Goal: Task Accomplishment & Management: Use online tool/utility

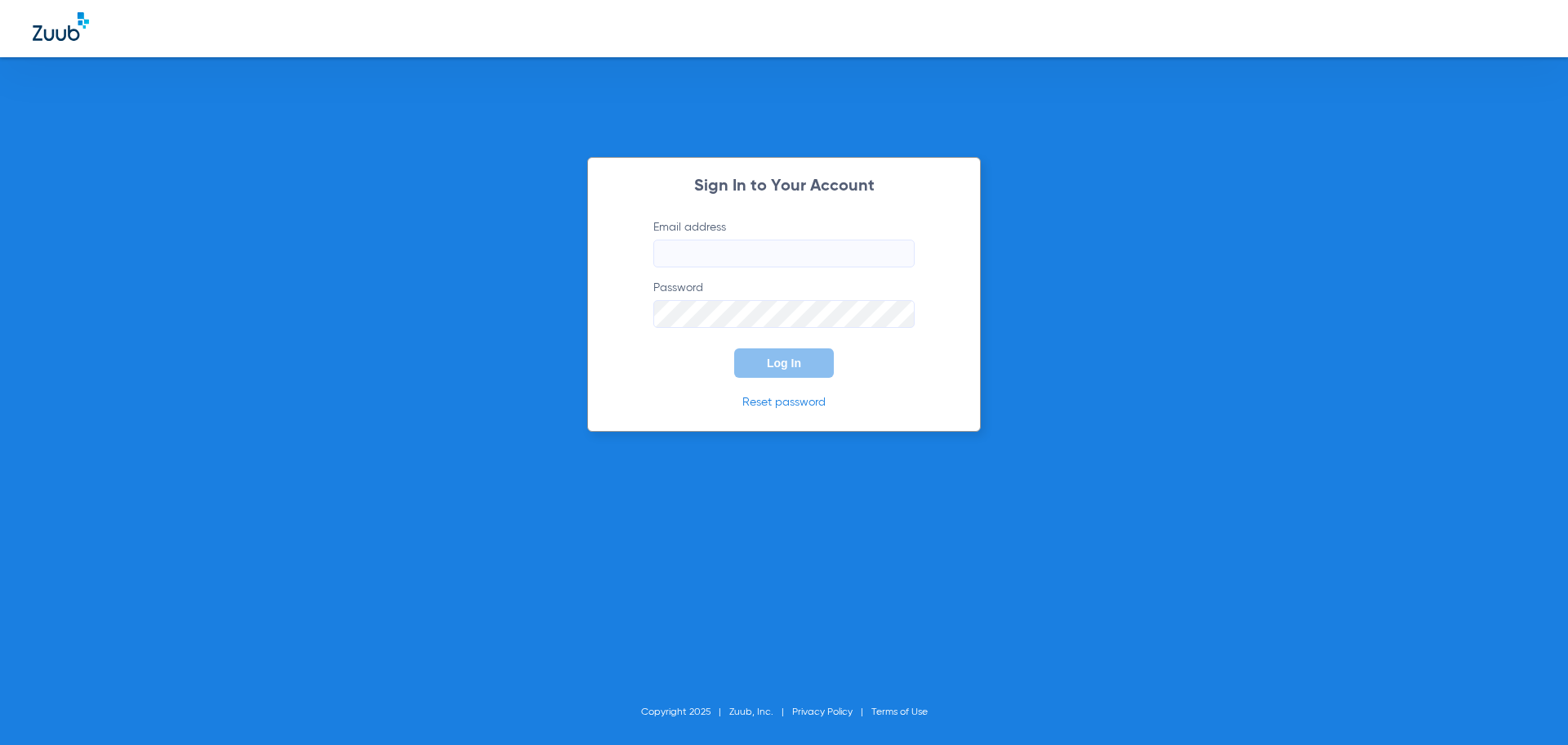
click at [765, 255] on input "Email address" at bounding box center [784, 253] width 261 height 28
type input "fanelliandrow@gmail.com"
click at [912, 406] on p "Reset password" at bounding box center [784, 401] width 310 height 16
click at [772, 359] on span "Log In" at bounding box center [784, 362] width 34 height 13
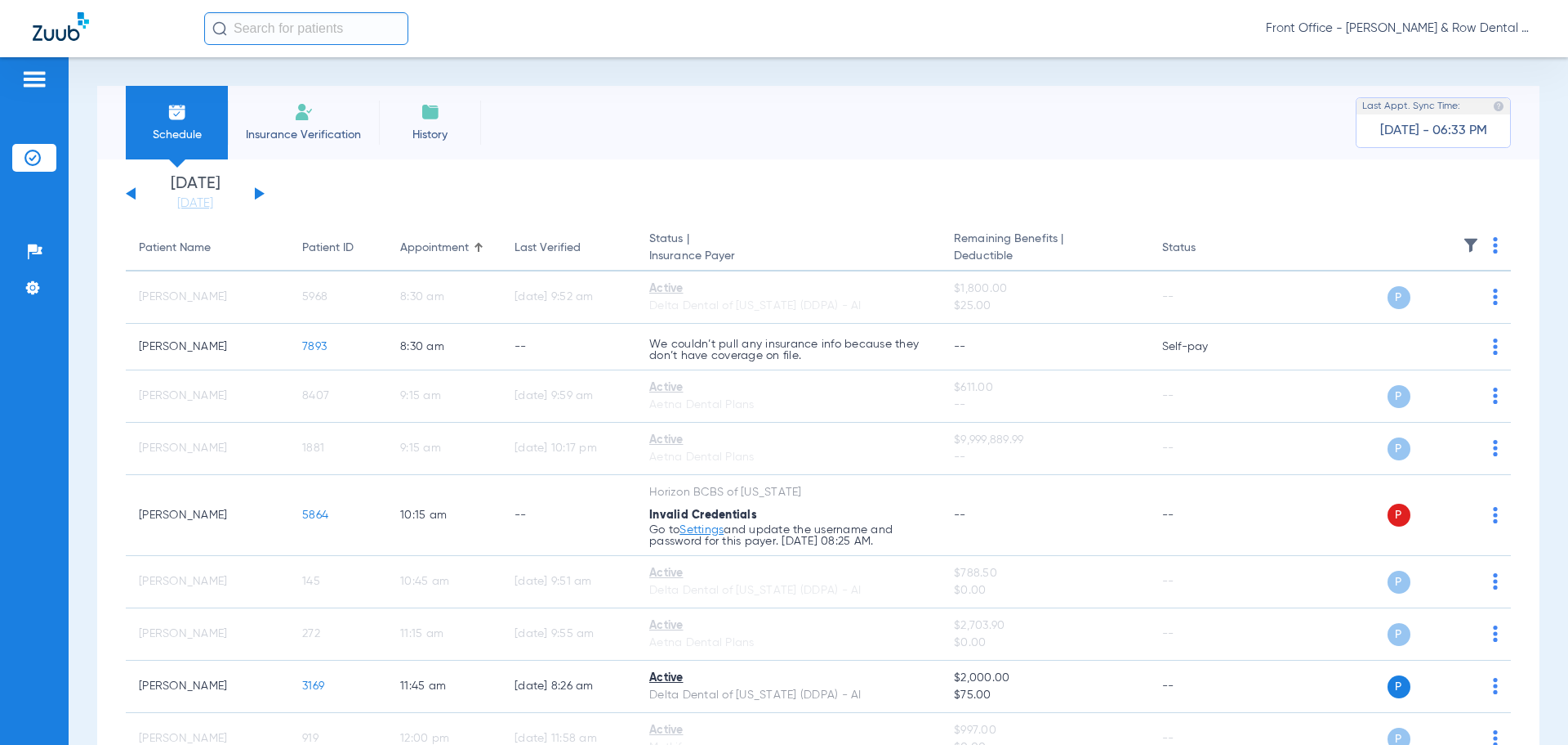
click at [260, 195] on button at bounding box center [260, 193] width 10 height 12
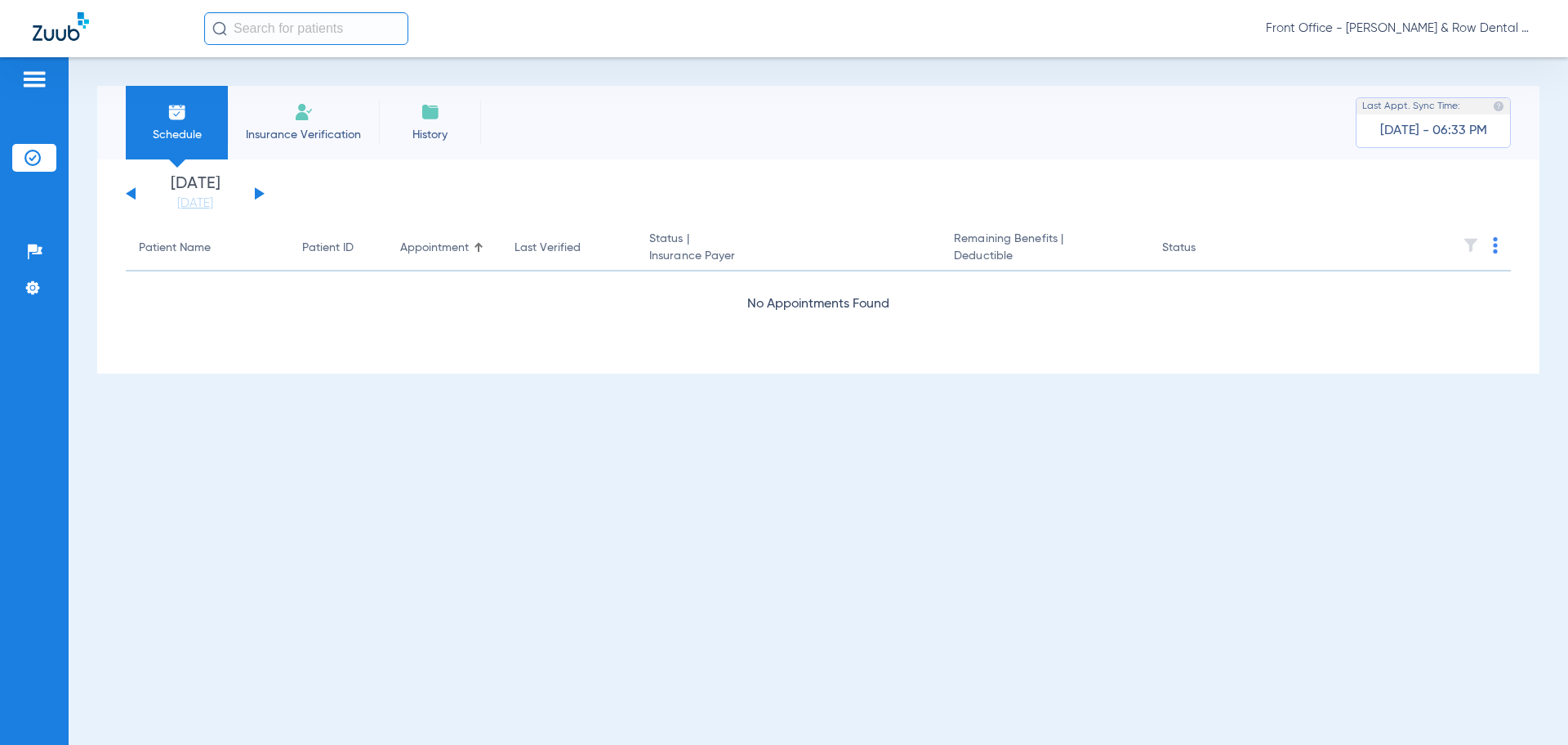
click at [259, 195] on button at bounding box center [260, 193] width 10 height 12
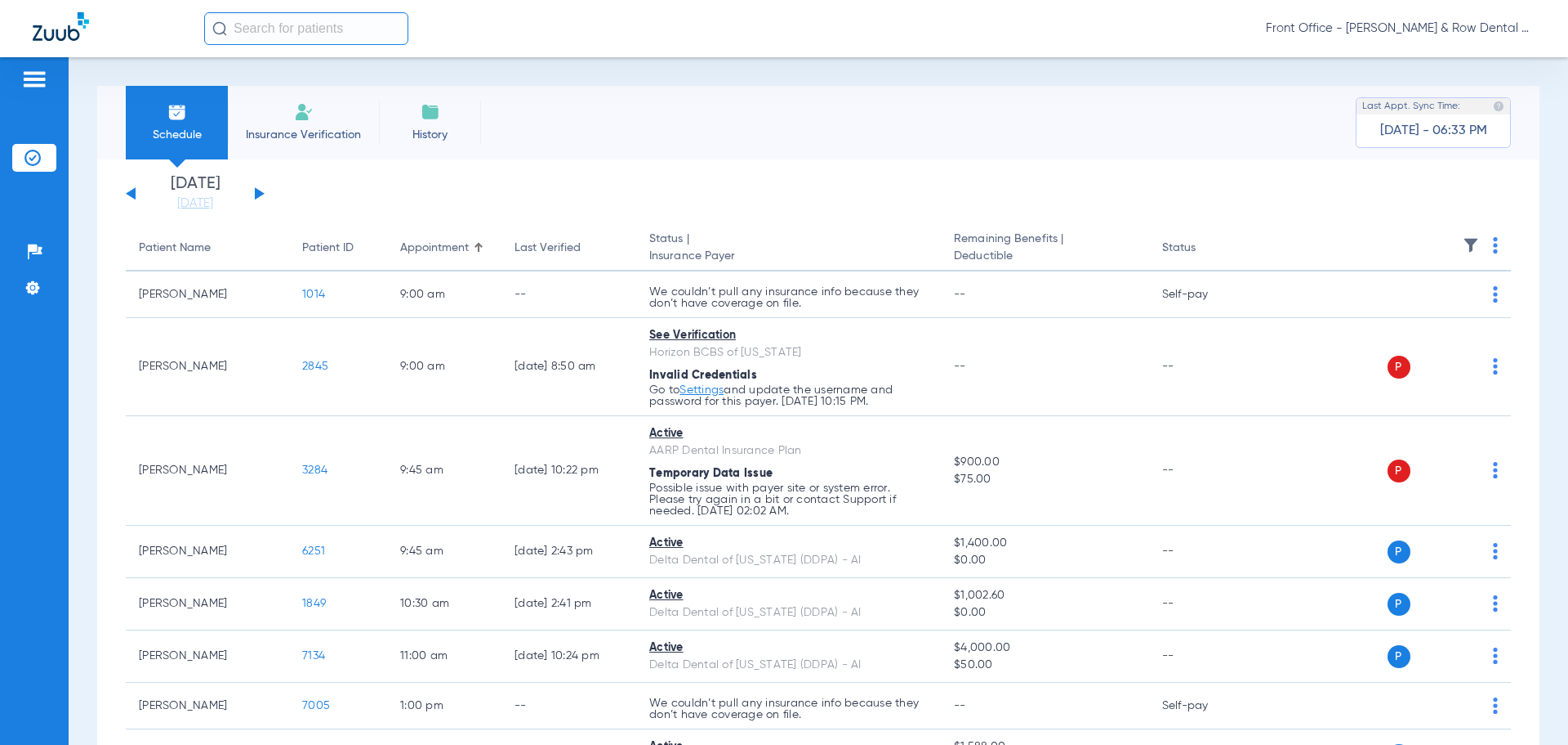
click at [132, 188] on div "Wednesday 06-11-2025 Thursday 06-12-2025 Friday 06-13-2025 Saturday 06-14-2025 …" at bounding box center [195, 193] width 139 height 36
click at [133, 193] on button at bounding box center [131, 193] width 10 height 12
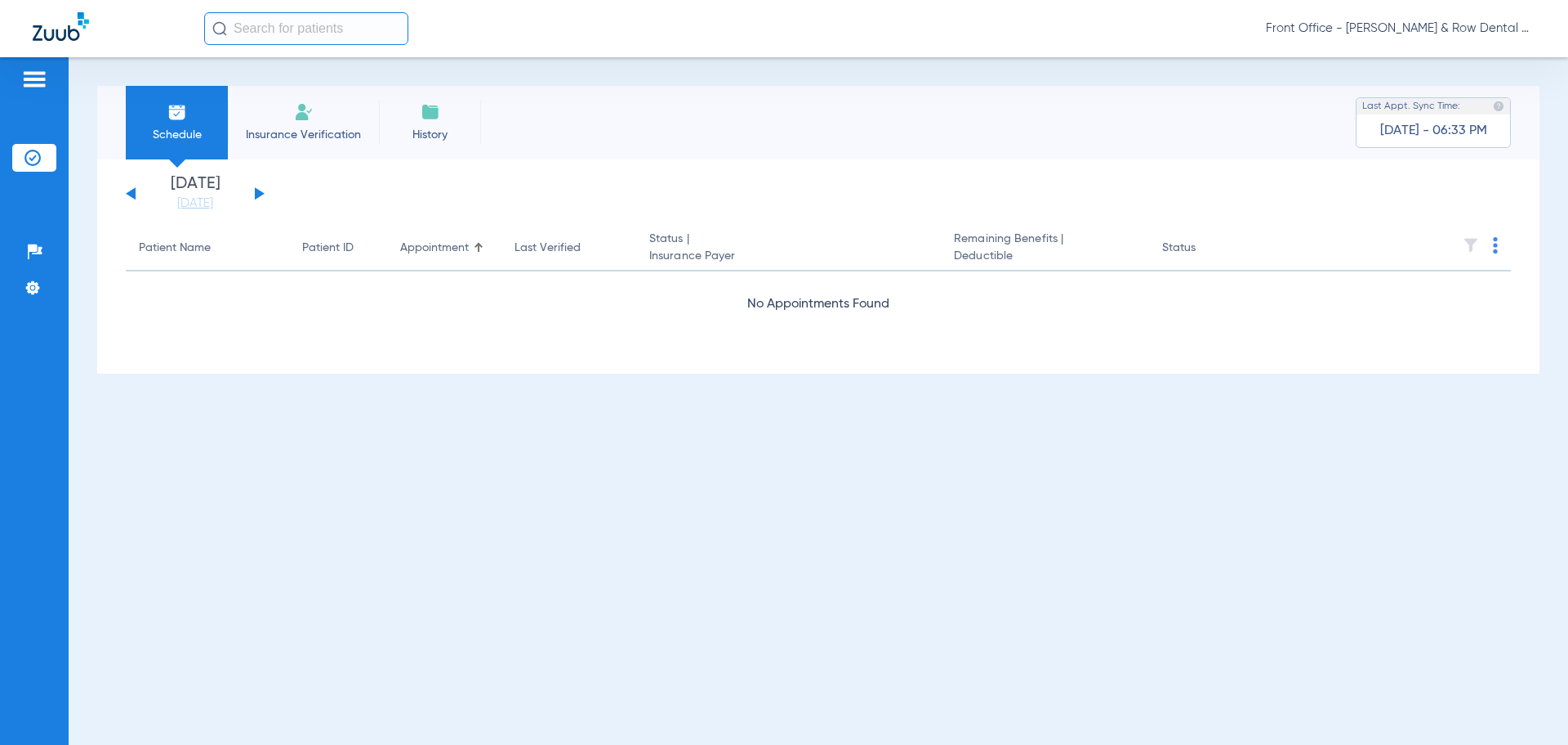
click at [133, 193] on button at bounding box center [131, 193] width 10 height 12
click at [135, 193] on button at bounding box center [131, 193] width 10 height 12
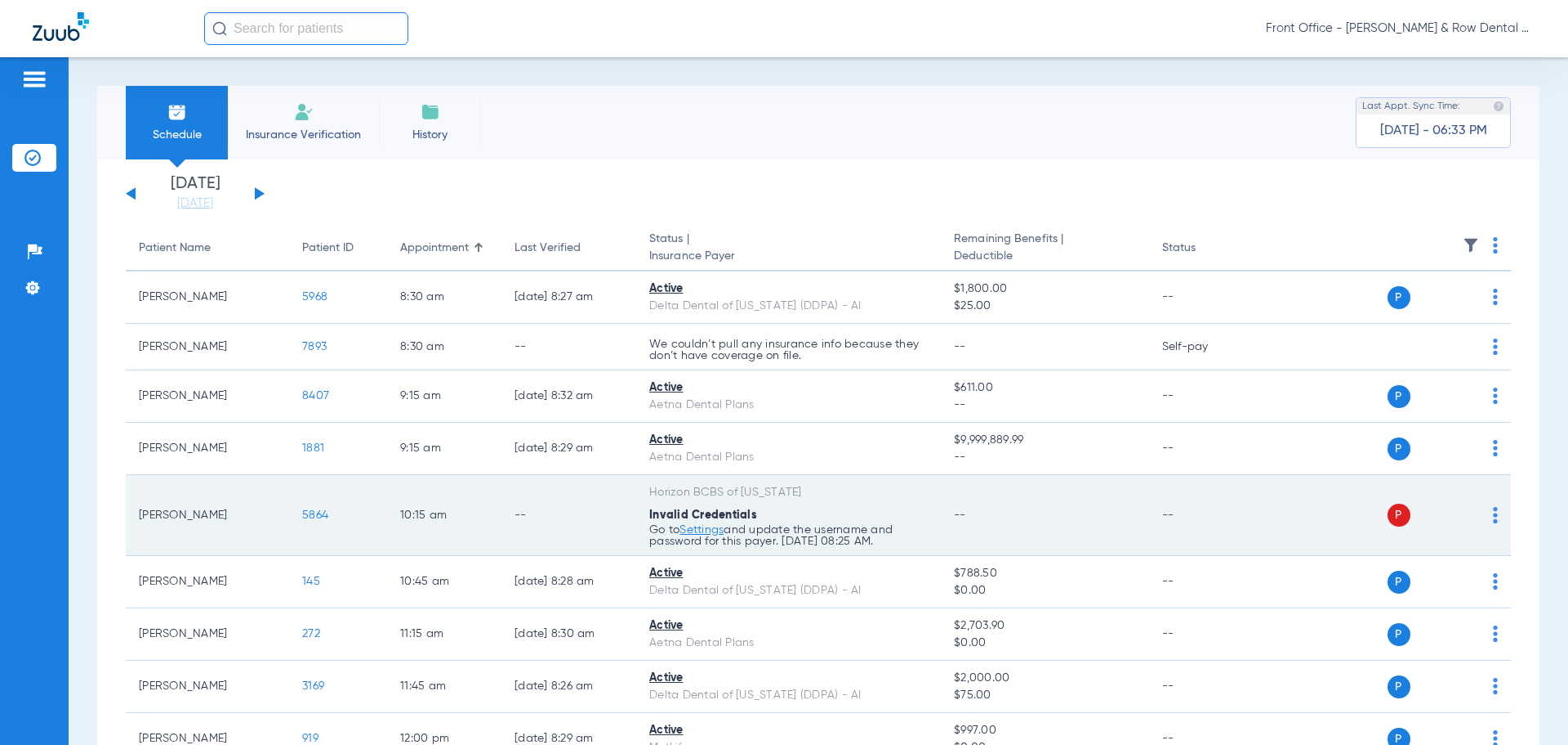
click at [716, 361] on p "Go to Settings and update the username and password for this payer. 08/15/25 08…" at bounding box center [789, 350] width 278 height 23
click at [709, 528] on link "Settings" at bounding box center [701, 529] width 44 height 11
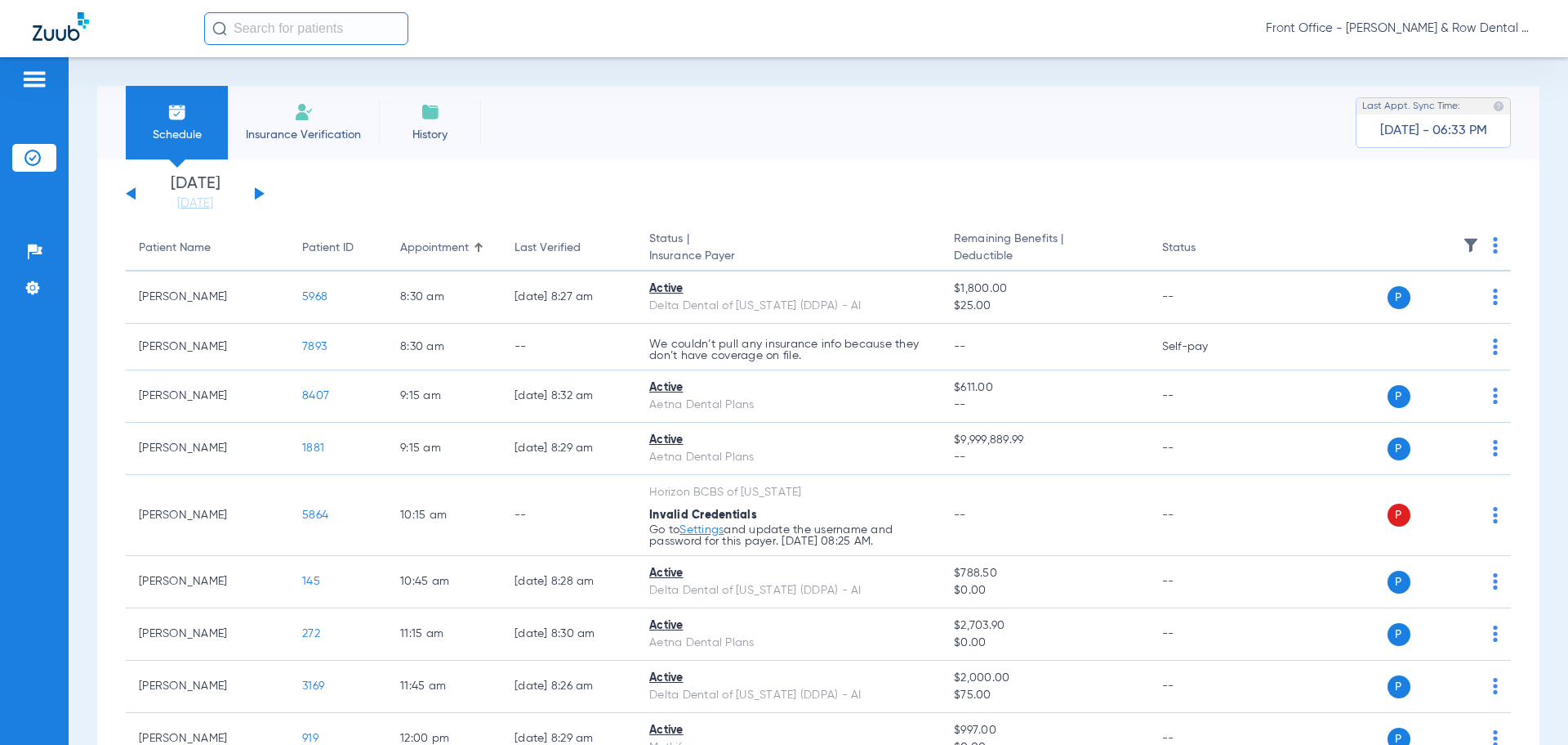
click at [1493, 249] on img at bounding box center [1496, 244] width 5 height 16
click at [1420, 300] on button "Verify All" at bounding box center [1423, 310] width 124 height 33
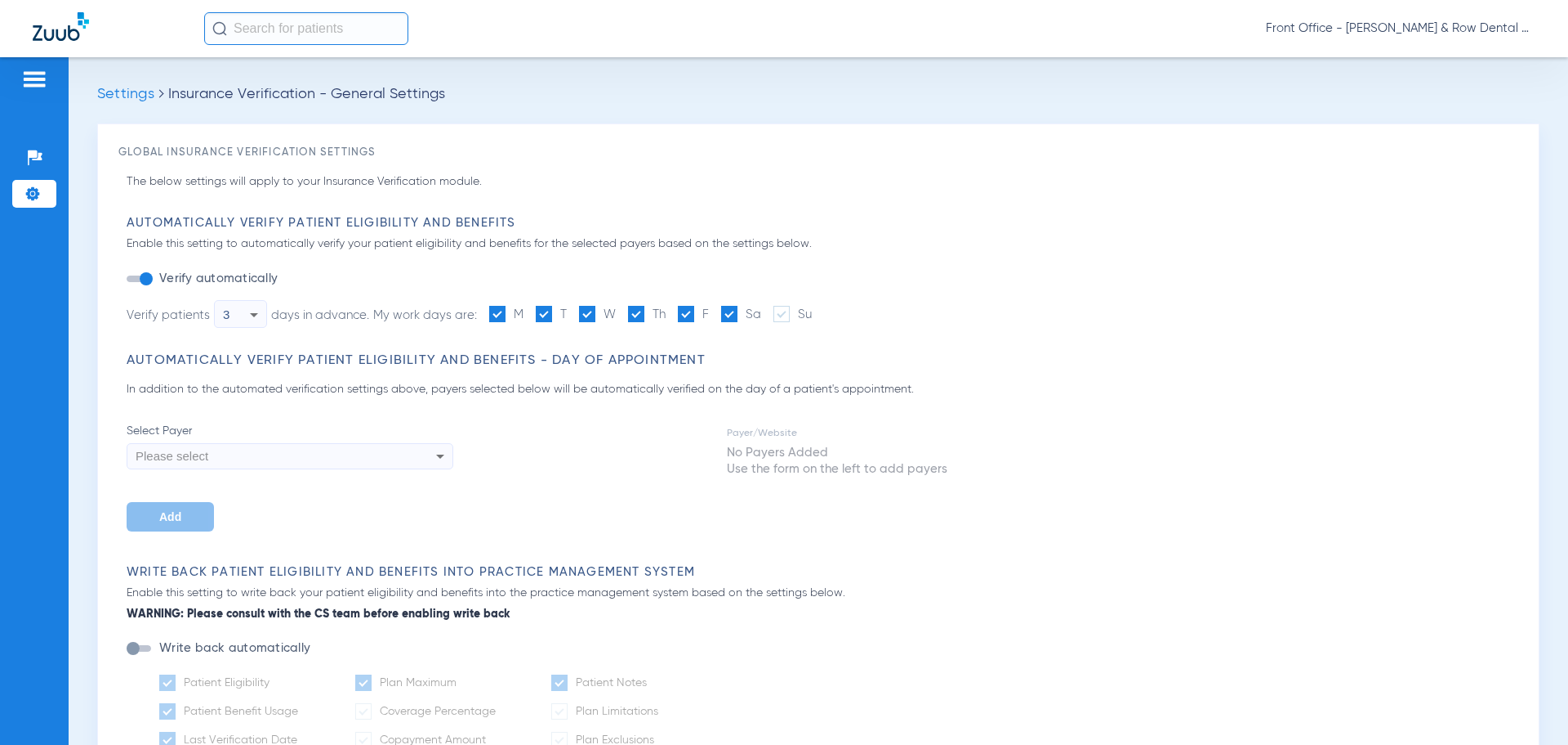
type input "1"
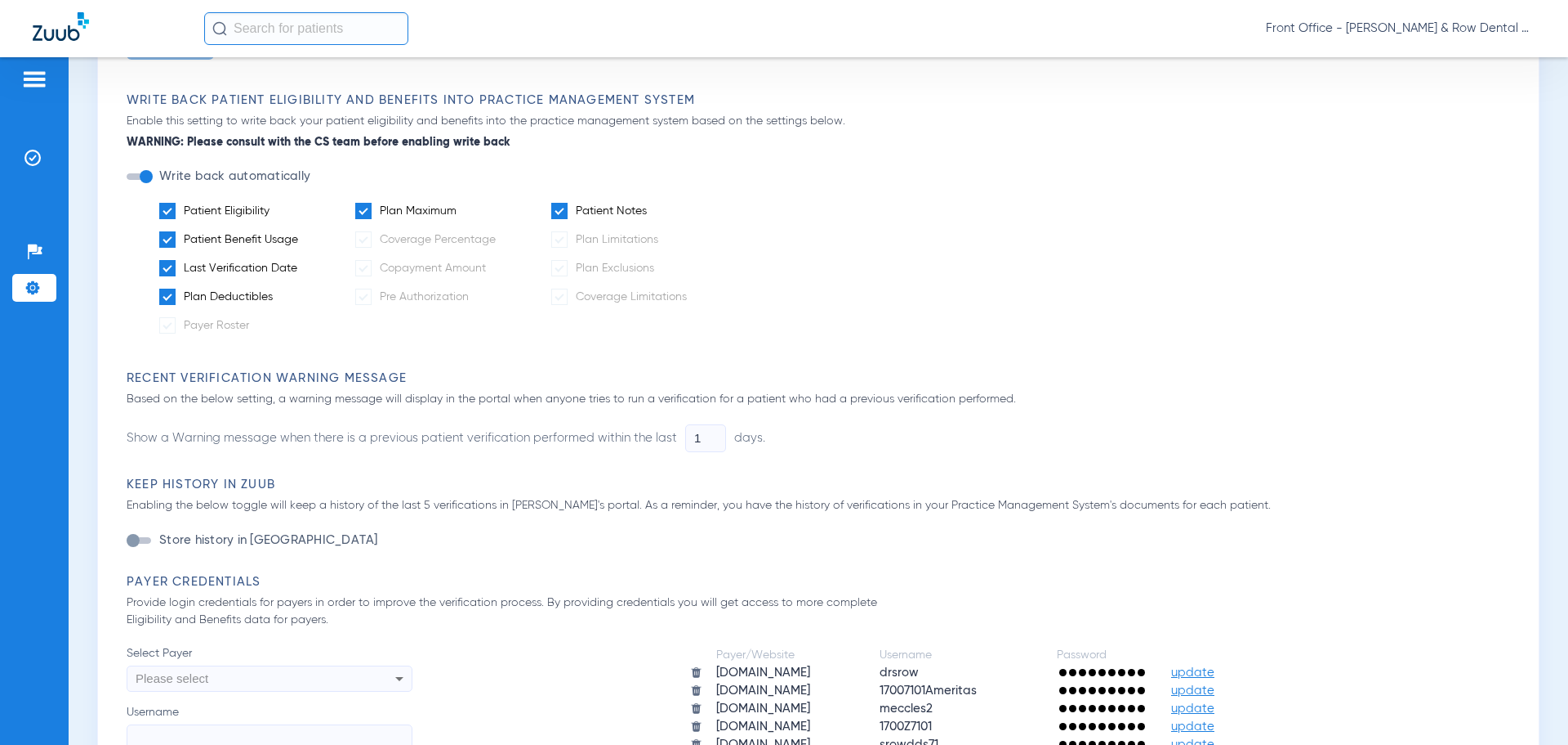
scroll to position [817, 0]
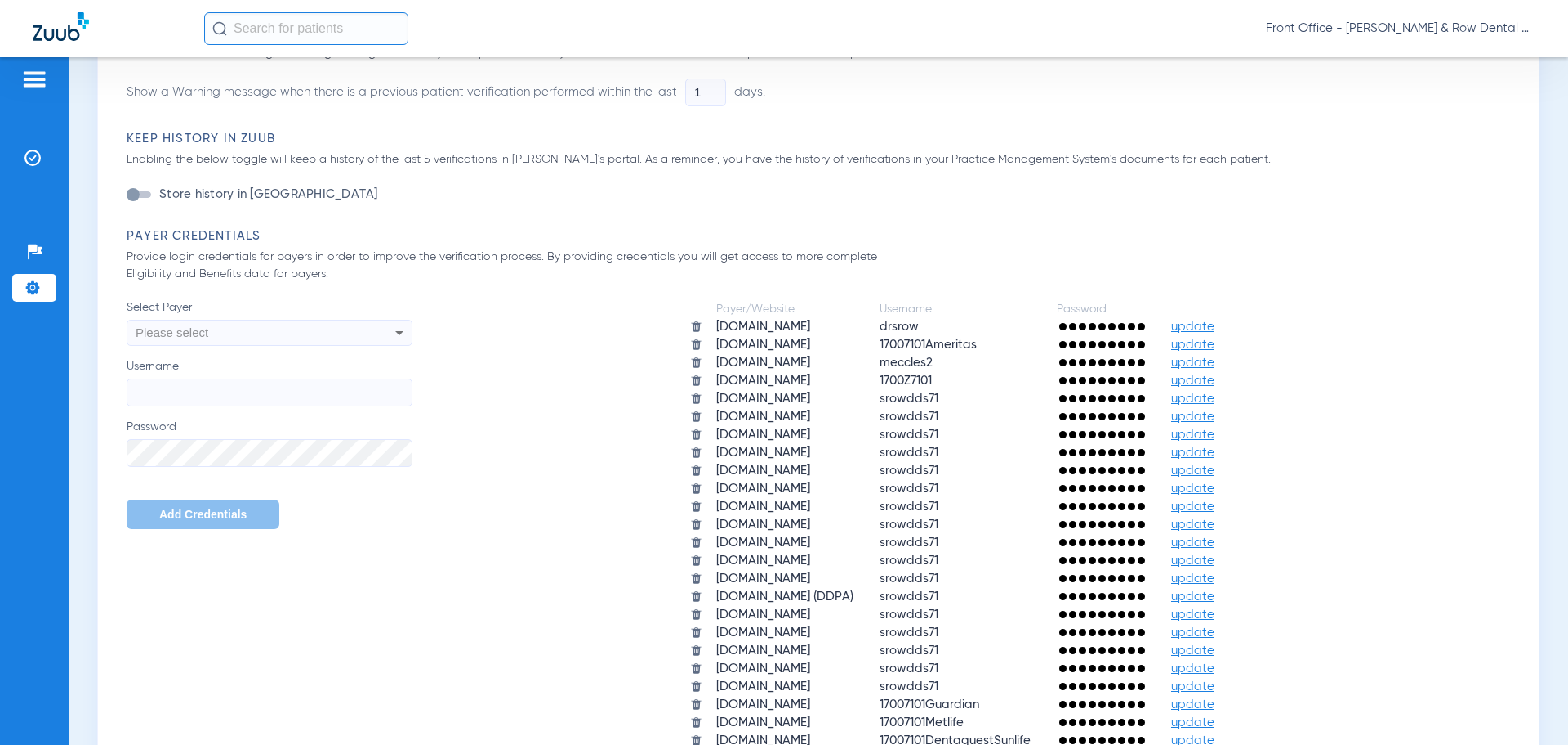
click at [1214, 365] on span "update" at bounding box center [1192, 362] width 43 height 12
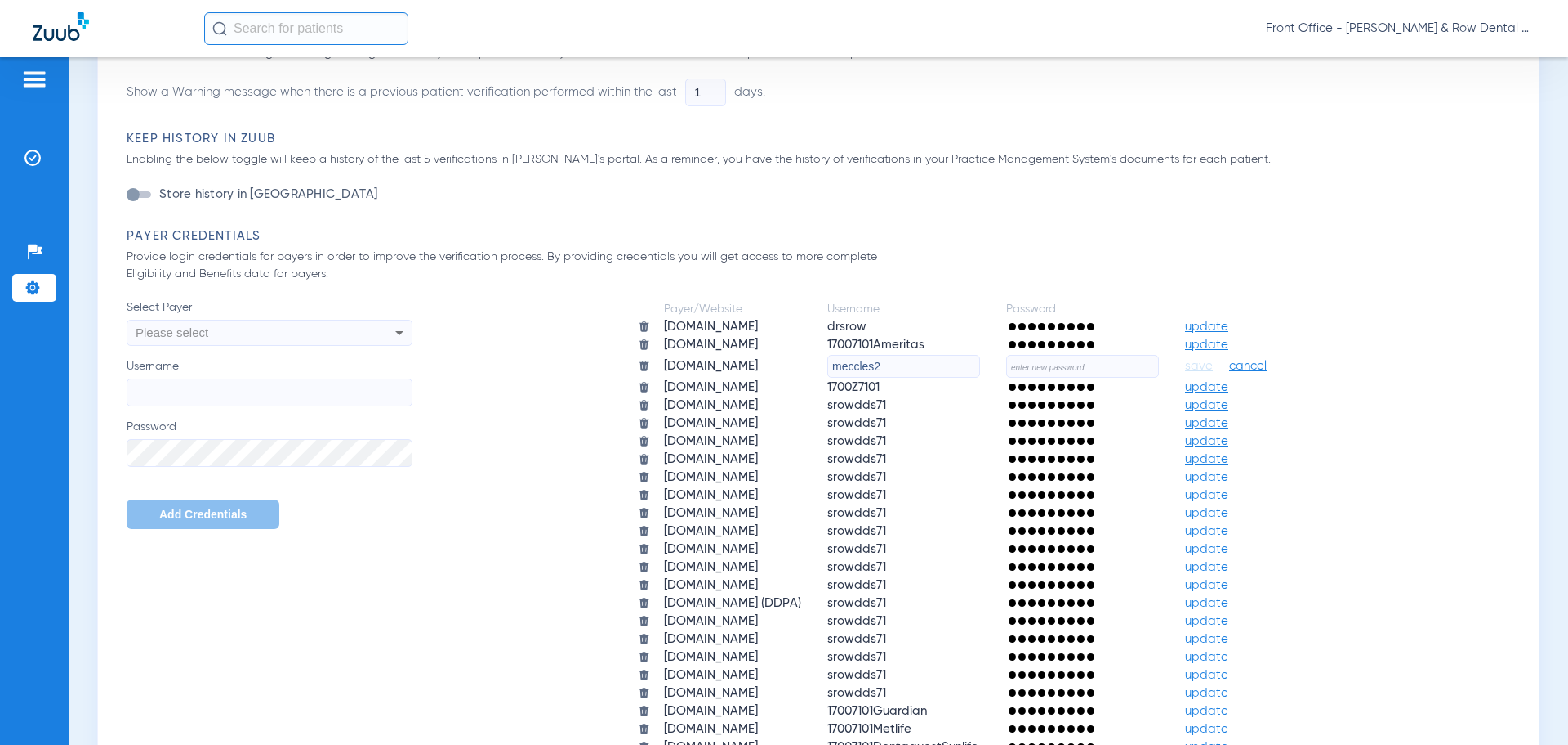
click at [1136, 363] on input "text" at bounding box center [1083, 366] width 153 height 23
click at [1136, 363] on input "toothbrus" at bounding box center [1083, 366] width 153 height 23
type input "toothbrush71!"
click at [1213, 361] on span "save" at bounding box center [1199, 366] width 28 height 14
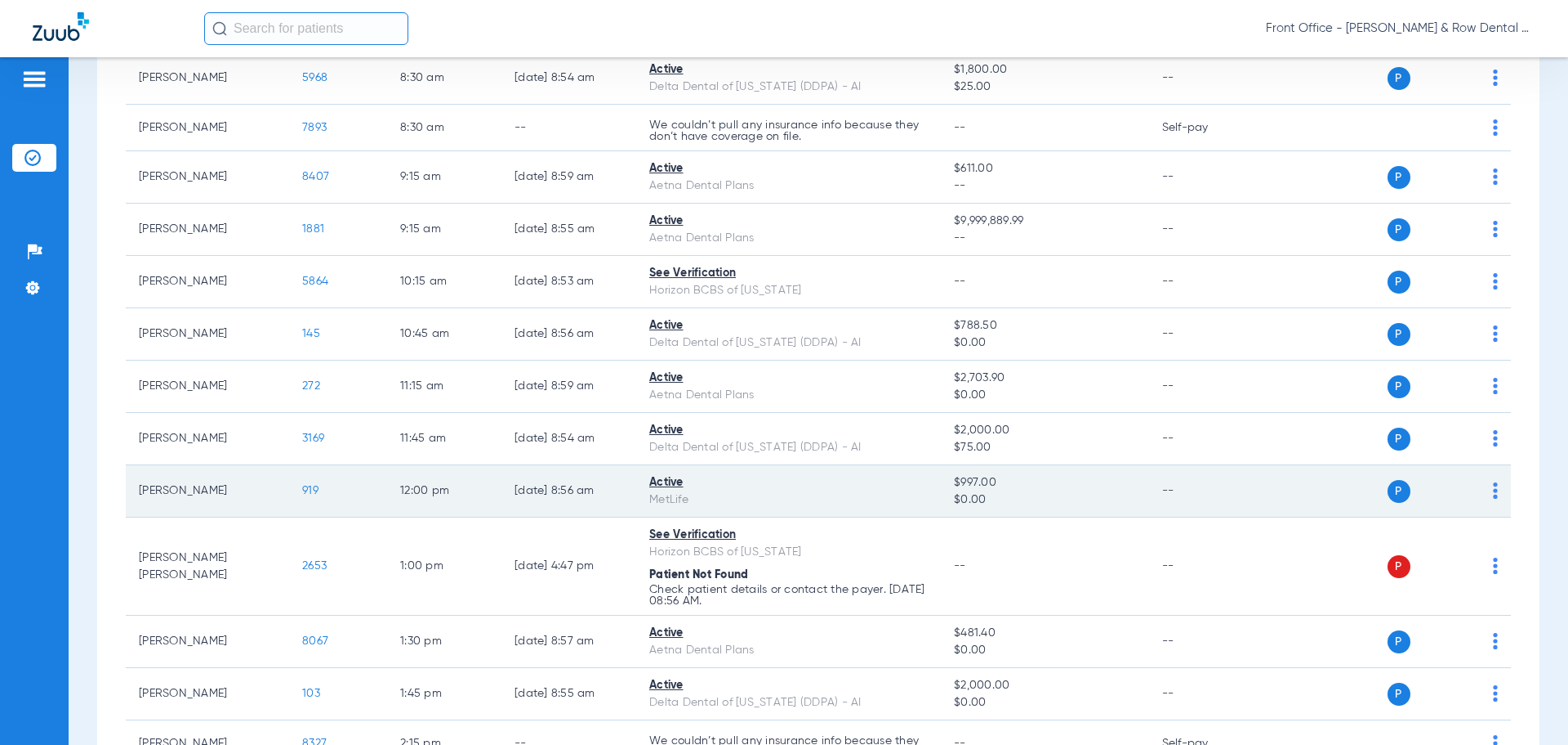
scroll to position [245, 0]
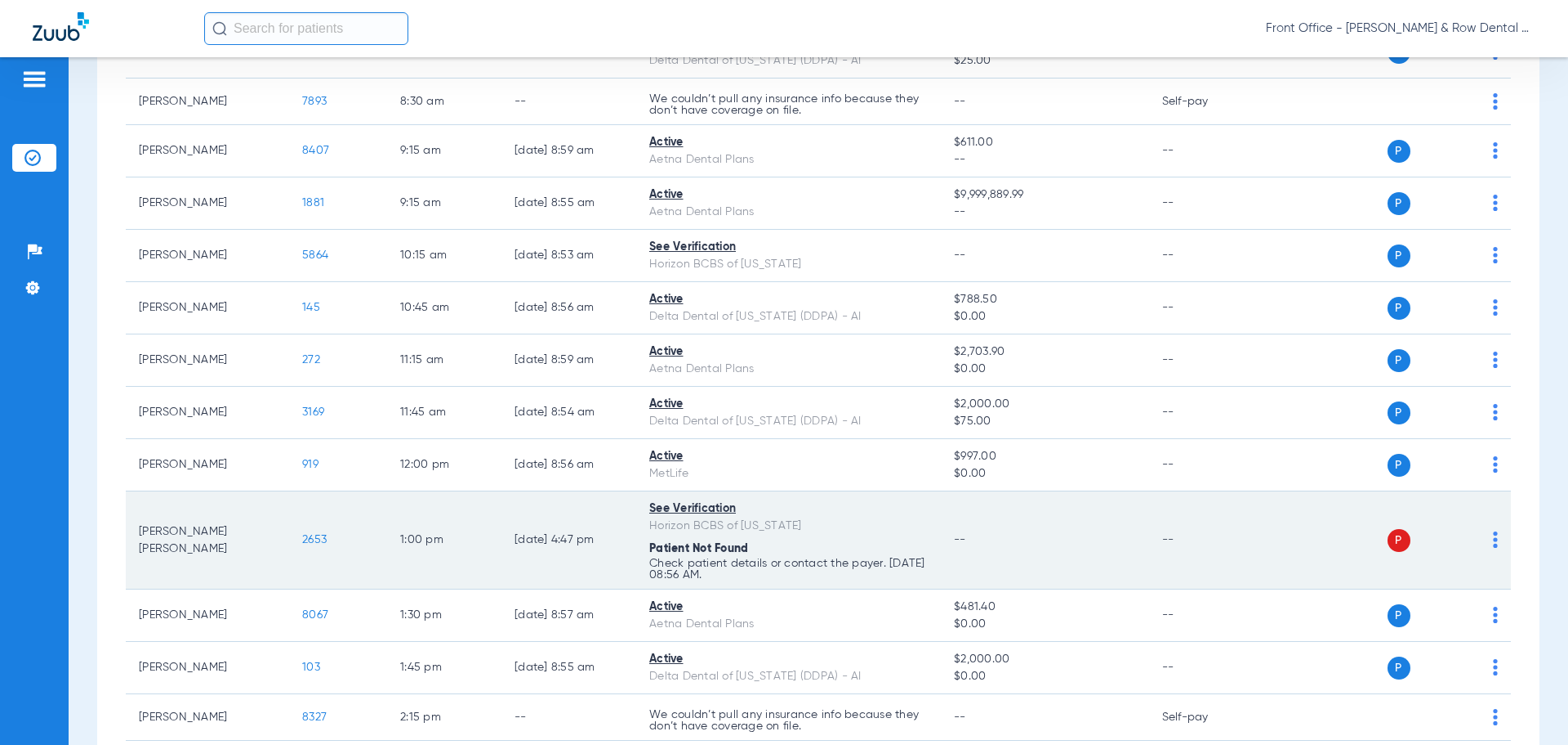
click at [321, 541] on span "2653" at bounding box center [314, 539] width 25 height 11
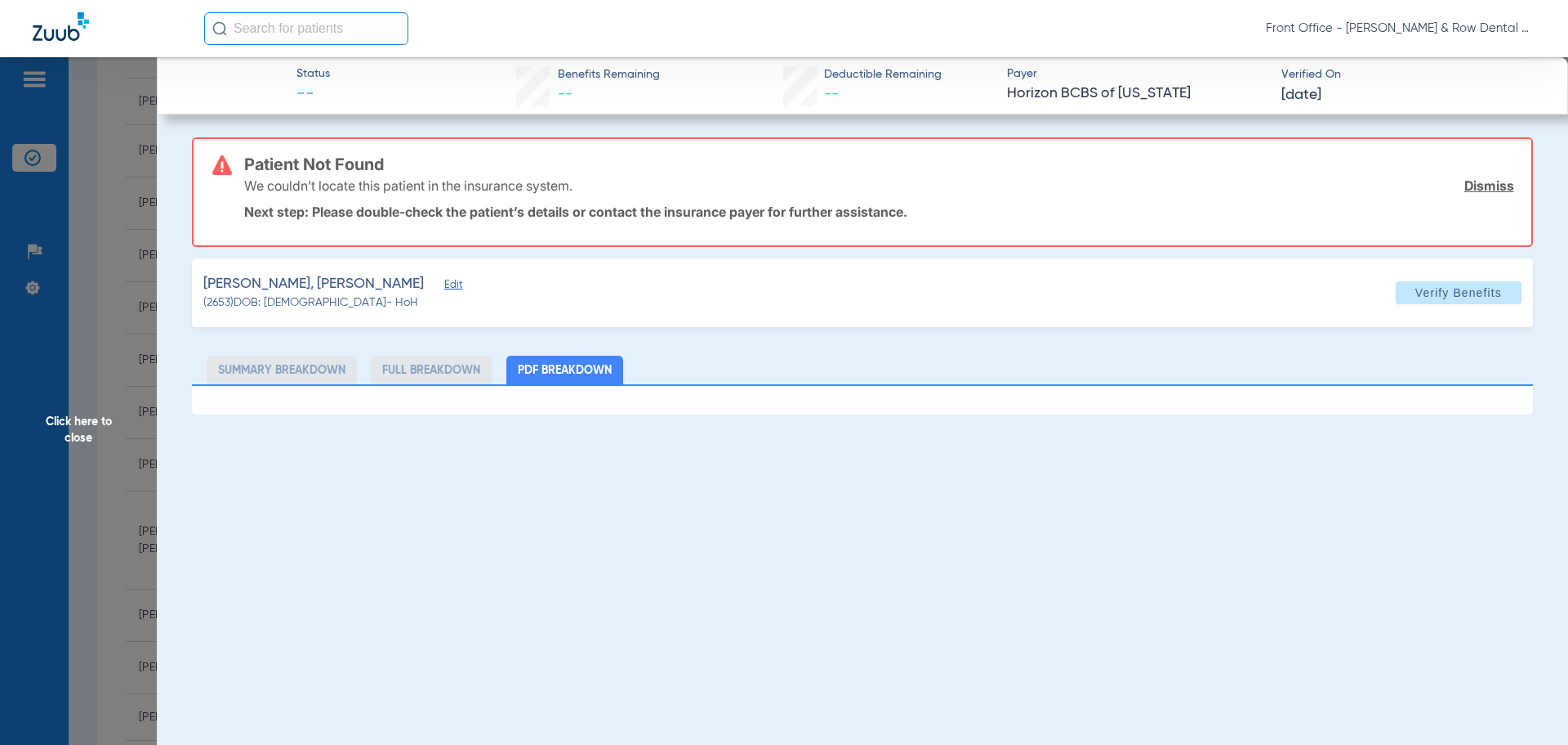
click at [448, 377] on li "Full Breakdown" at bounding box center [431, 370] width 121 height 29
click at [444, 287] on span "Edit" at bounding box center [451, 286] width 14 height 15
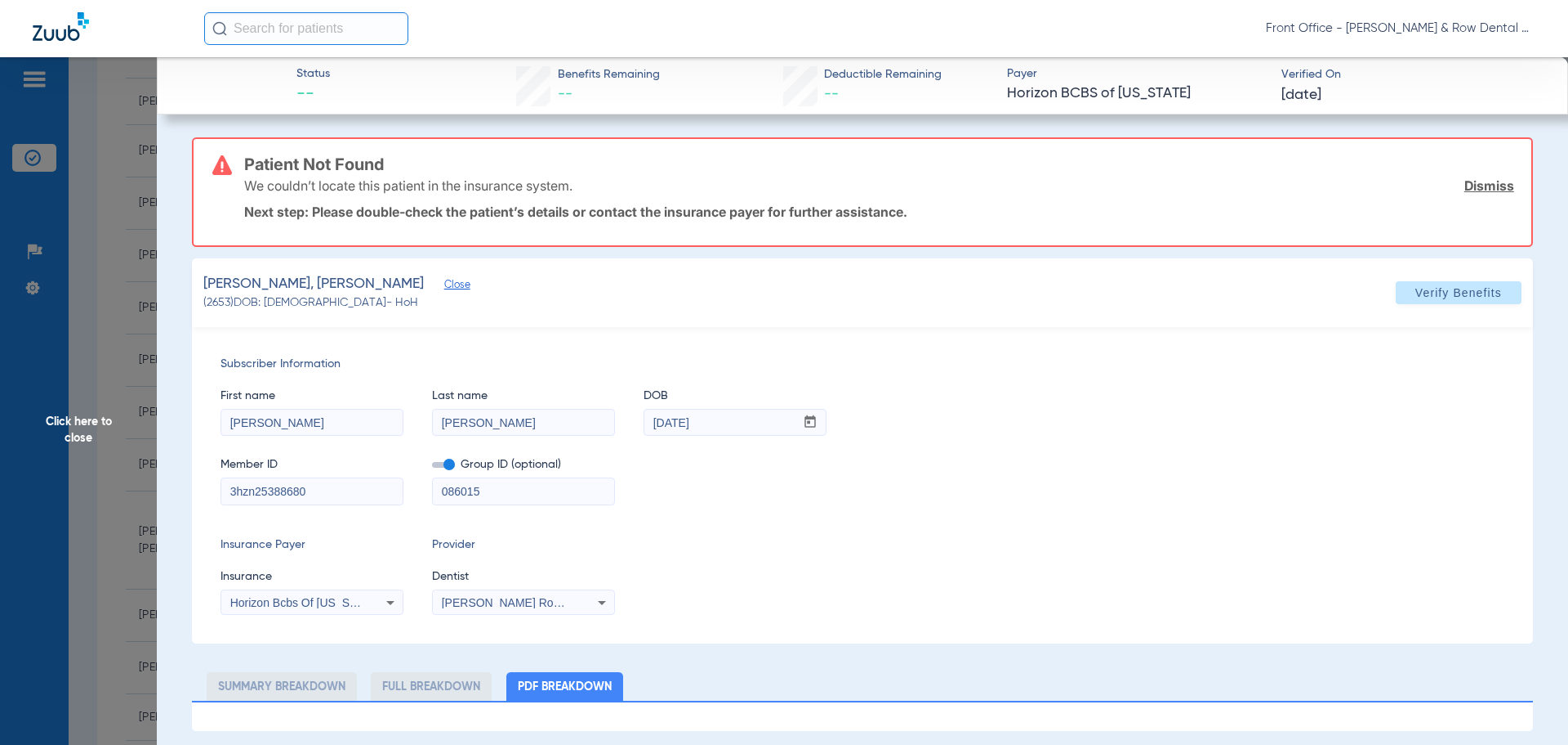
click at [70, 427] on span "Click here to close" at bounding box center [78, 429] width 157 height 745
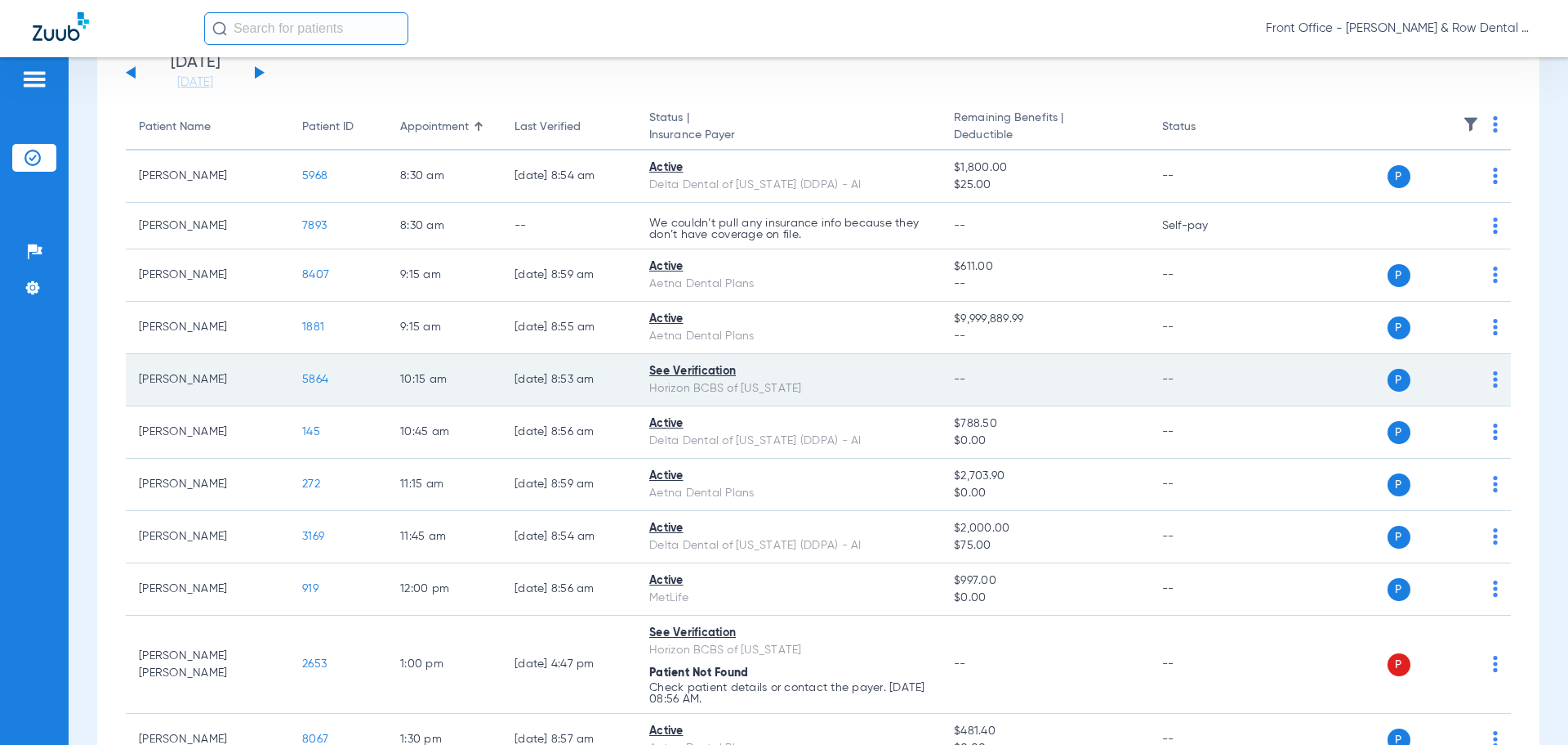
scroll to position [0, 0]
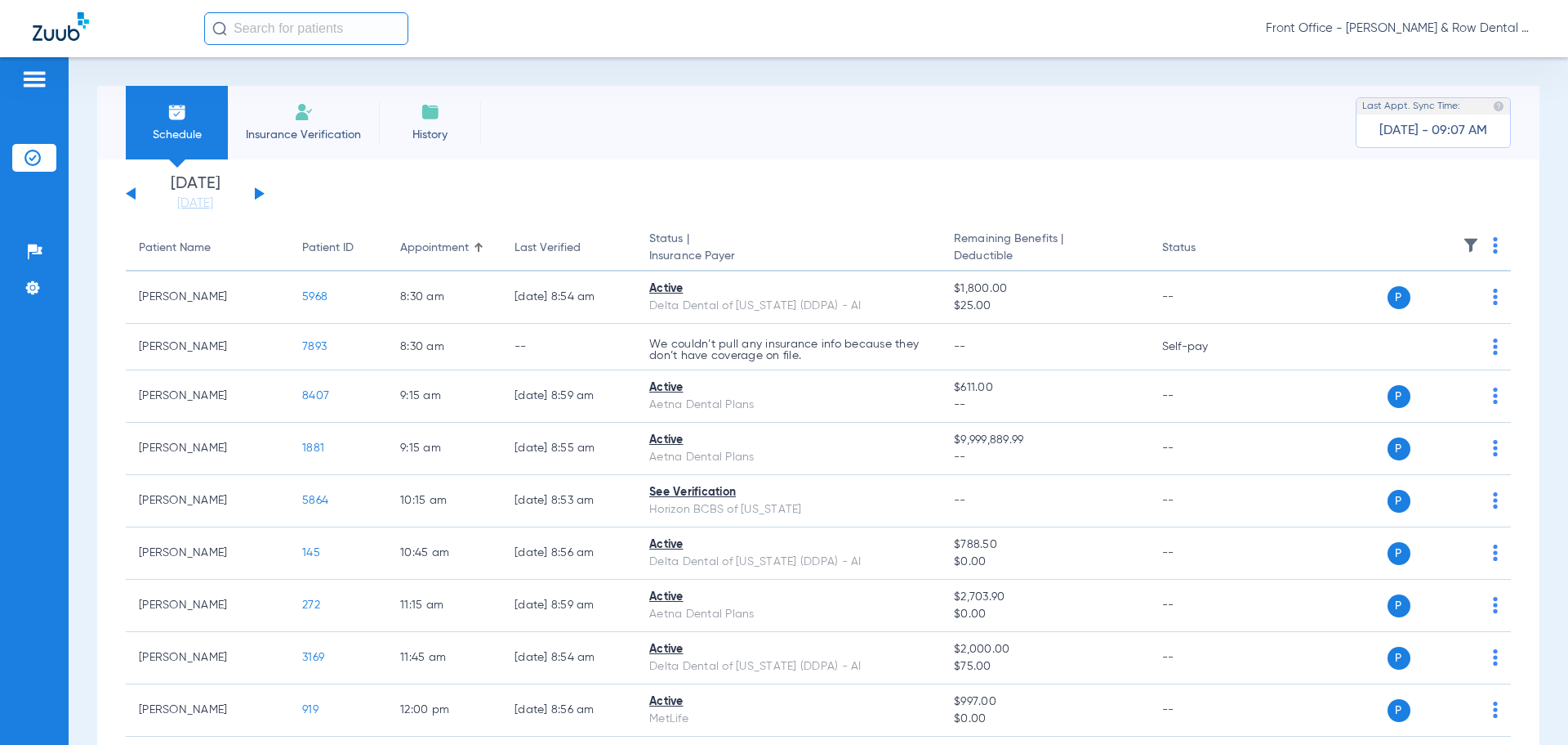
click at [259, 189] on div "Wednesday 06-11-2025 Thursday 06-12-2025 Friday 06-13-2025 Saturday 06-14-2025 …" at bounding box center [195, 193] width 139 height 36
click at [259, 192] on button at bounding box center [260, 193] width 10 height 12
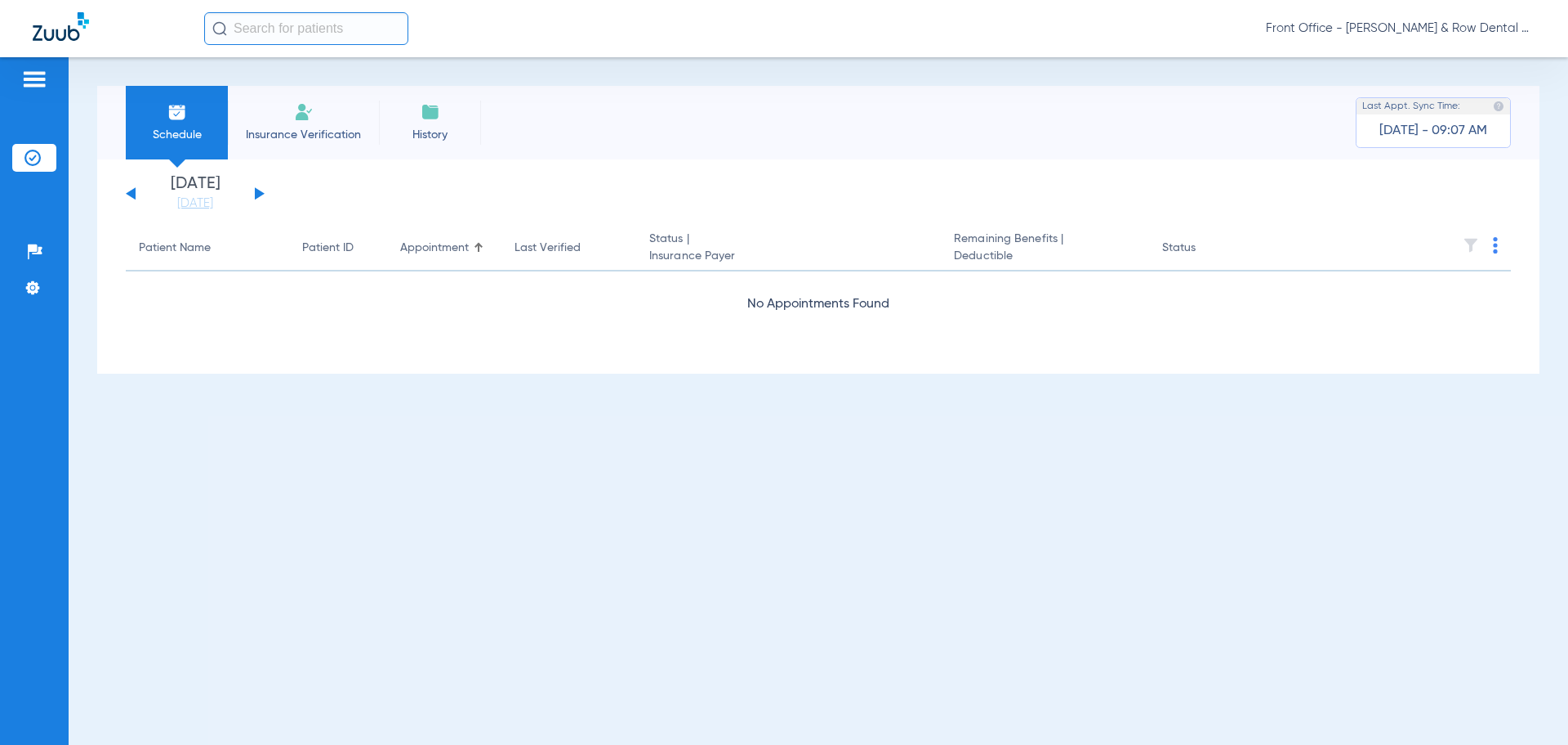
click at [259, 192] on button at bounding box center [260, 193] width 10 height 12
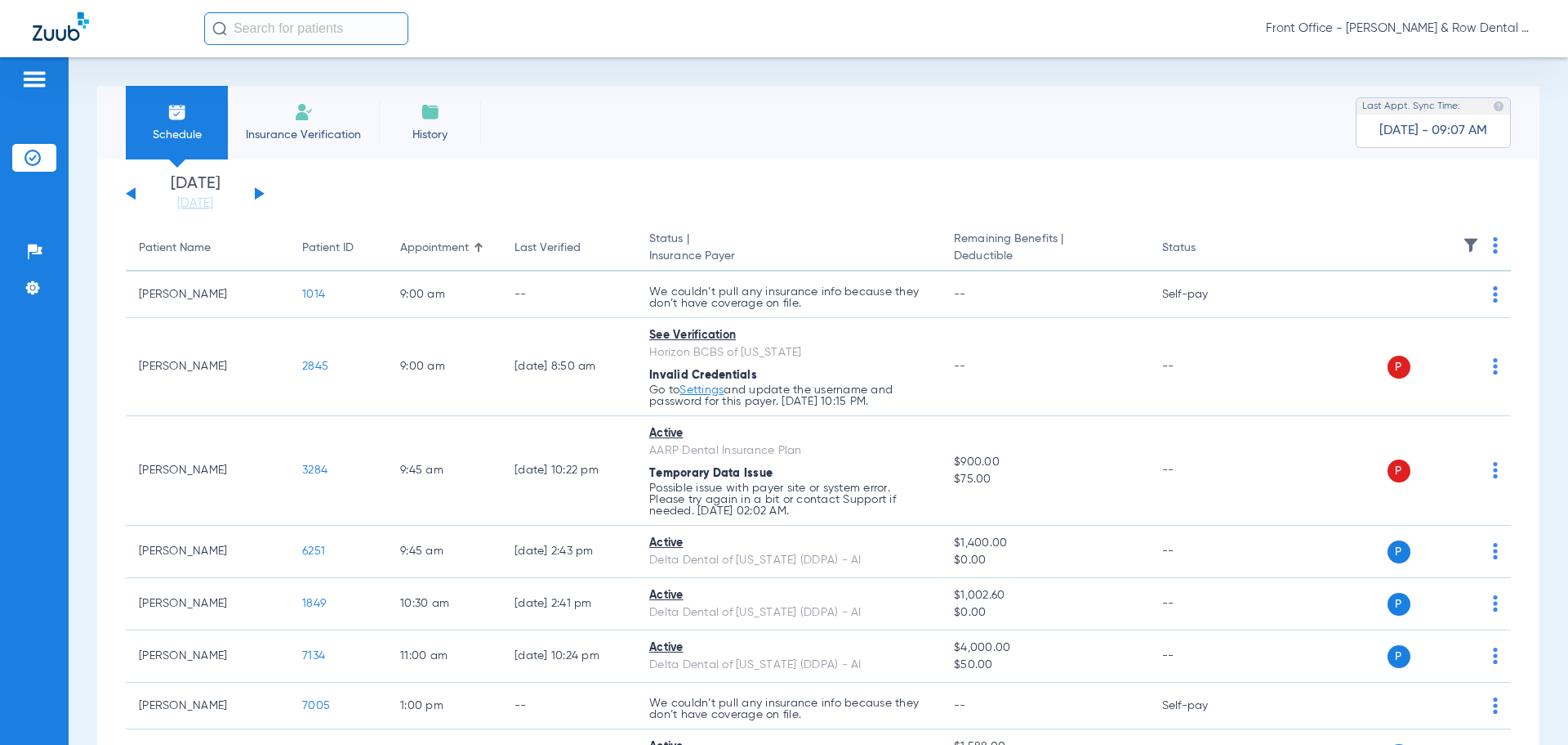
click at [259, 192] on button at bounding box center [260, 193] width 10 height 12
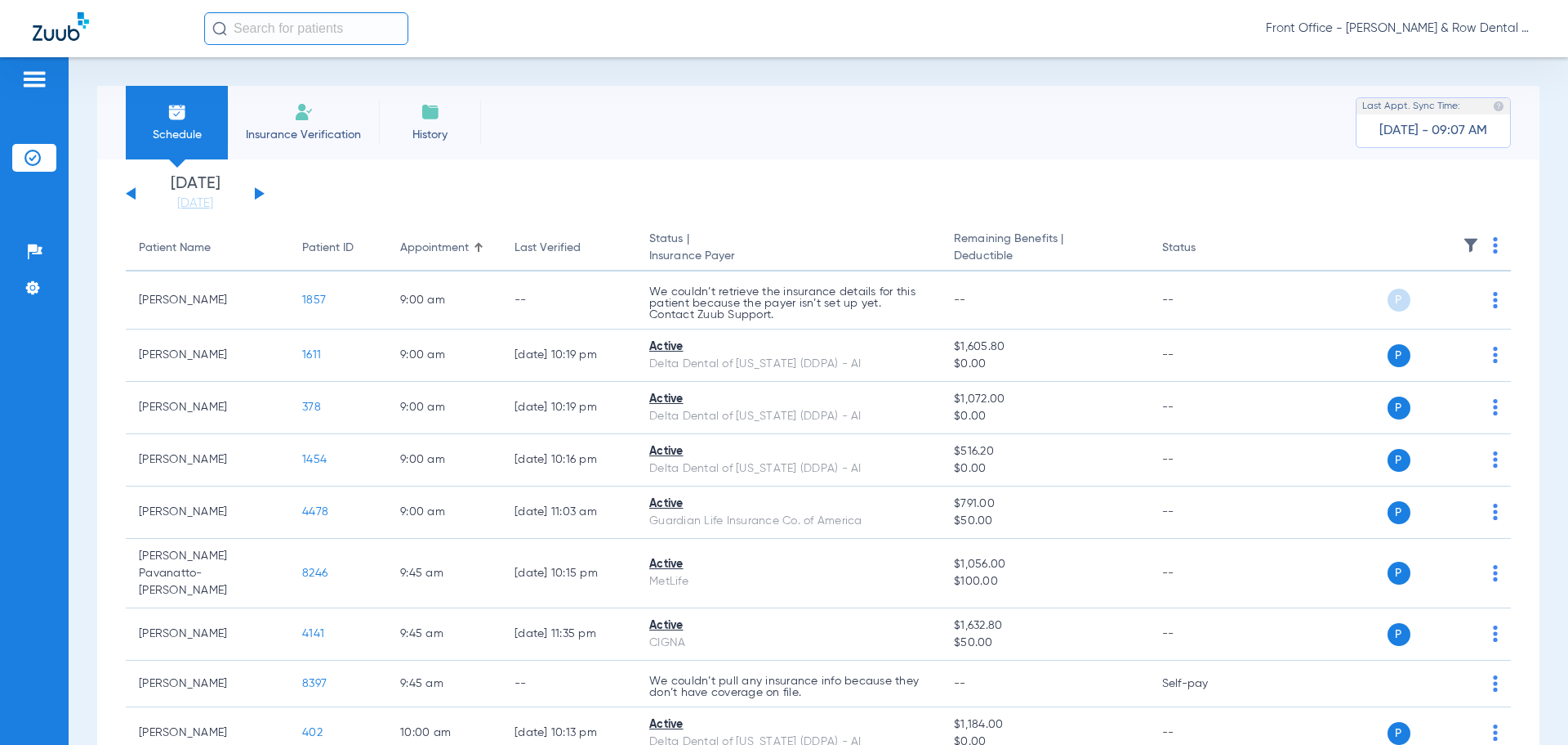
click at [133, 200] on div "Wednesday 06-11-2025 Thursday 06-12-2025 Friday 06-13-2025 Saturday 06-14-2025 …" at bounding box center [195, 193] width 139 height 36
click at [128, 183] on div "Wednesday 06-11-2025 Thursday 06-12-2025 Friday 06-13-2025 Saturday 06-14-2025 …" at bounding box center [195, 193] width 139 height 36
click at [132, 196] on button at bounding box center [131, 193] width 10 height 12
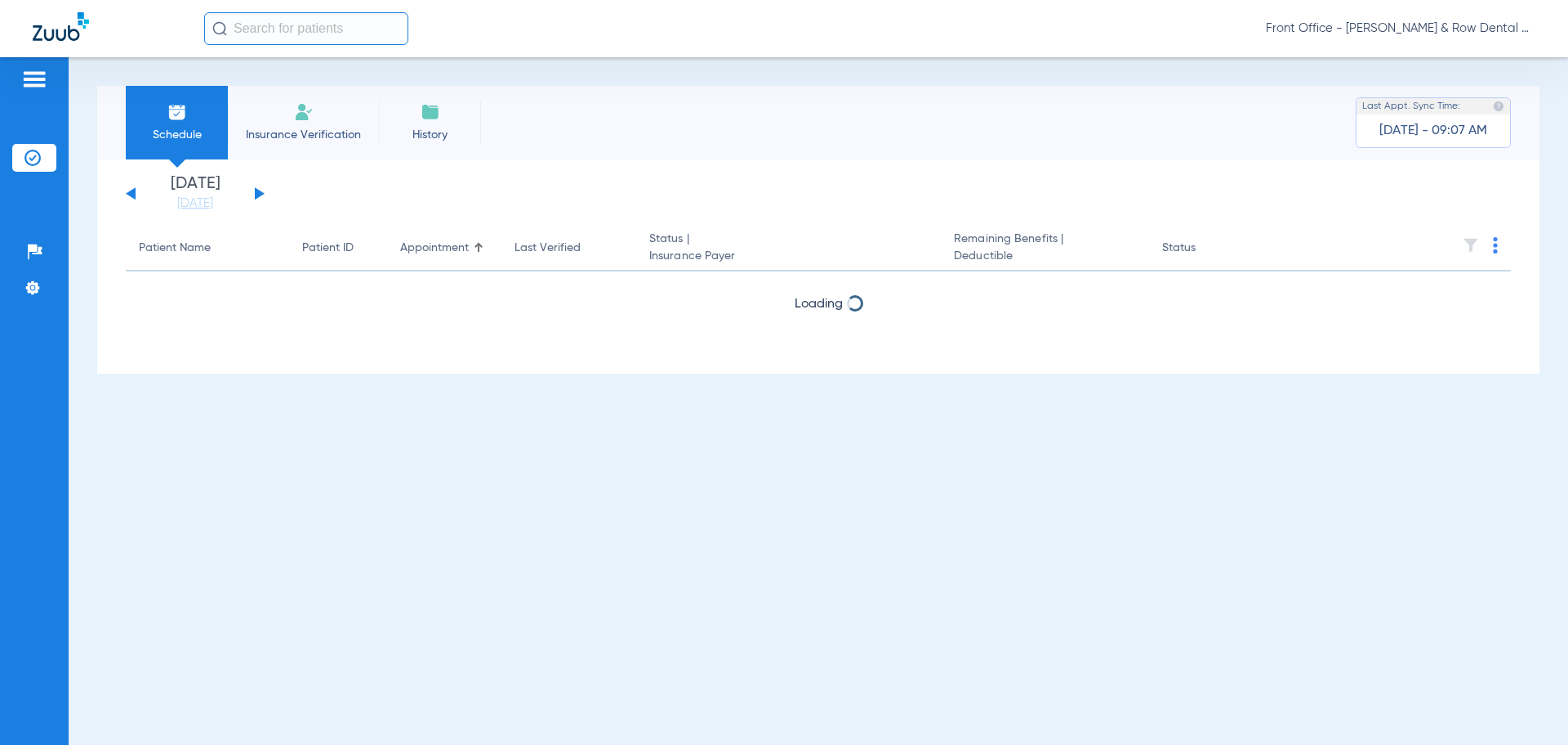
click at [132, 196] on button at bounding box center [131, 193] width 10 height 12
click at [133, 198] on div "Wednesday 06-11-2025 Thursday 06-12-2025 Friday 06-13-2025 Saturday 06-14-2025 …" at bounding box center [818, 266] width 1442 height 214
click at [134, 198] on button at bounding box center [131, 193] width 10 height 12
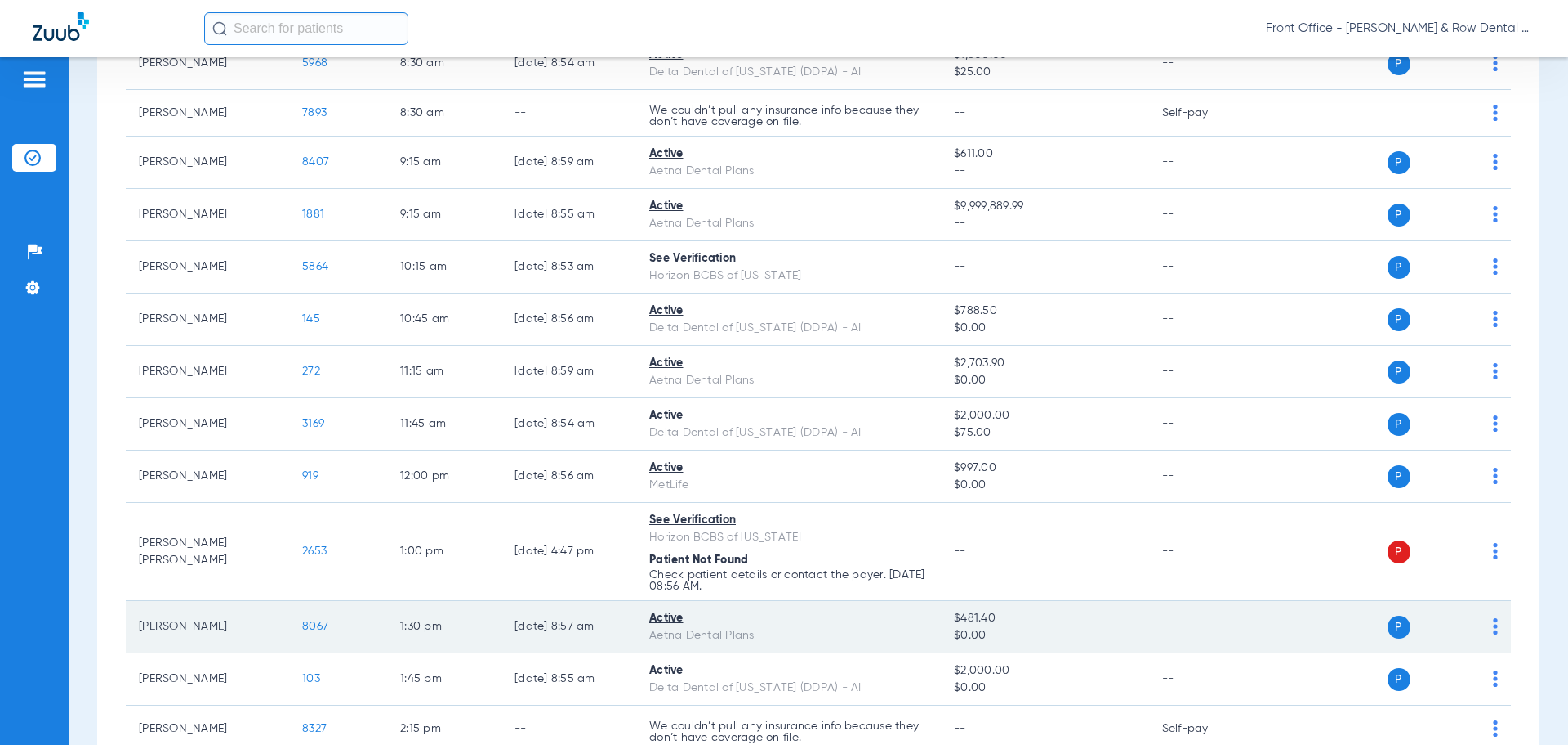
scroll to position [245, 0]
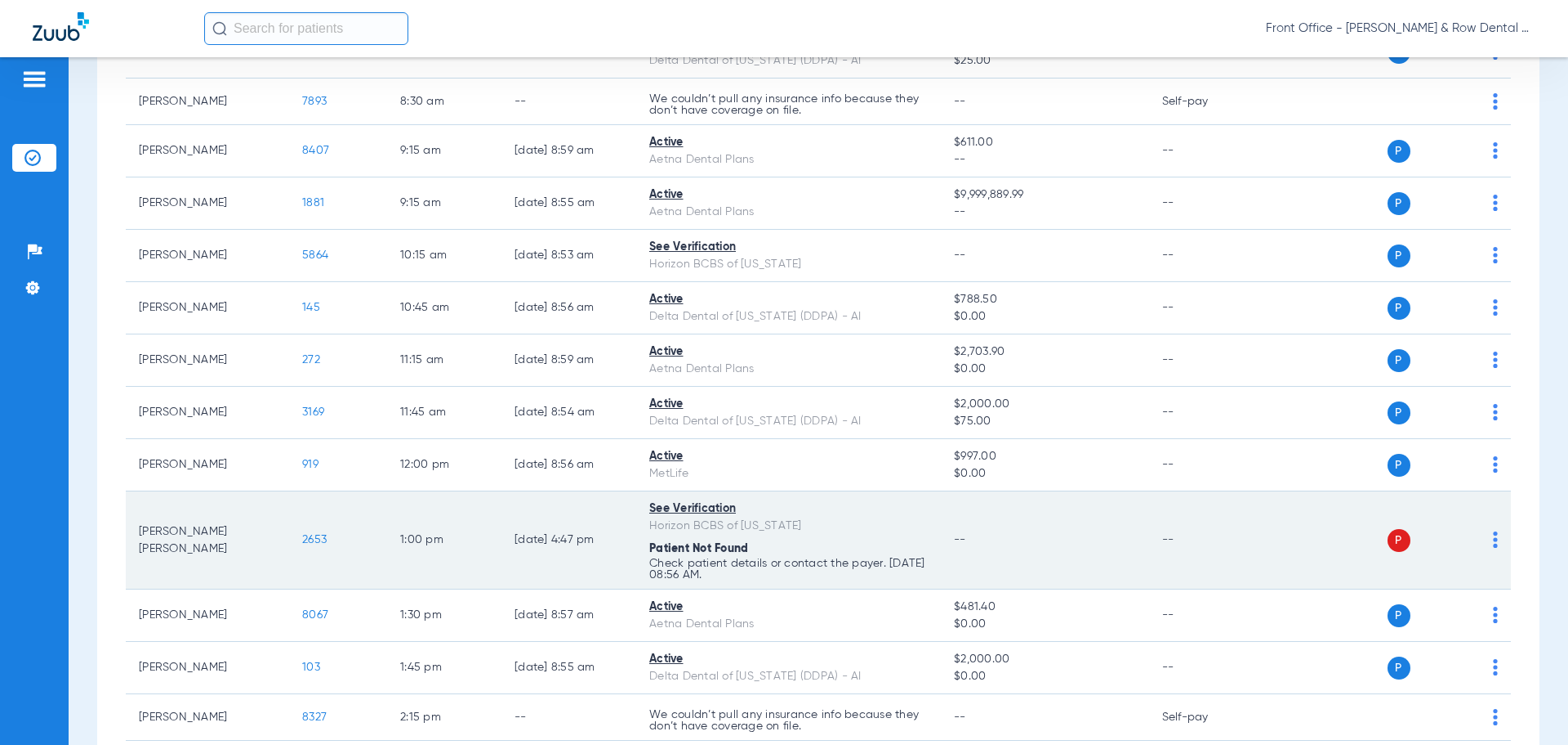
drag, startPoint x: 651, startPoint y: 515, endPoint x: 783, endPoint y: 568, distance: 142.2
click at [773, 580] on td "See Verification Horizon BCBS of New Jersey Patient Not Found Check patient det…" at bounding box center [788, 541] width 304 height 98
copy td "See Verification Horizon BCBS of New Jersey Patient Not Found Check patient det…"
click at [1007, 518] on td "--" at bounding box center [1045, 541] width 208 height 98
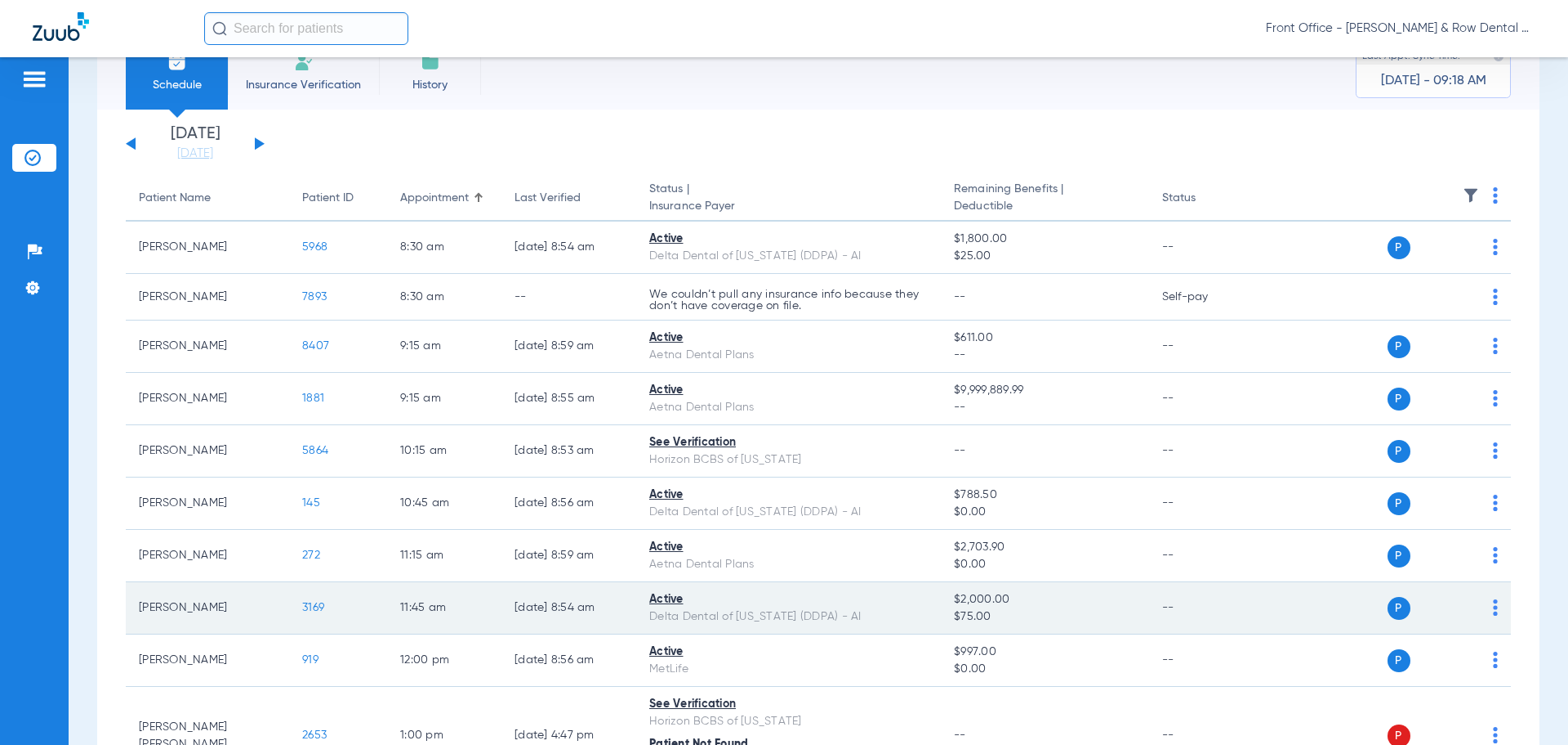
scroll to position [0, 0]
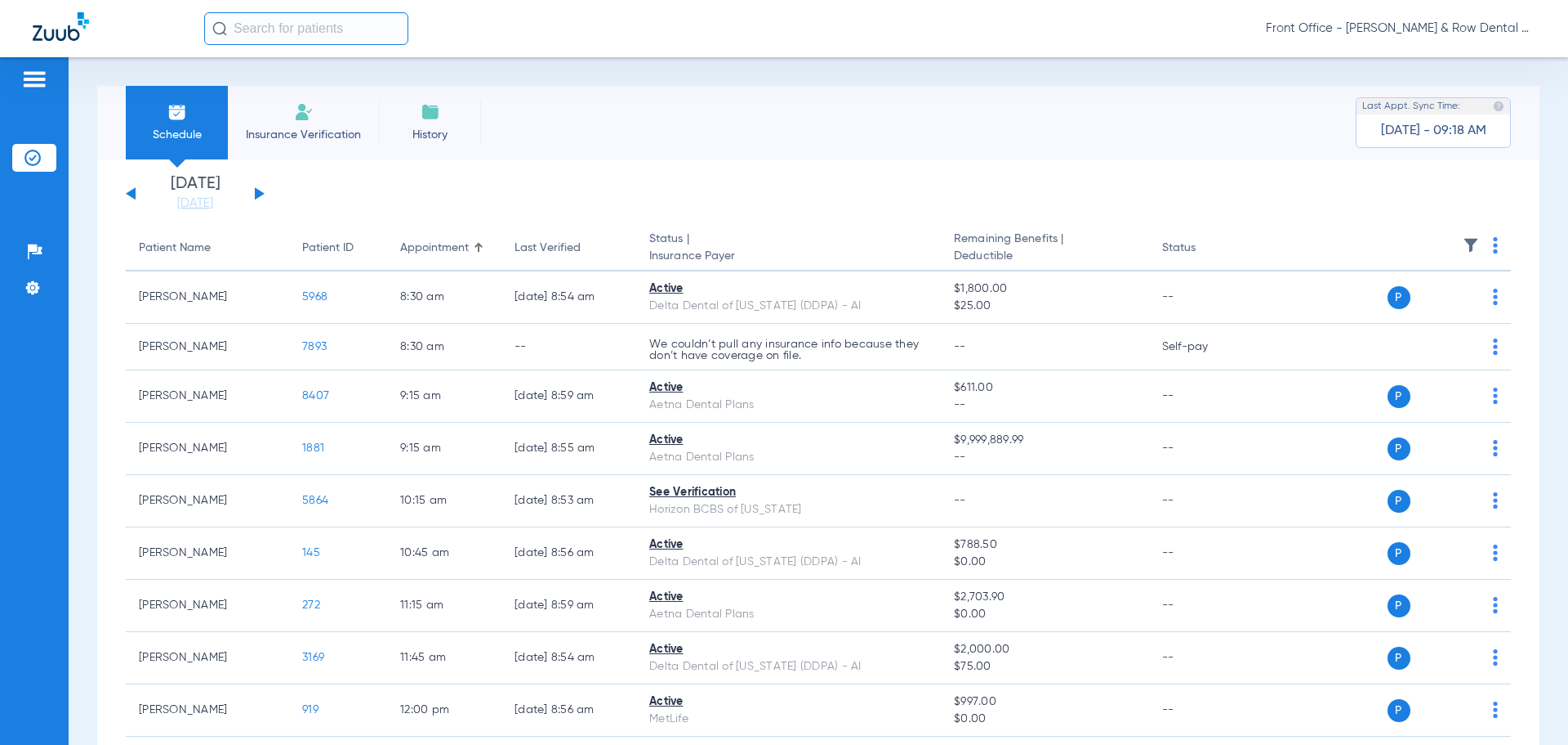
click at [256, 192] on button at bounding box center [260, 193] width 10 height 12
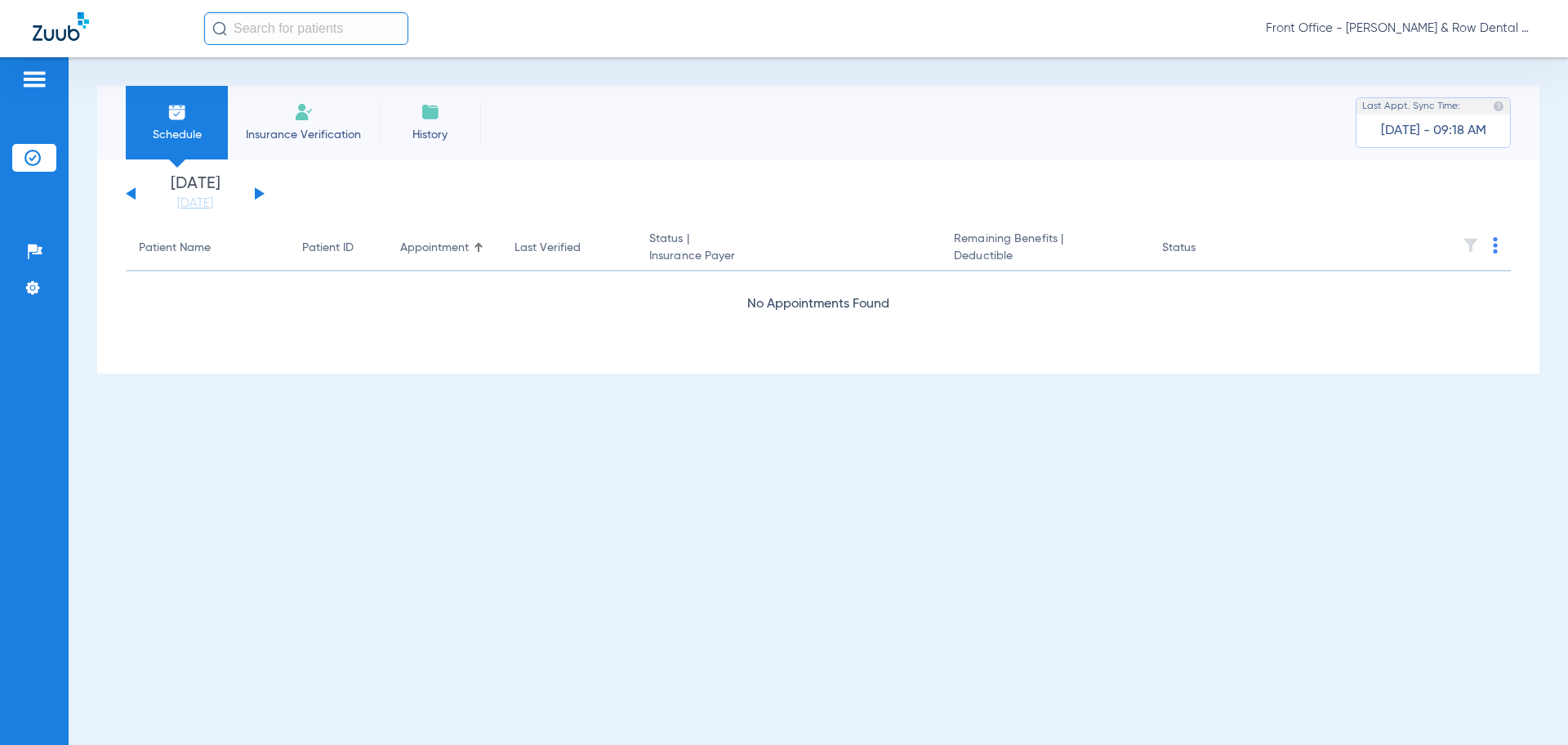
click at [256, 192] on button at bounding box center [260, 193] width 10 height 12
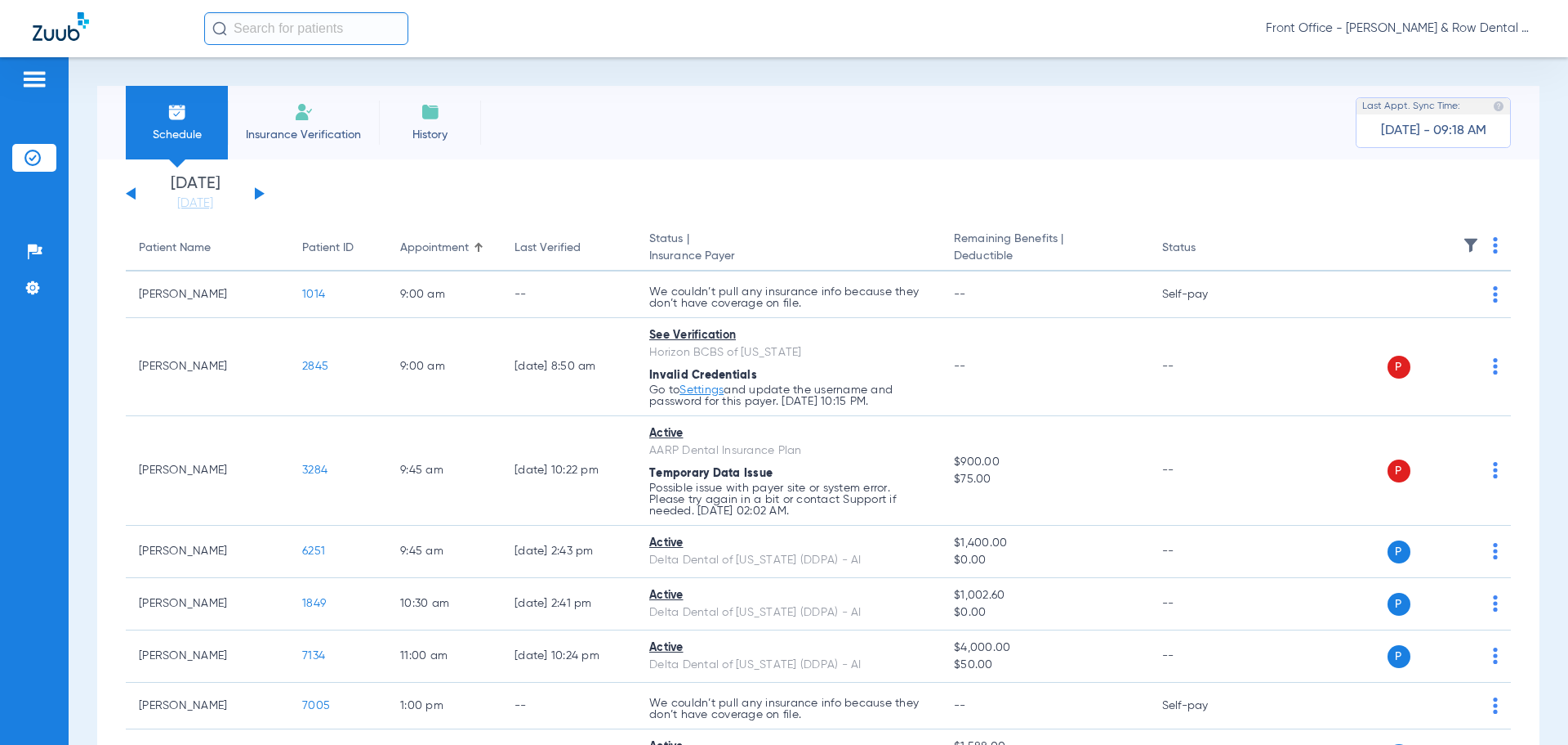
click at [256, 192] on button at bounding box center [260, 193] width 10 height 12
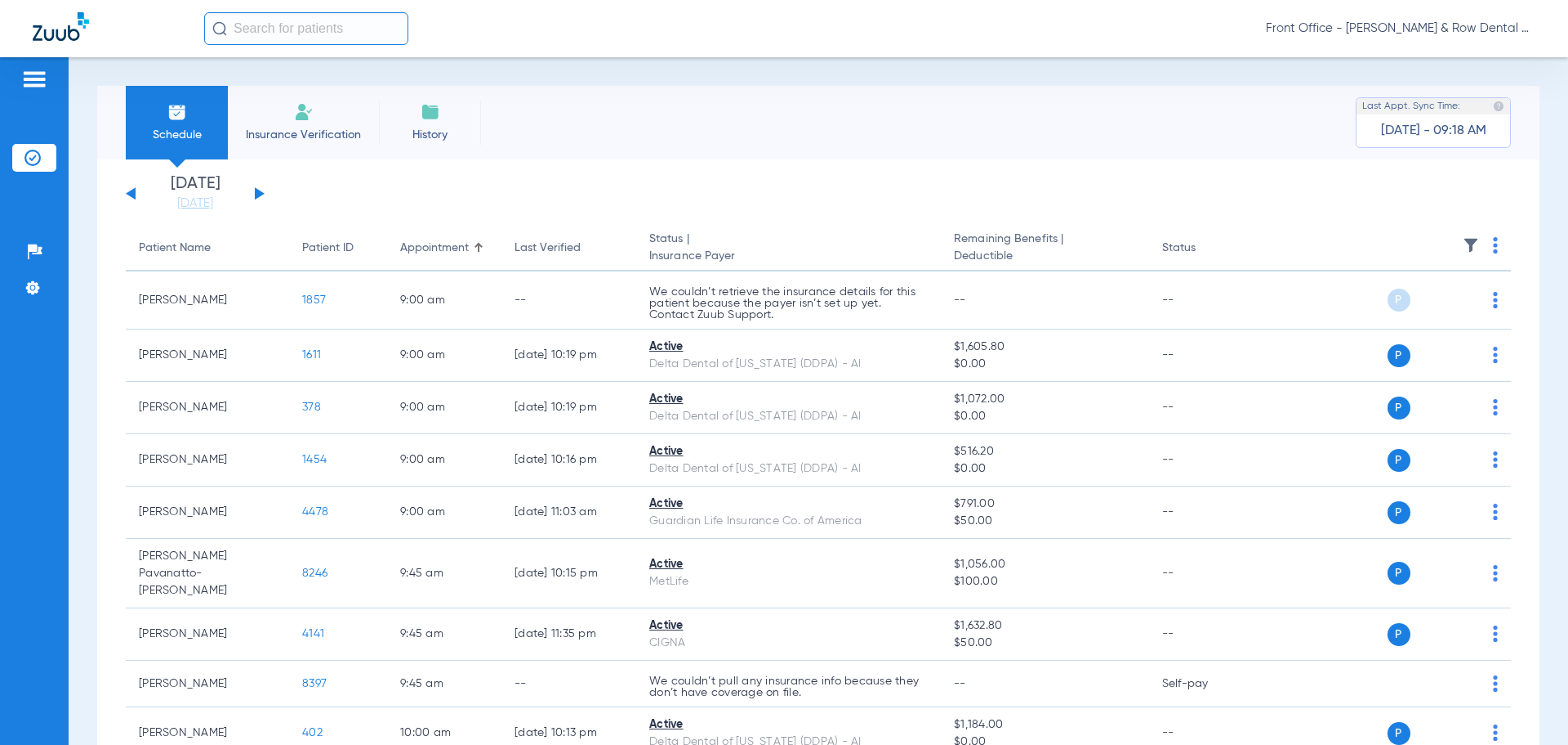
click at [1486, 248] on th at bounding box center [1386, 249] width 253 height 46
click at [1493, 247] on img at bounding box center [1496, 244] width 5 height 16
click at [1413, 304] on span "Verify All" at bounding box center [1420, 309] width 102 height 11
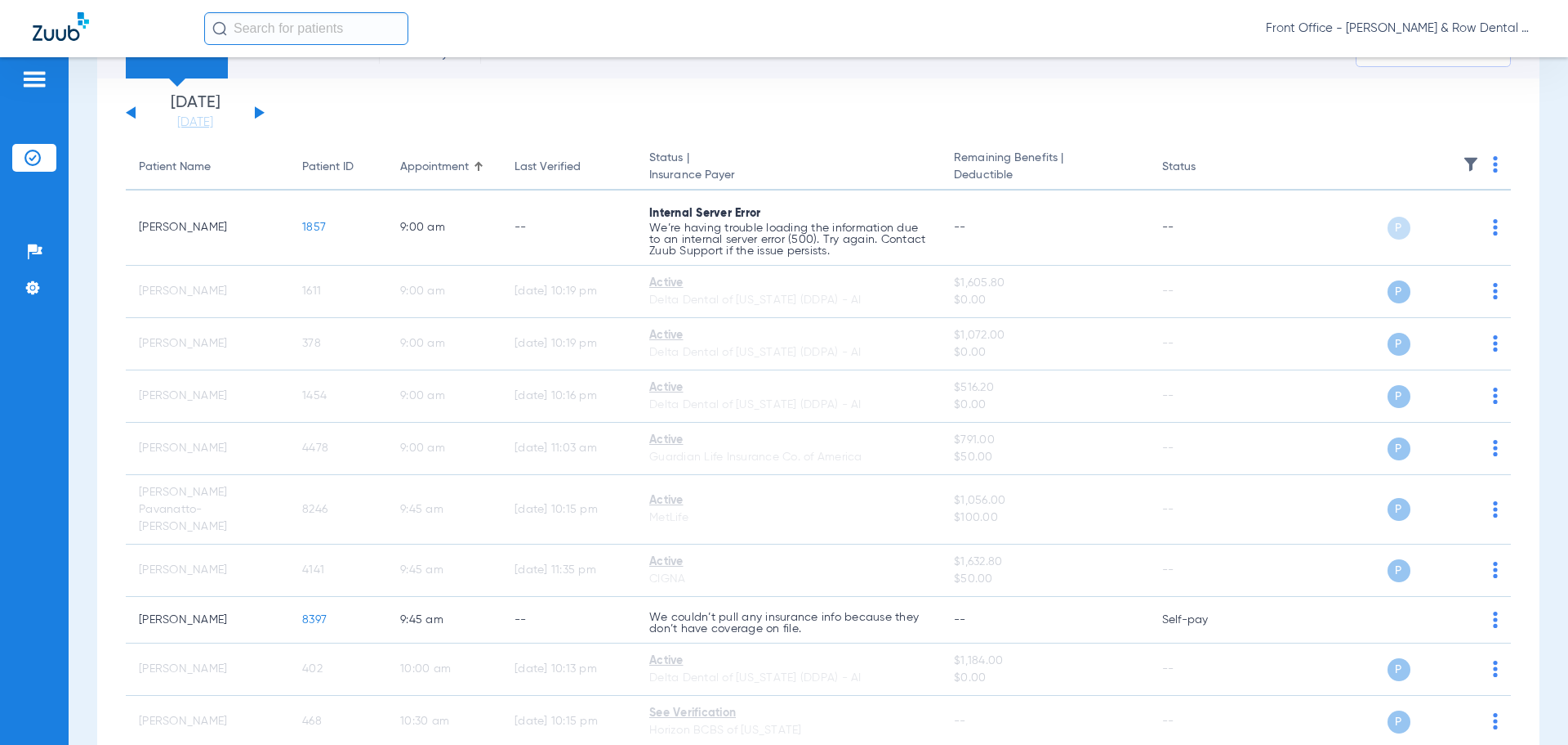
scroll to position [81, 0]
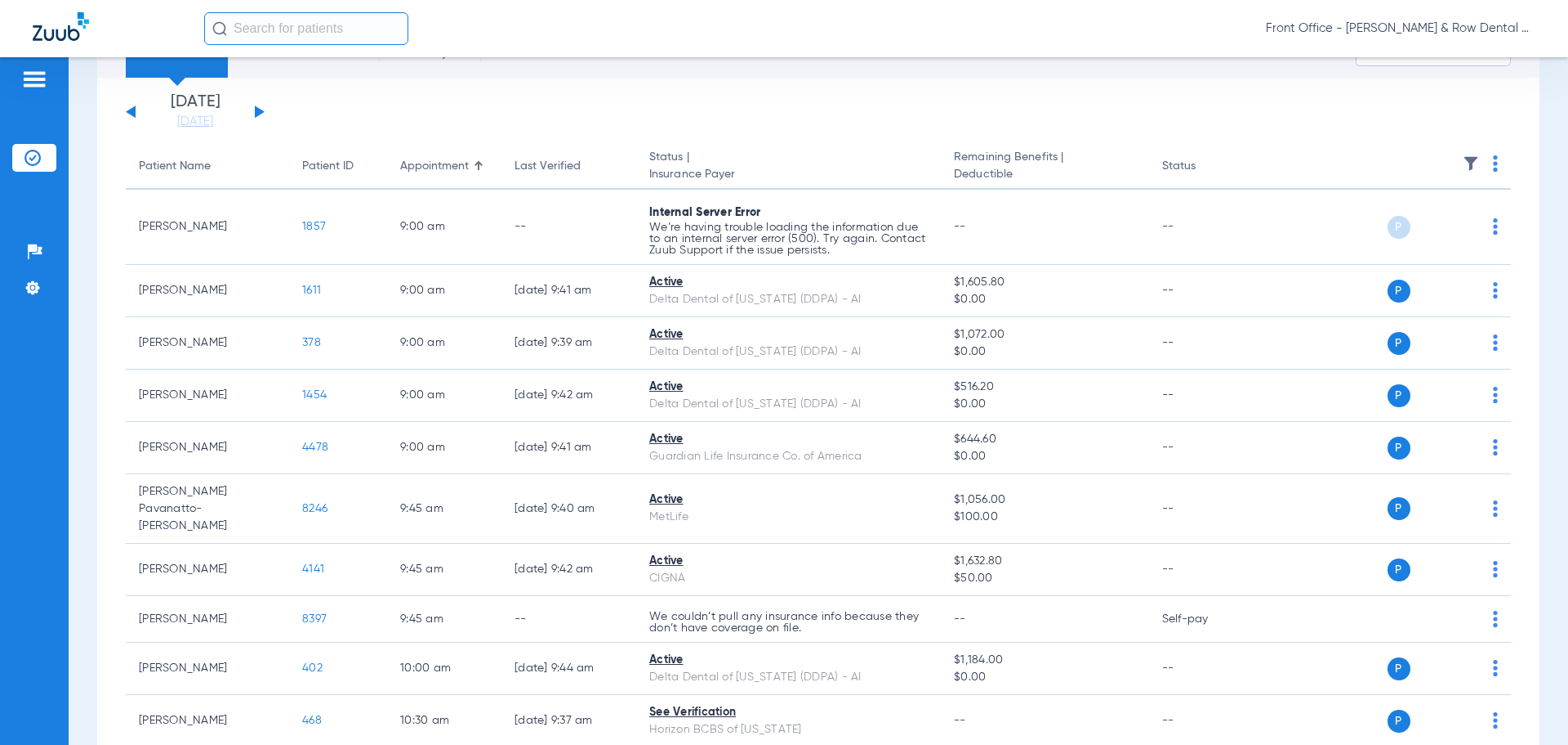
click at [127, 112] on button at bounding box center [131, 111] width 10 height 12
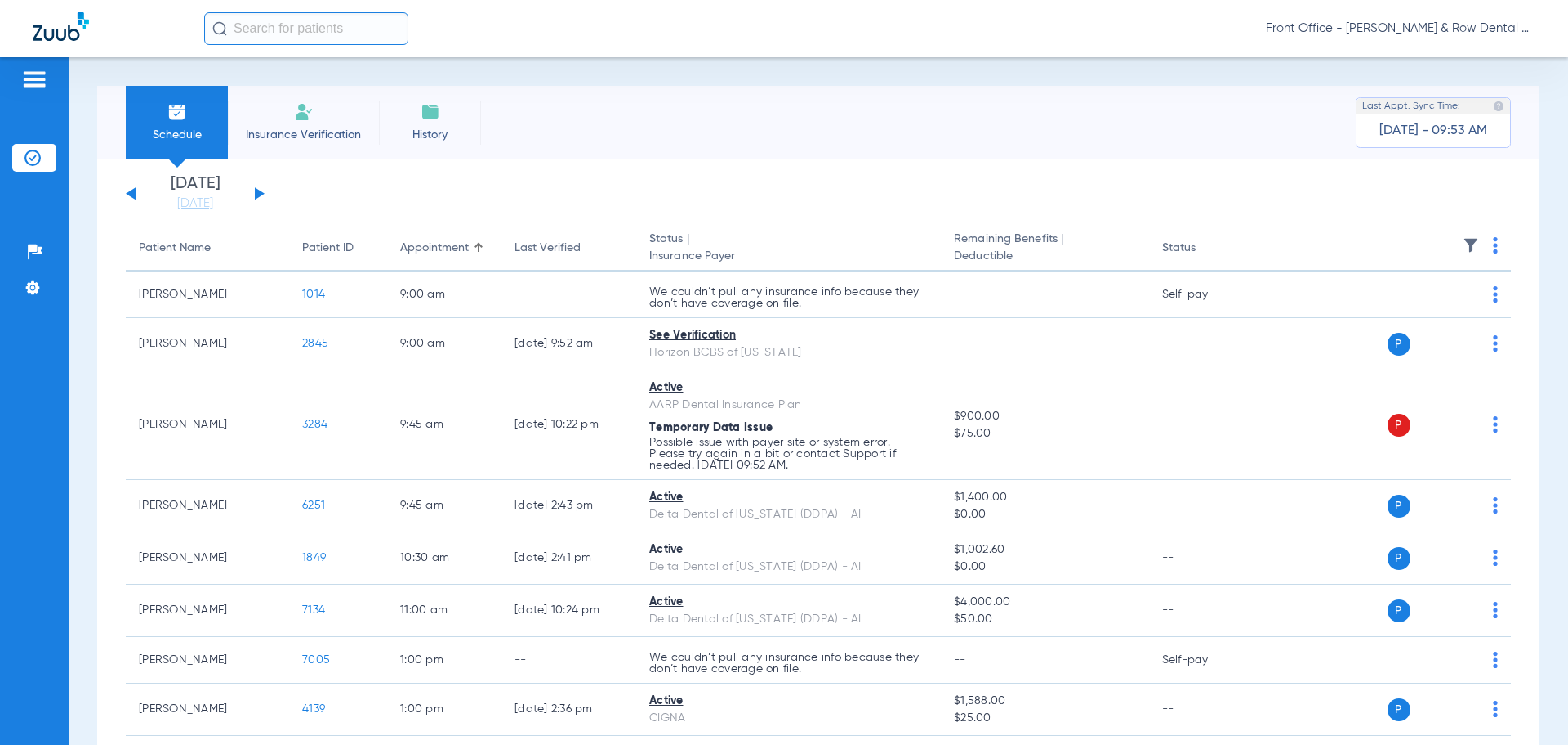
click at [1493, 243] on img at bounding box center [1496, 244] width 5 height 16
click at [1426, 311] on span "Verify All" at bounding box center [1420, 309] width 102 height 11
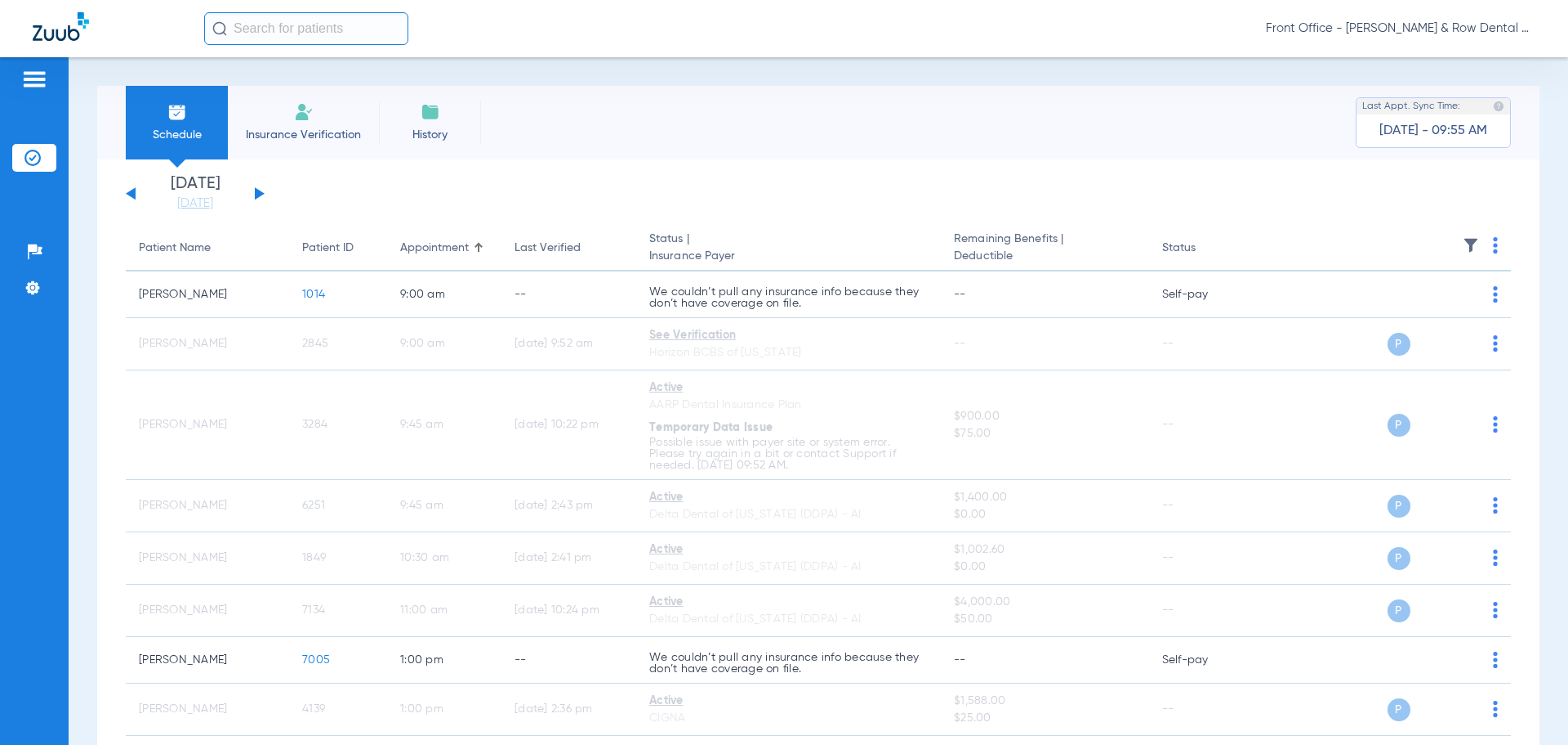
click at [256, 193] on button at bounding box center [260, 193] width 10 height 12
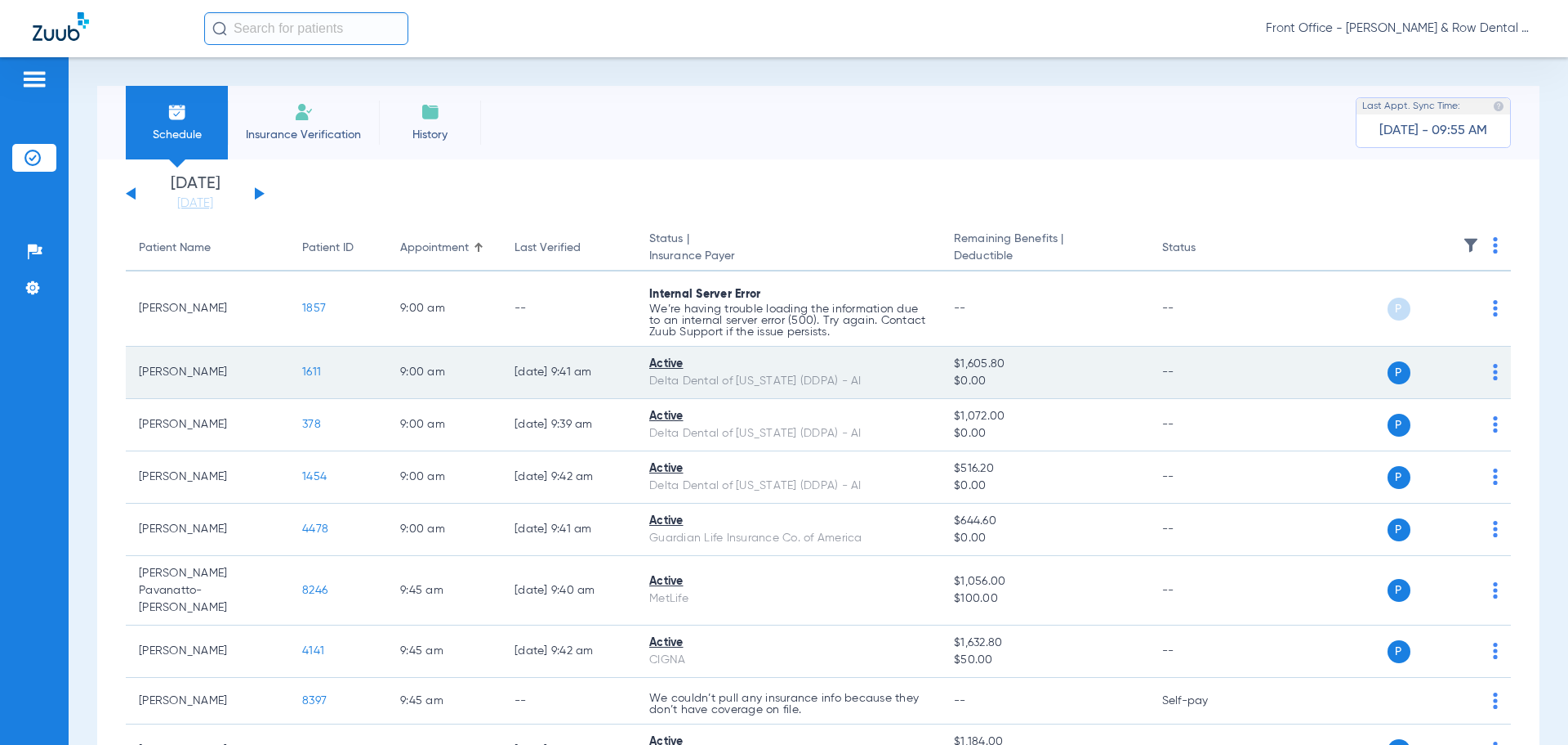
click at [315, 368] on span "1611" at bounding box center [311, 372] width 19 height 11
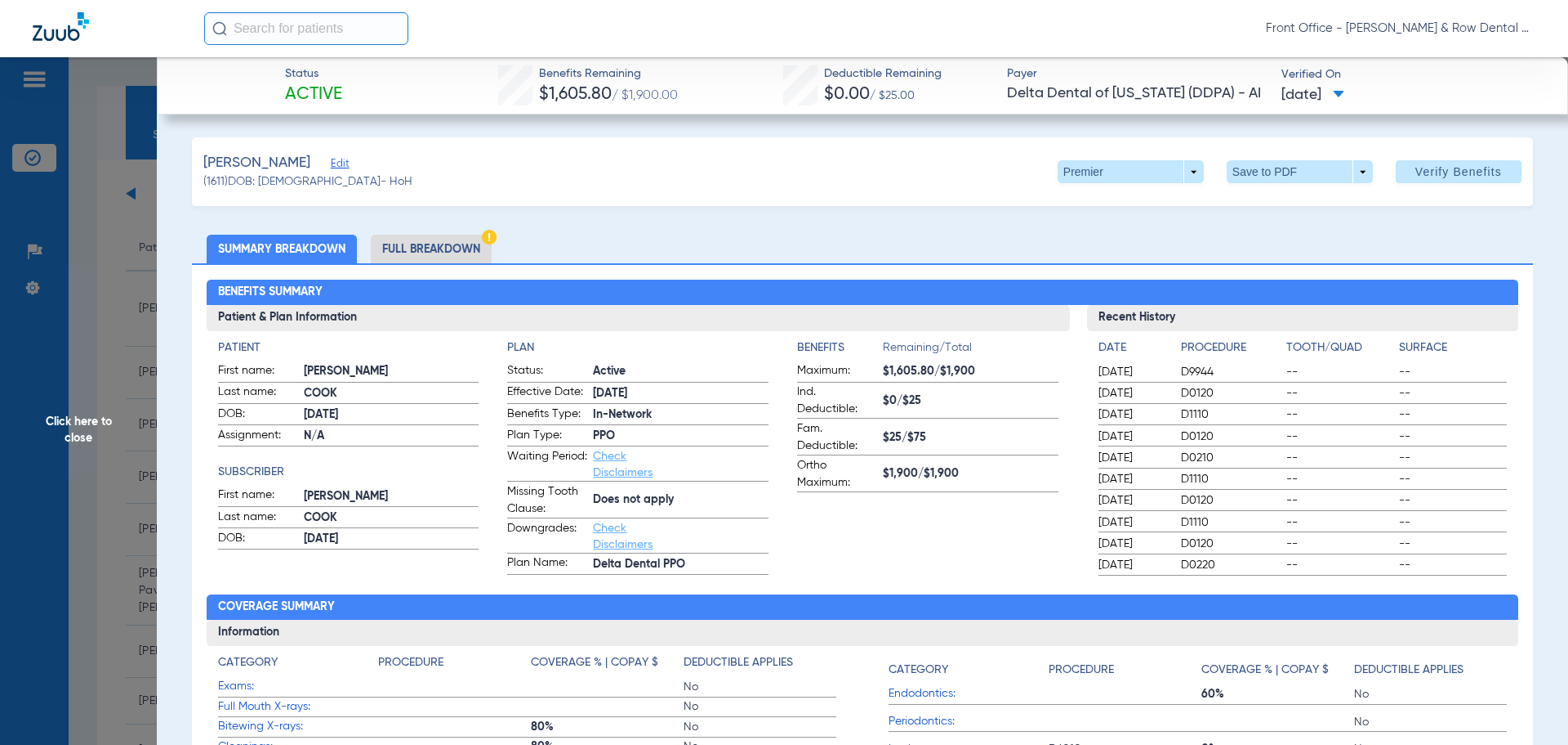
click at [449, 251] on li "Full Breakdown" at bounding box center [431, 249] width 121 height 29
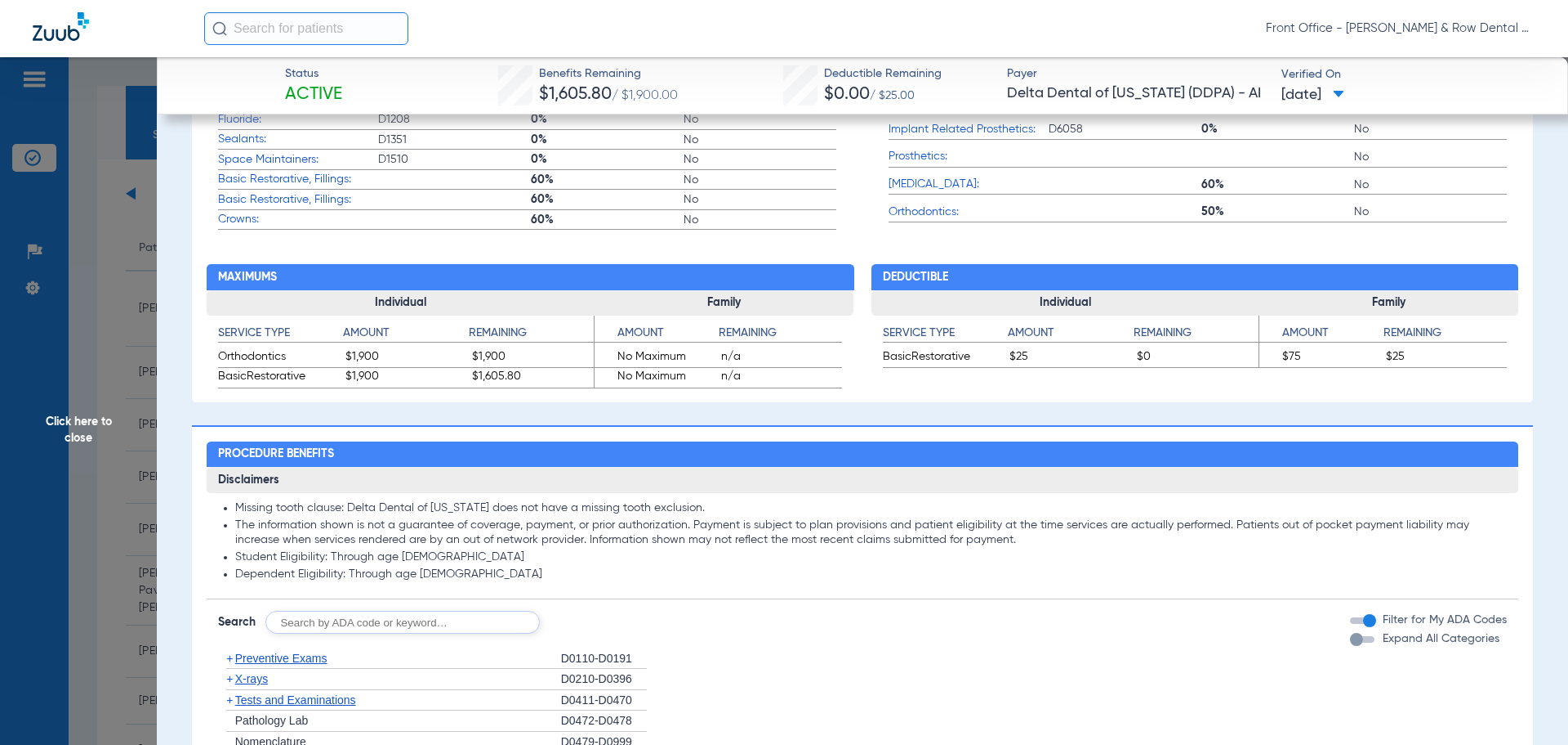
scroll to position [981, 0]
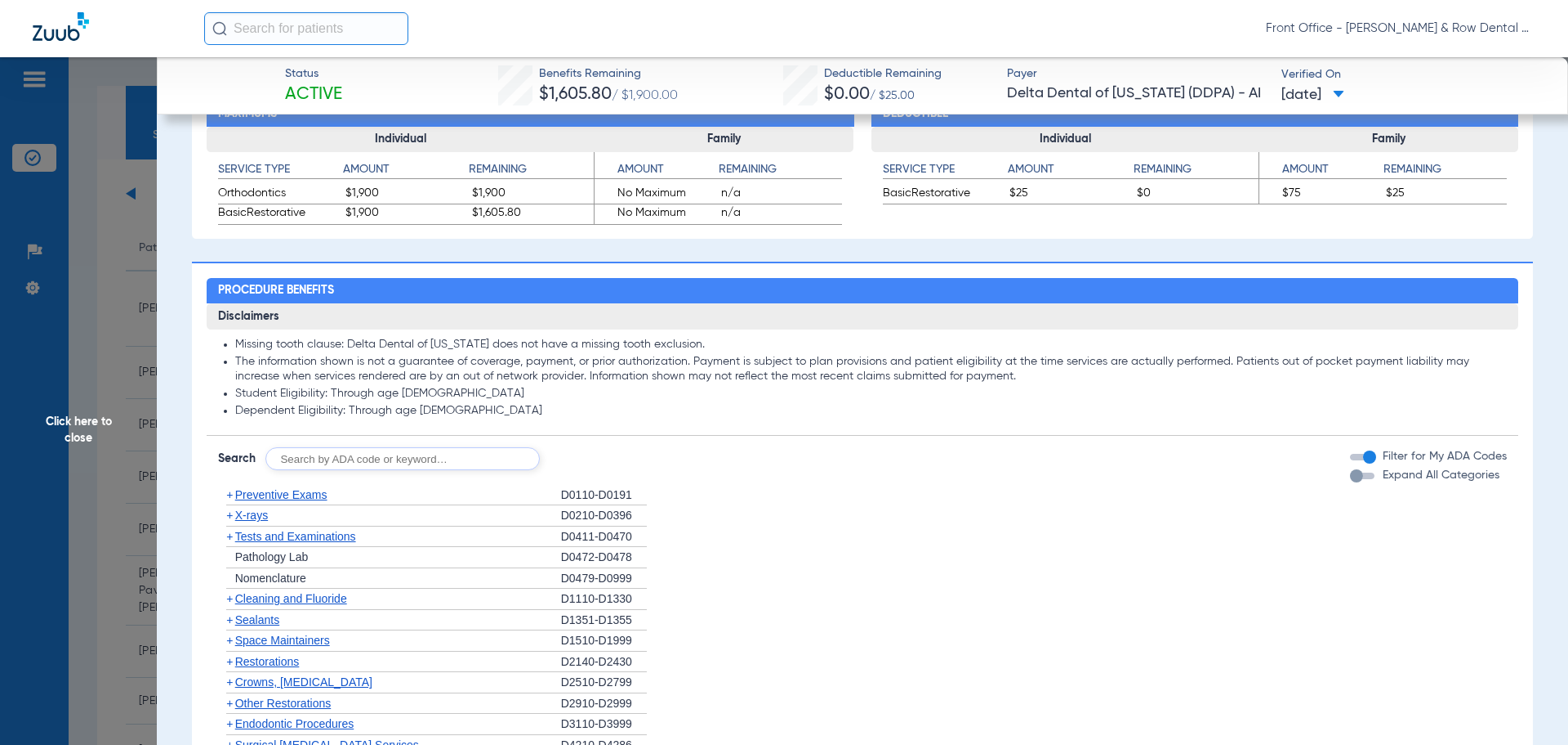
click at [227, 518] on span "+" at bounding box center [230, 514] width 7 height 13
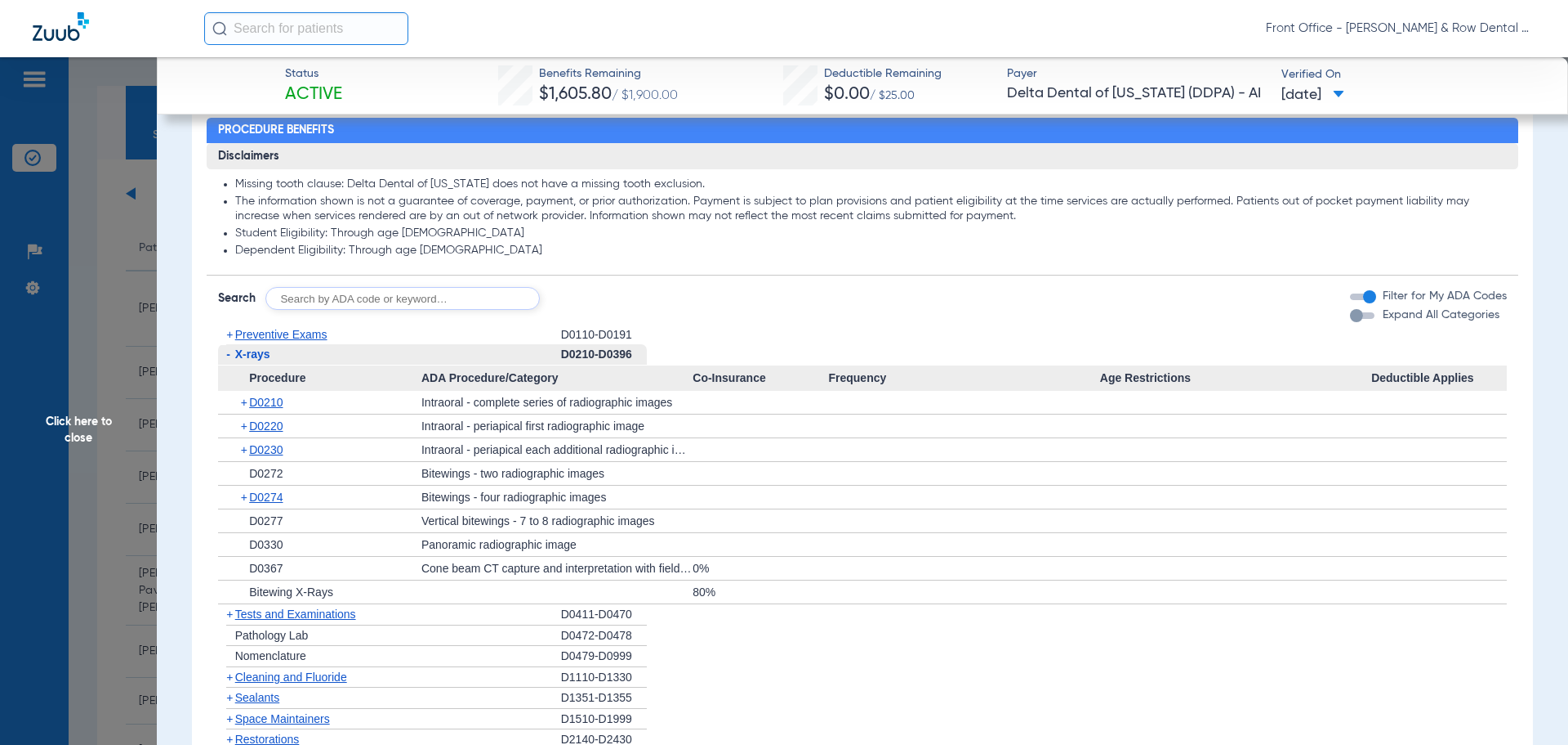
scroll to position [1145, 0]
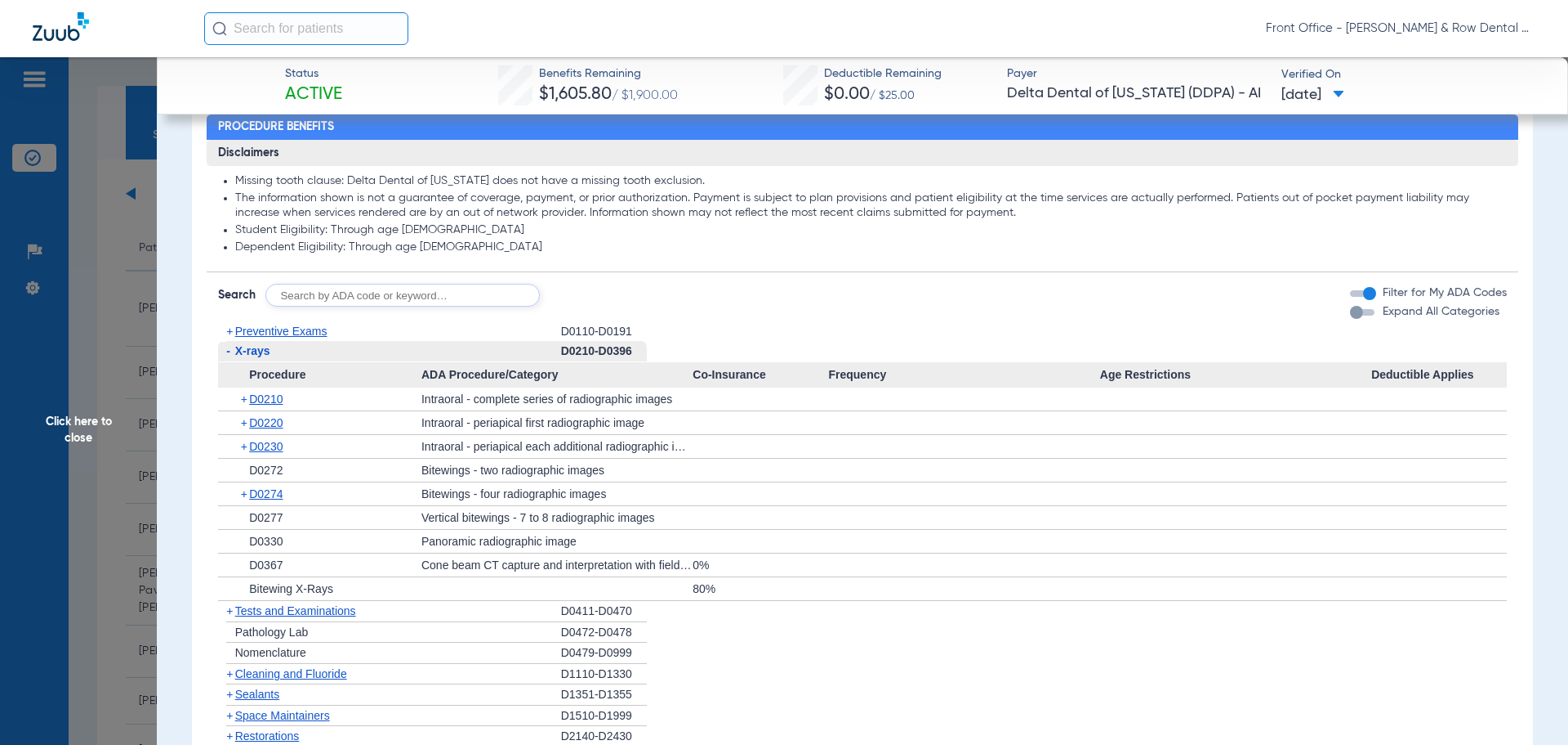
click at [246, 401] on span "+" at bounding box center [245, 399] width 9 height 23
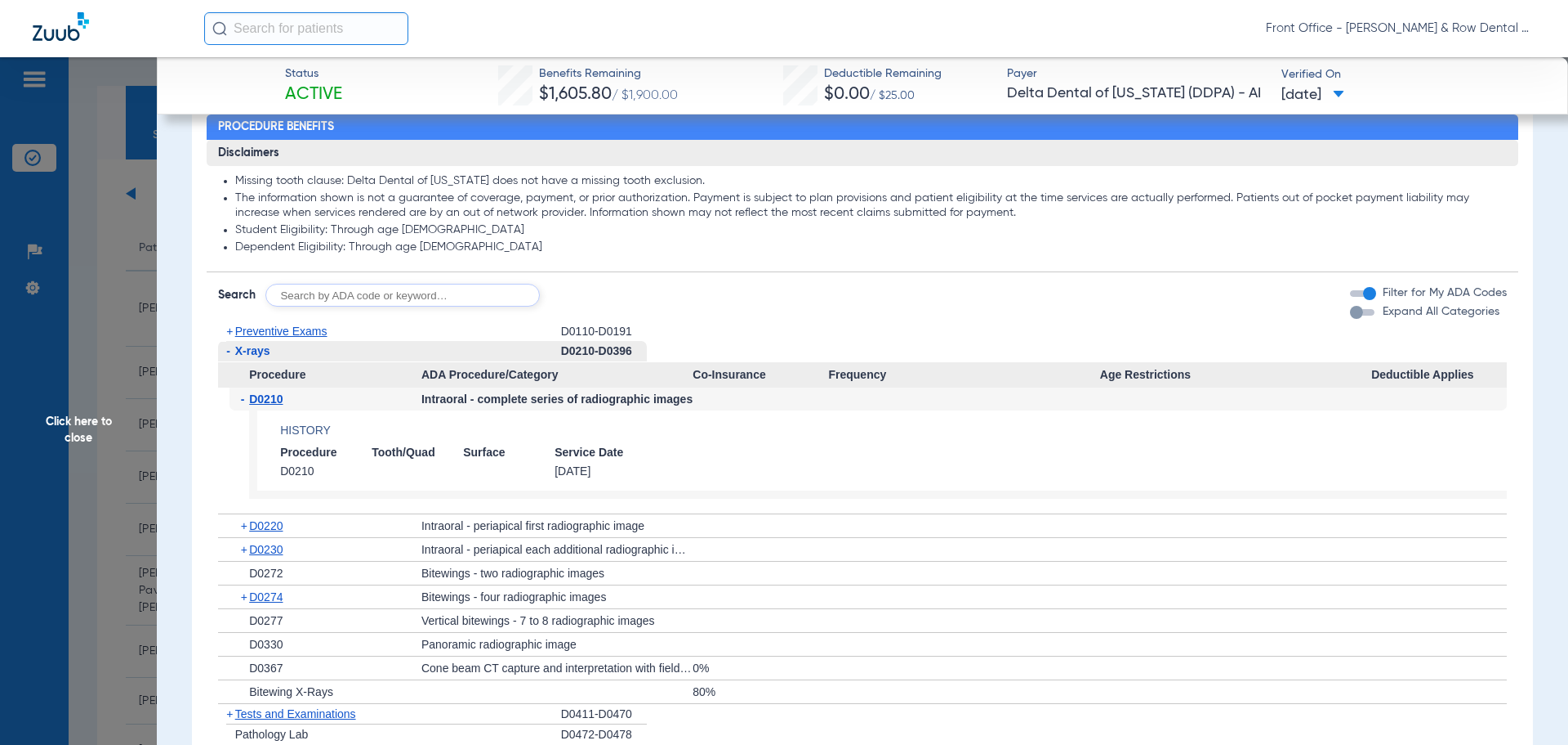
click at [246, 401] on span "-" at bounding box center [245, 399] width 9 height 23
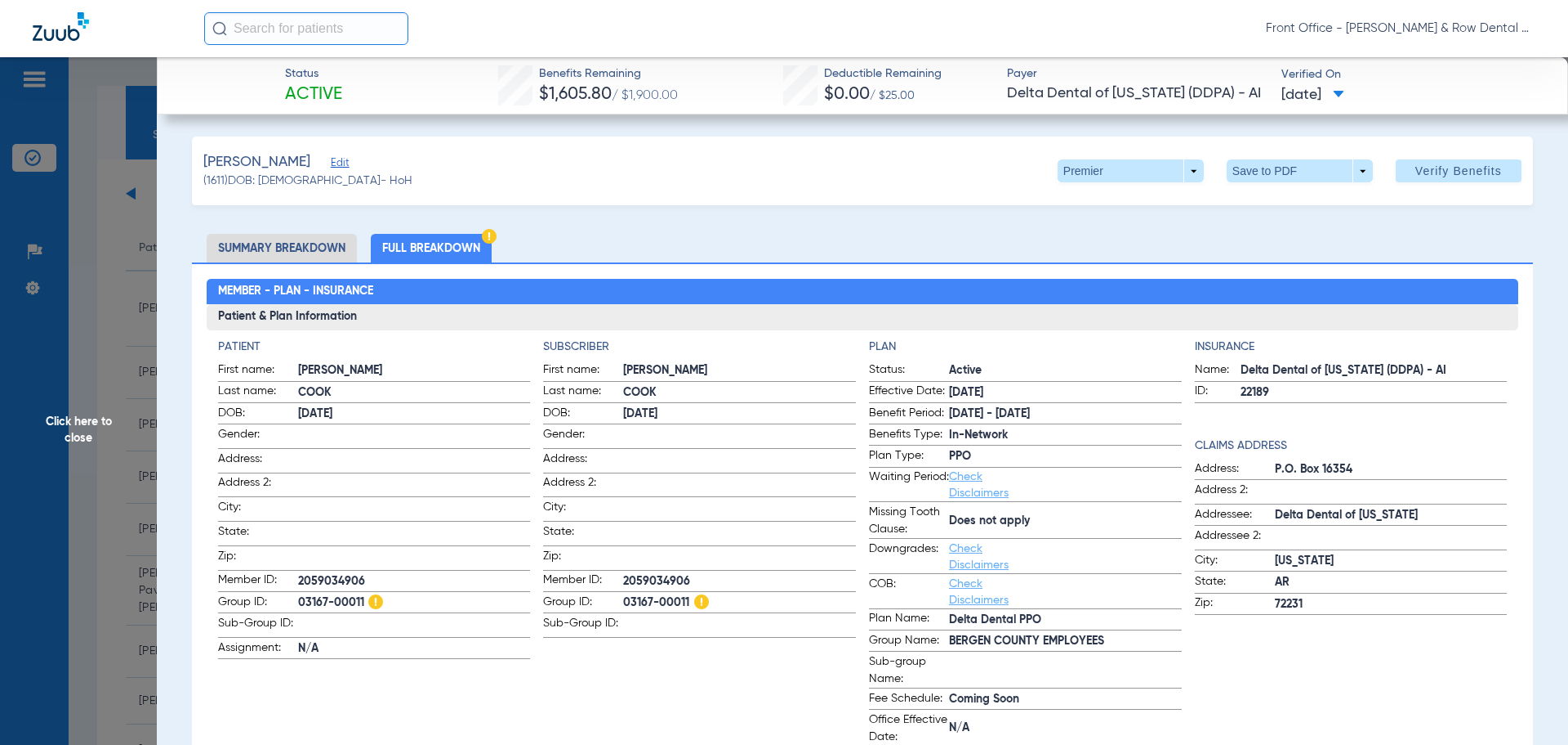
scroll to position [0, 0]
click at [70, 424] on span "Click here to close" at bounding box center [78, 429] width 157 height 745
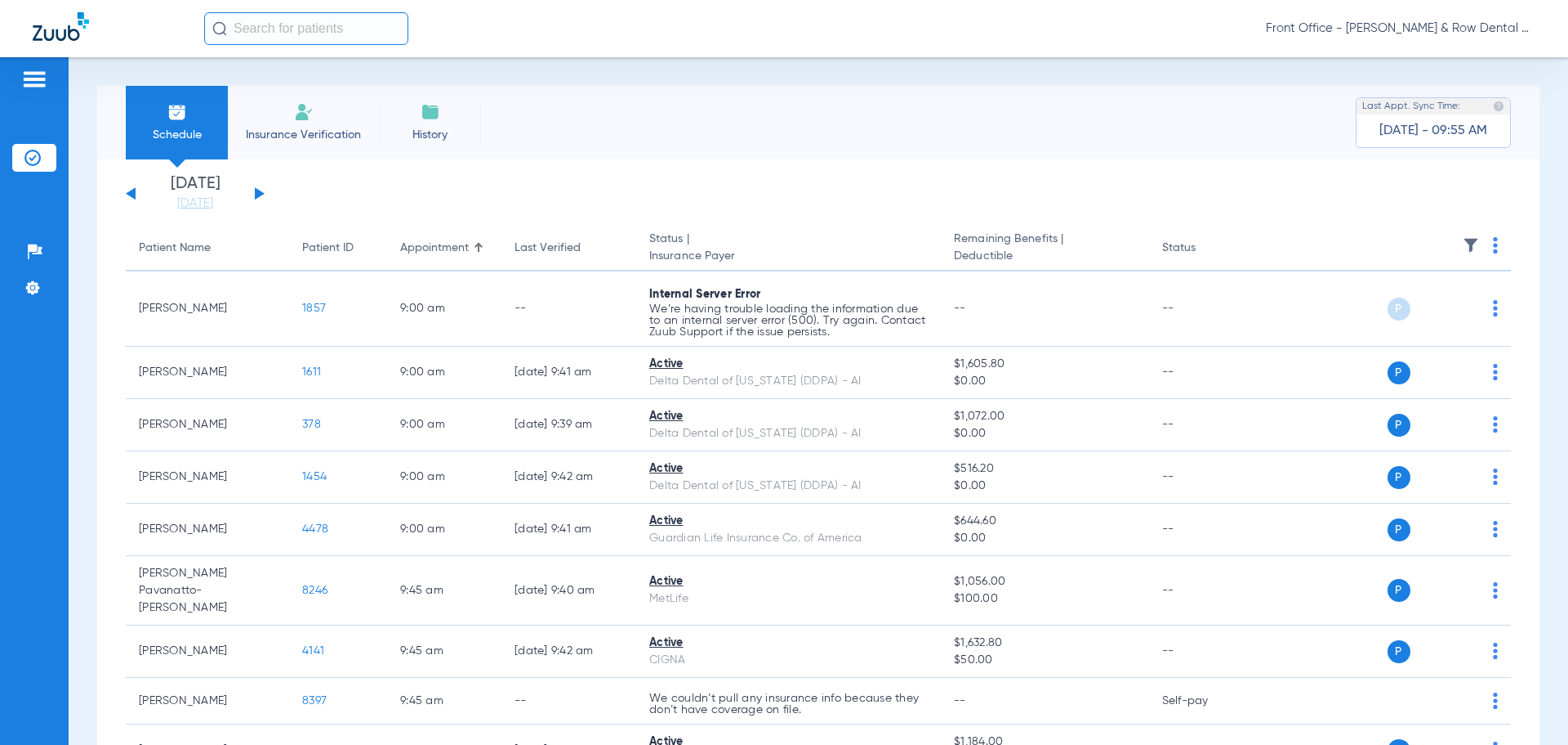
click at [132, 193] on button at bounding box center [131, 193] width 10 height 12
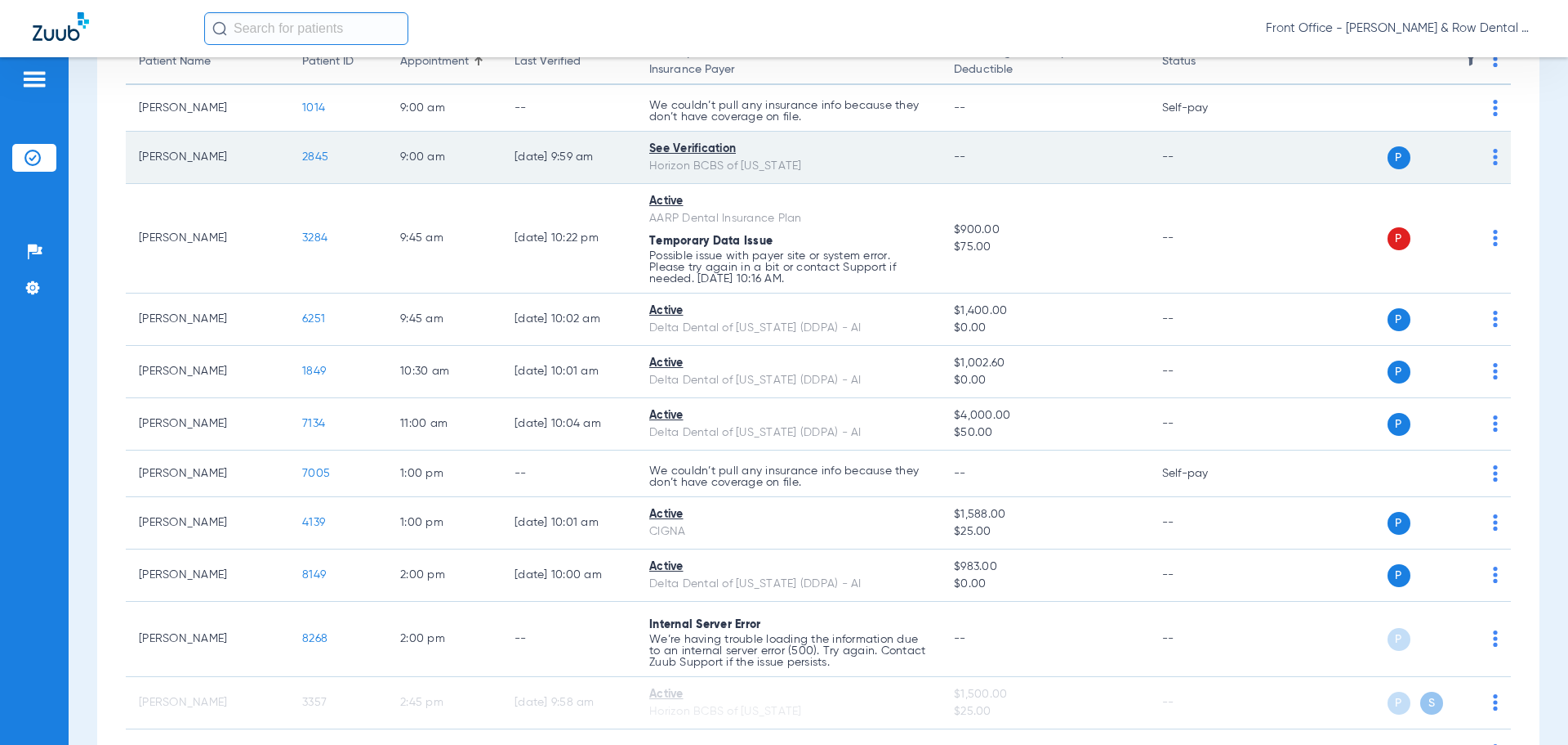
scroll to position [12, 0]
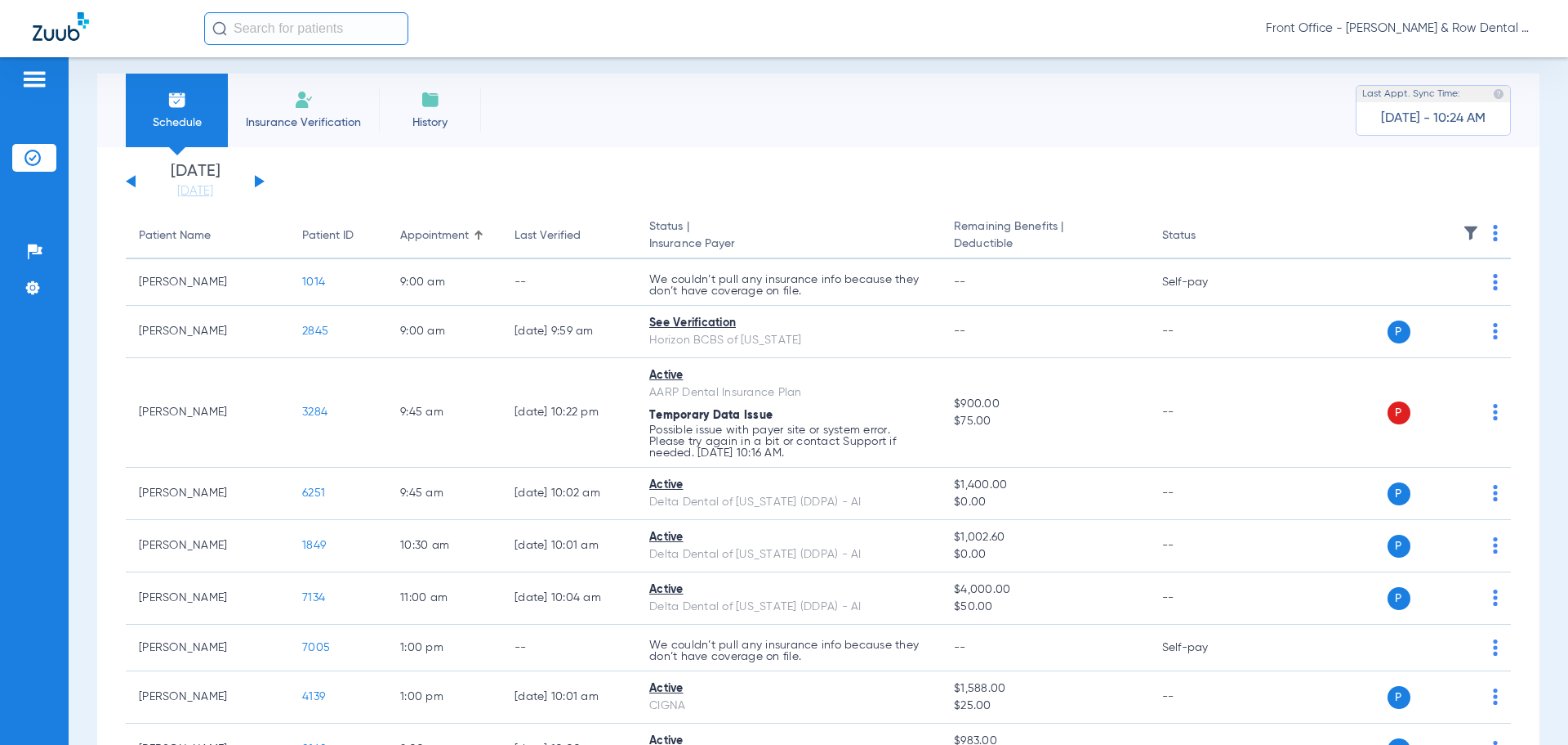
click at [129, 183] on button at bounding box center [131, 181] width 10 height 12
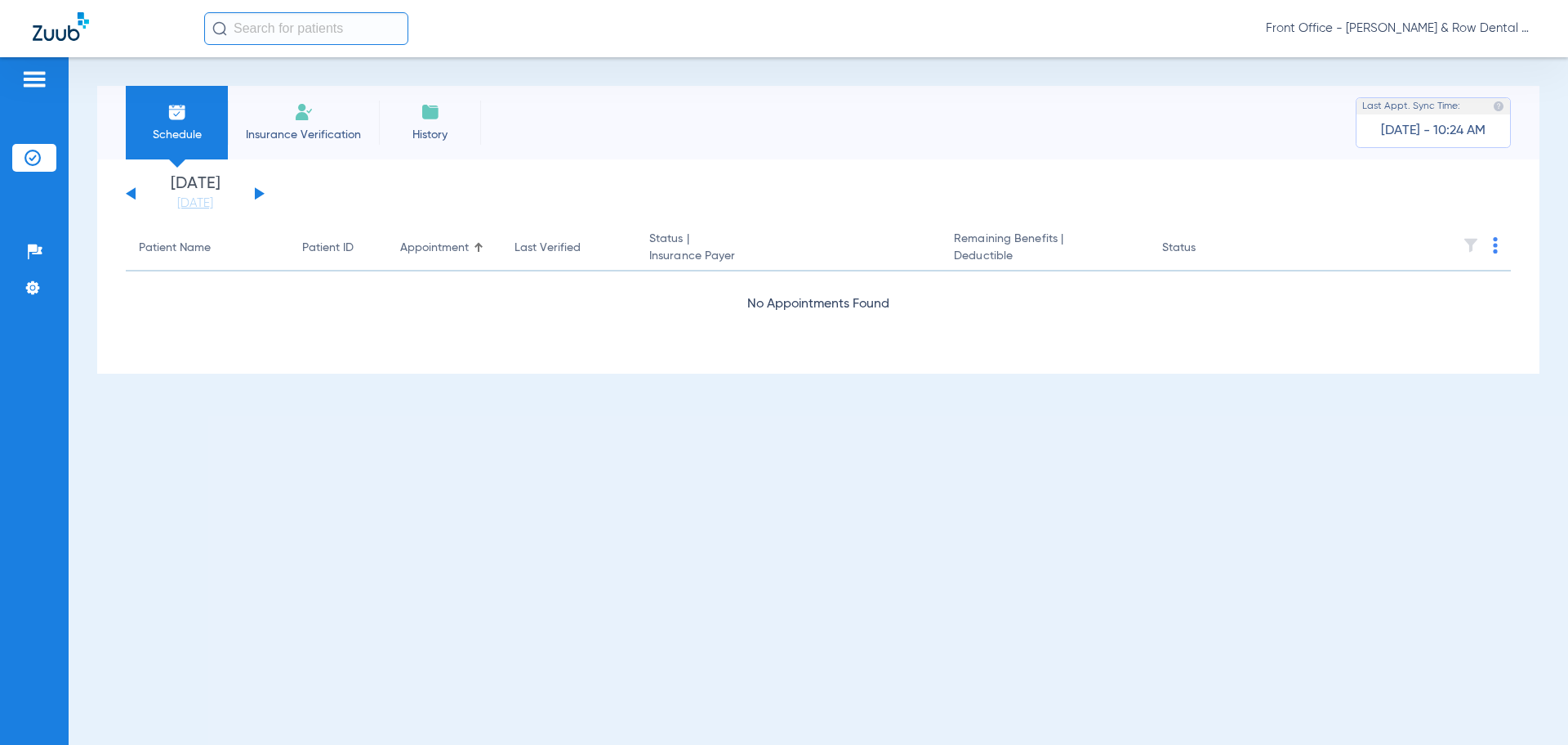
click at [129, 183] on div "Wednesday 06-11-2025 Thursday 06-12-2025 Friday 06-13-2025 Saturday 06-14-2025 …" at bounding box center [195, 193] width 139 height 36
click at [130, 196] on div "Wednesday 06-11-2025 Thursday 06-12-2025 Friday 06-13-2025 Saturday 06-14-2025 …" at bounding box center [195, 193] width 139 height 36
click at [131, 197] on div "Wednesday 06-11-2025 Thursday 06-12-2025 Friday 06-13-2025 Saturday 06-14-2025 …" at bounding box center [195, 193] width 139 height 36
click at [131, 192] on button at bounding box center [131, 193] width 10 height 12
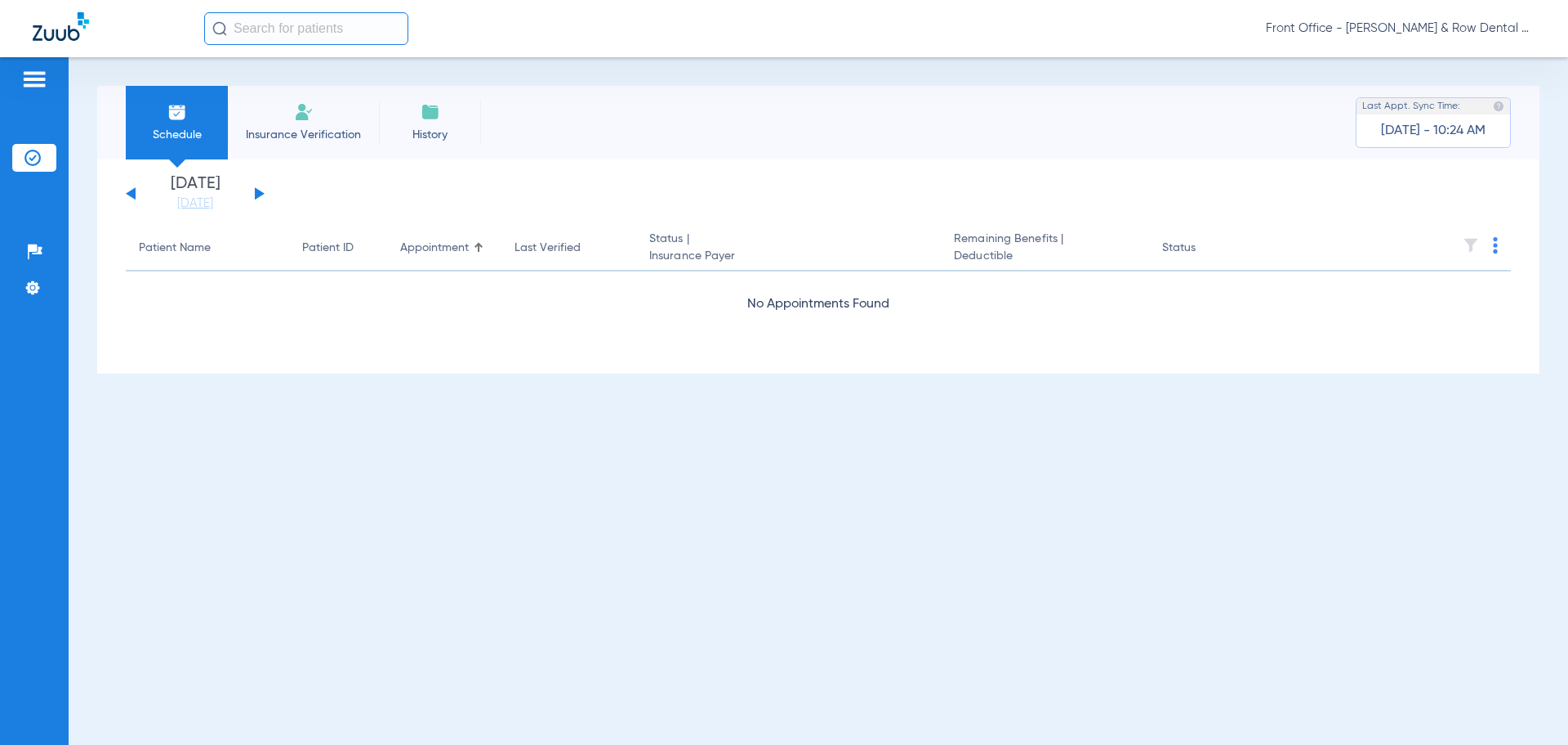
click at [131, 192] on button at bounding box center [131, 193] width 10 height 12
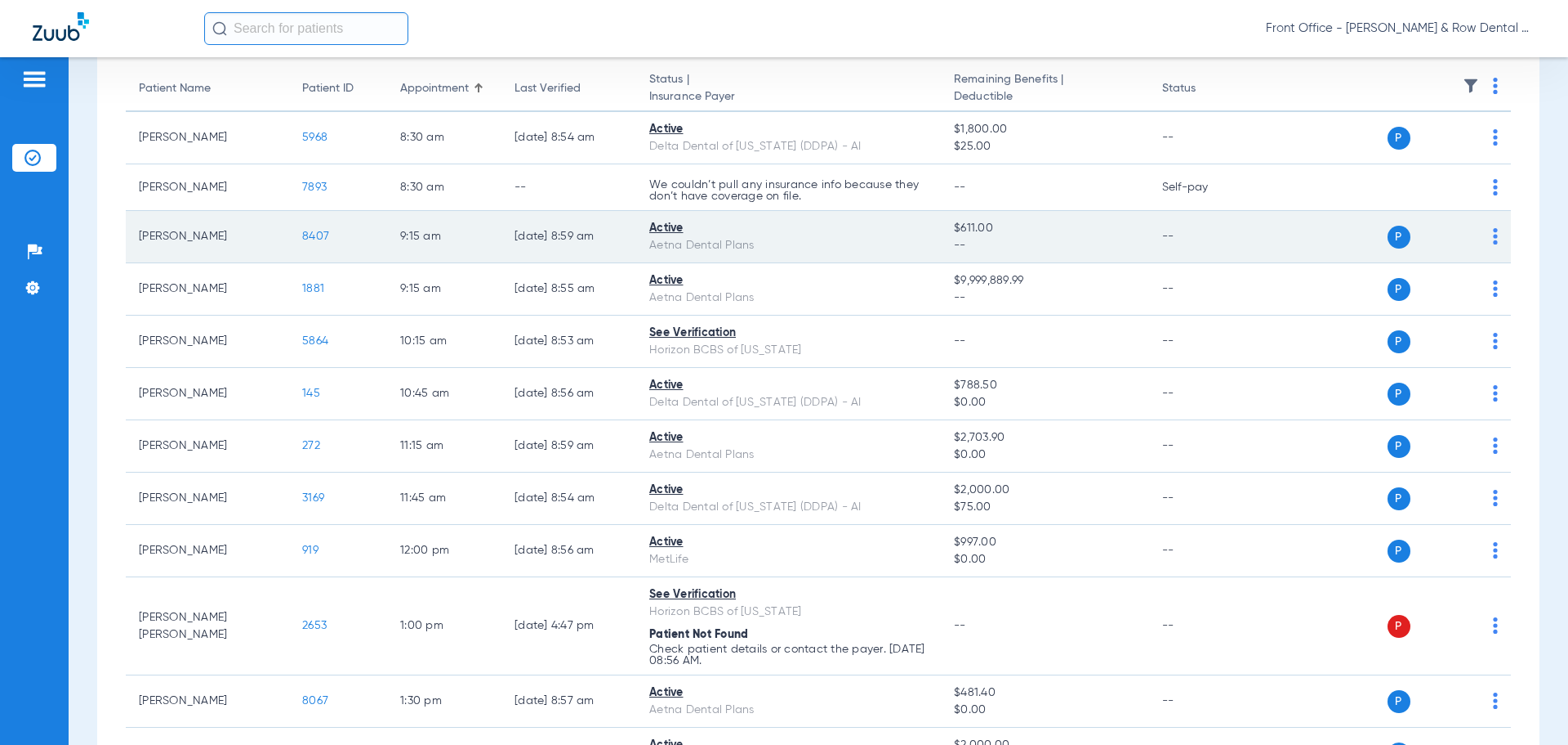
scroll to position [245, 0]
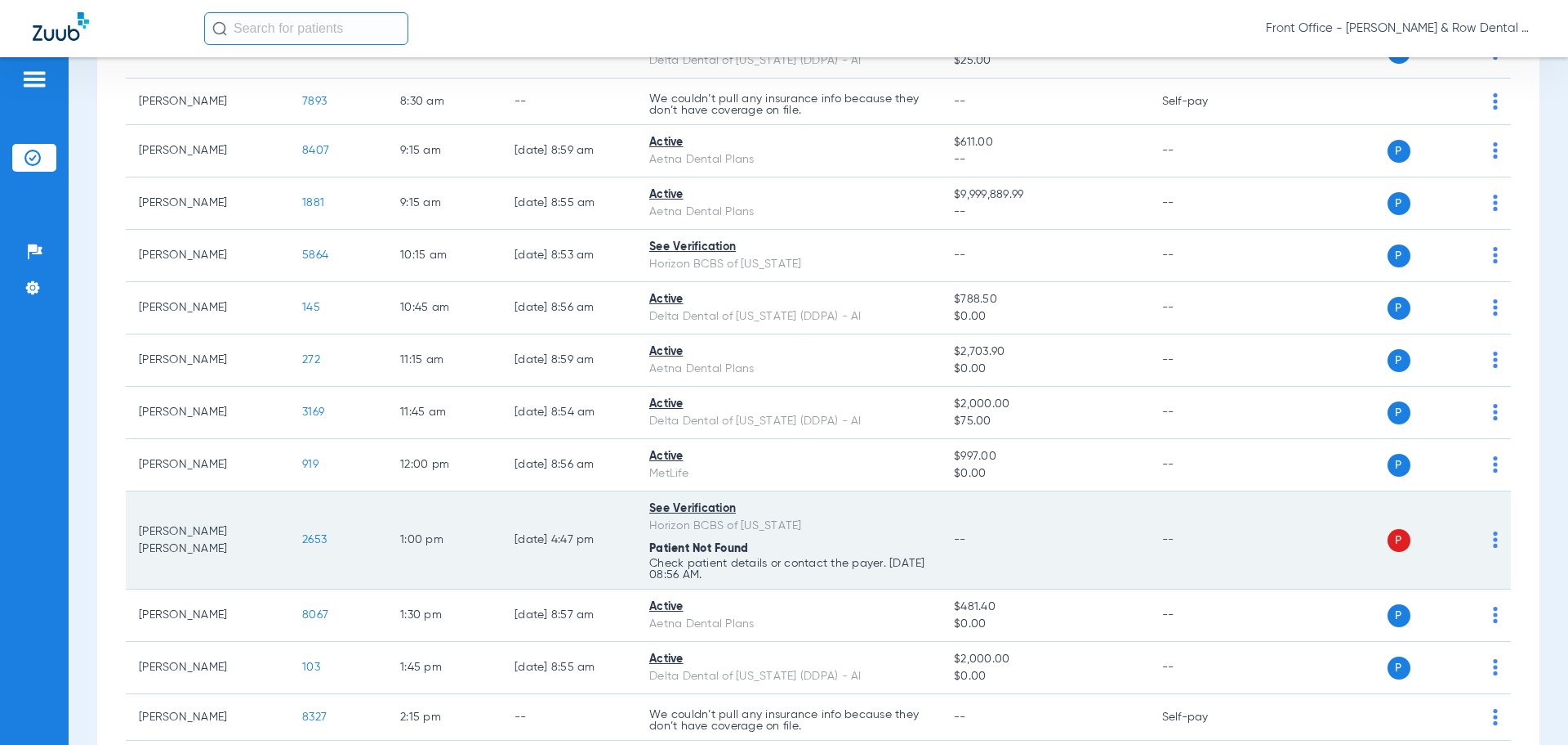
click at [1493, 537] on img at bounding box center [1496, 539] width 5 height 16
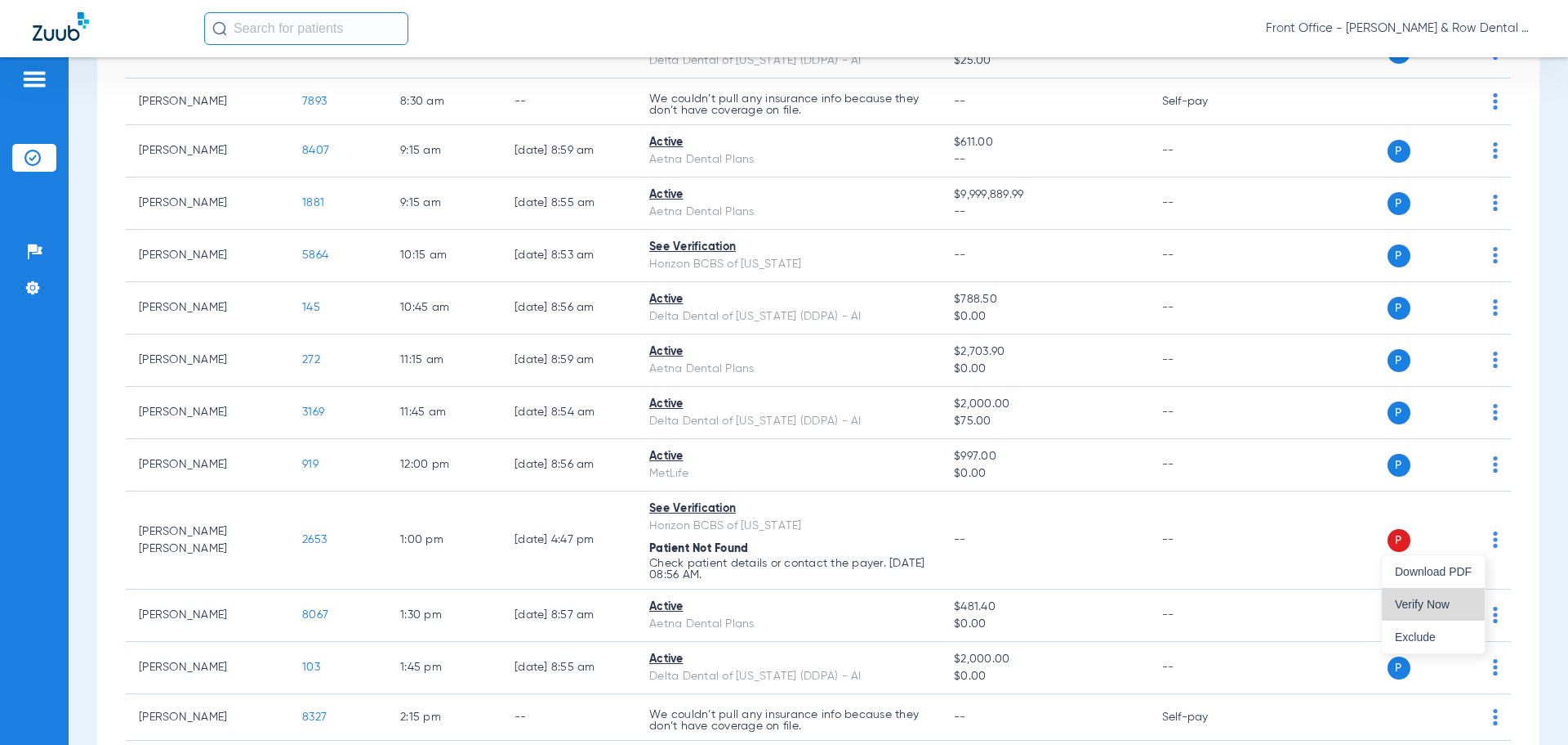
click at [1434, 599] on span "Verify Now" at bounding box center [1433, 603] width 77 height 11
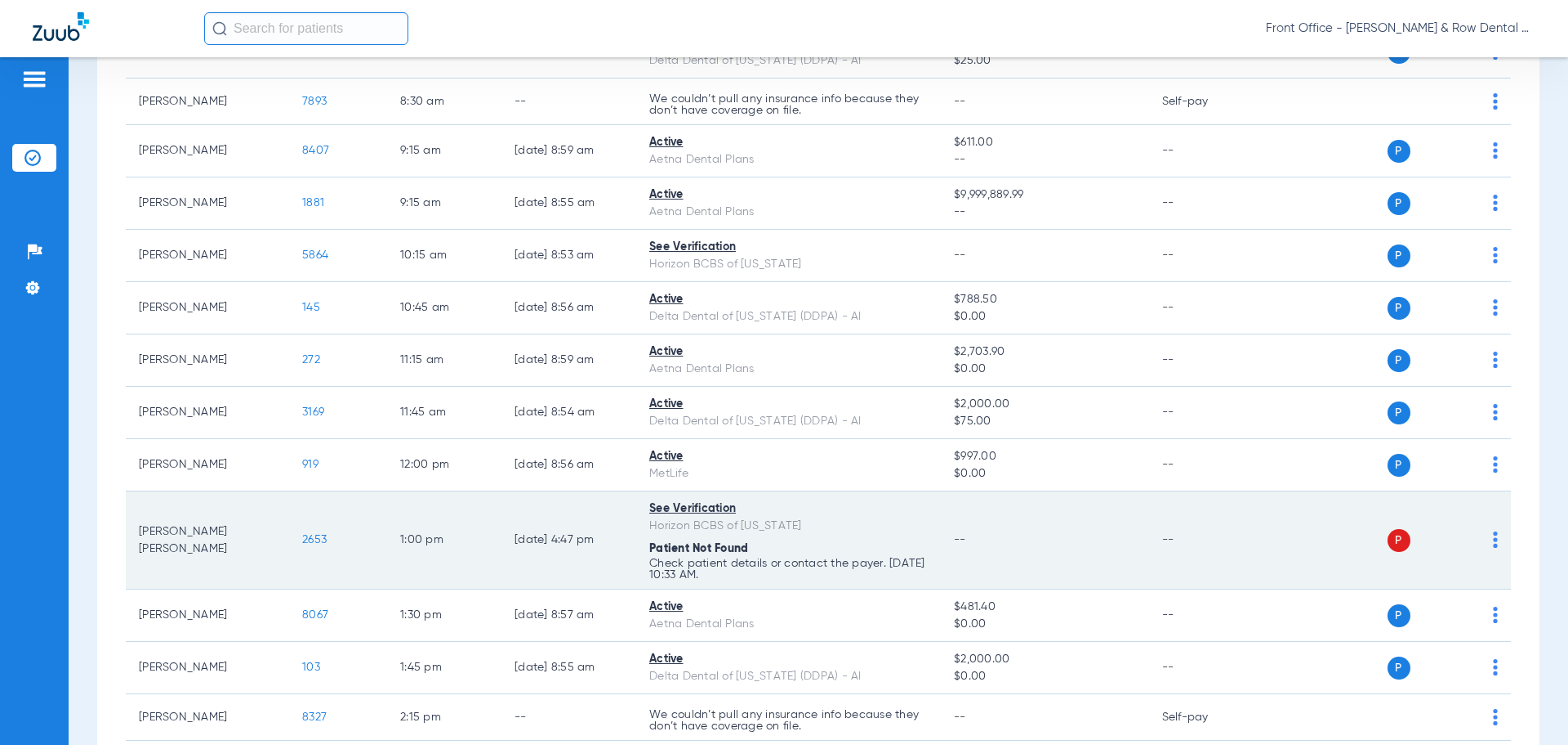
click at [313, 535] on span "2653" at bounding box center [314, 539] width 25 height 11
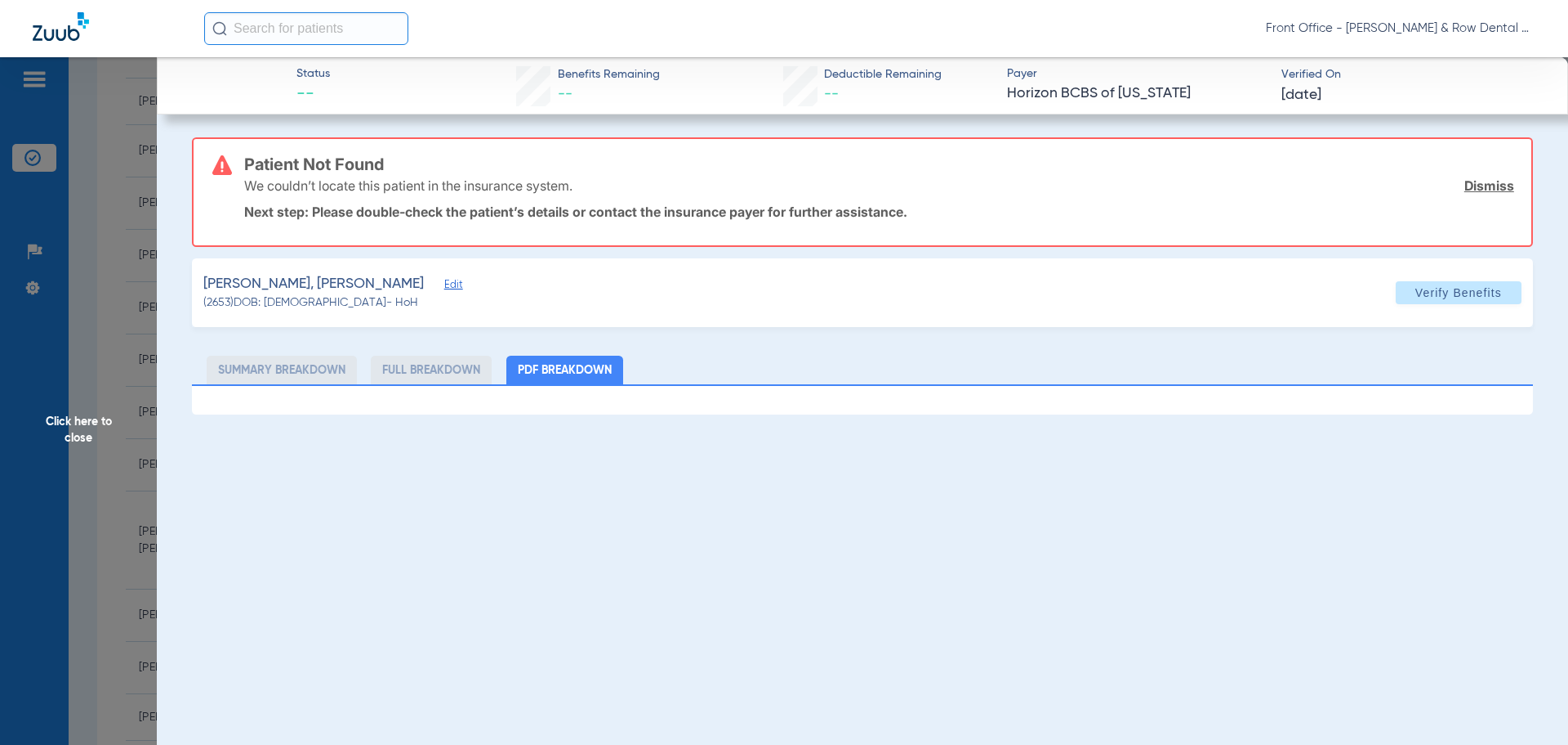
click at [570, 366] on li "PDF Breakdown" at bounding box center [565, 370] width 117 height 29
click at [444, 285] on span "Edit" at bounding box center [451, 286] width 14 height 15
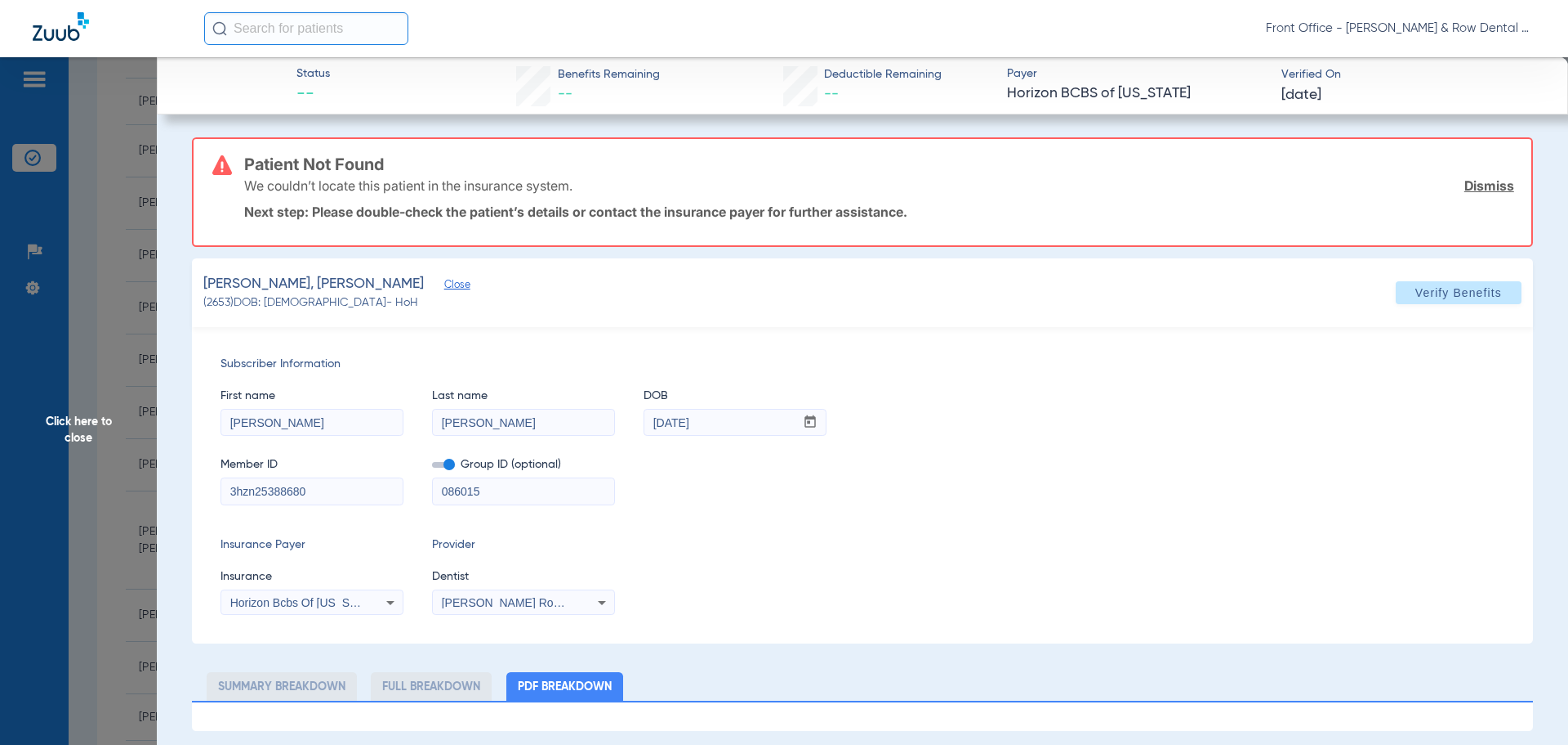
drag, startPoint x: 310, startPoint y: 491, endPoint x: 107, endPoint y: 479, distance: 203.4
paste input "5262649428"
type input "5262649428"
drag, startPoint x: 487, startPoint y: 493, endPoint x: 357, endPoint y: 494, distance: 130.0
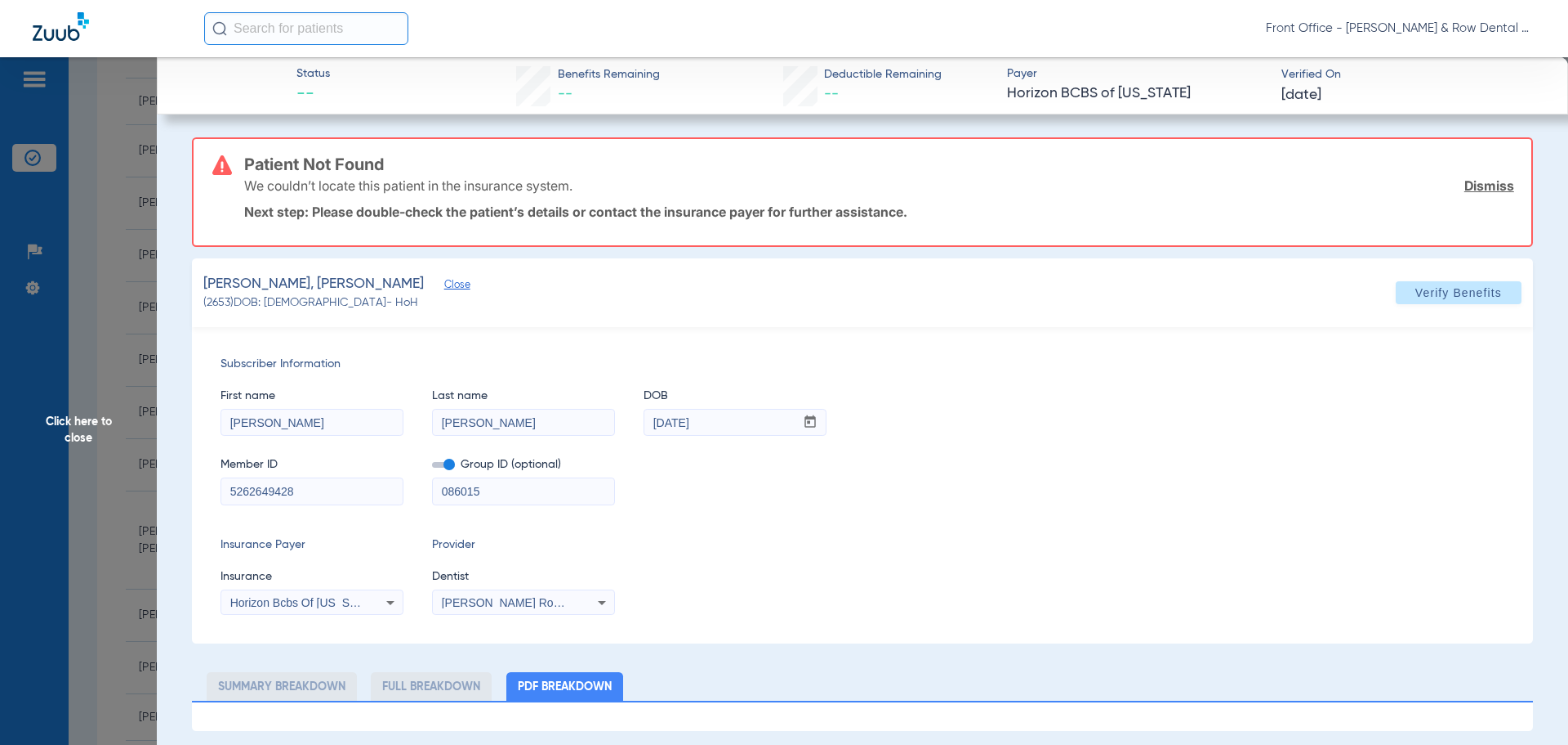
click at [357, 494] on div "Member ID 5262649428 Group ID (optional) 086015" at bounding box center [862, 473] width 1284 height 63
click at [393, 603] on icon at bounding box center [390, 602] width 20 height 20
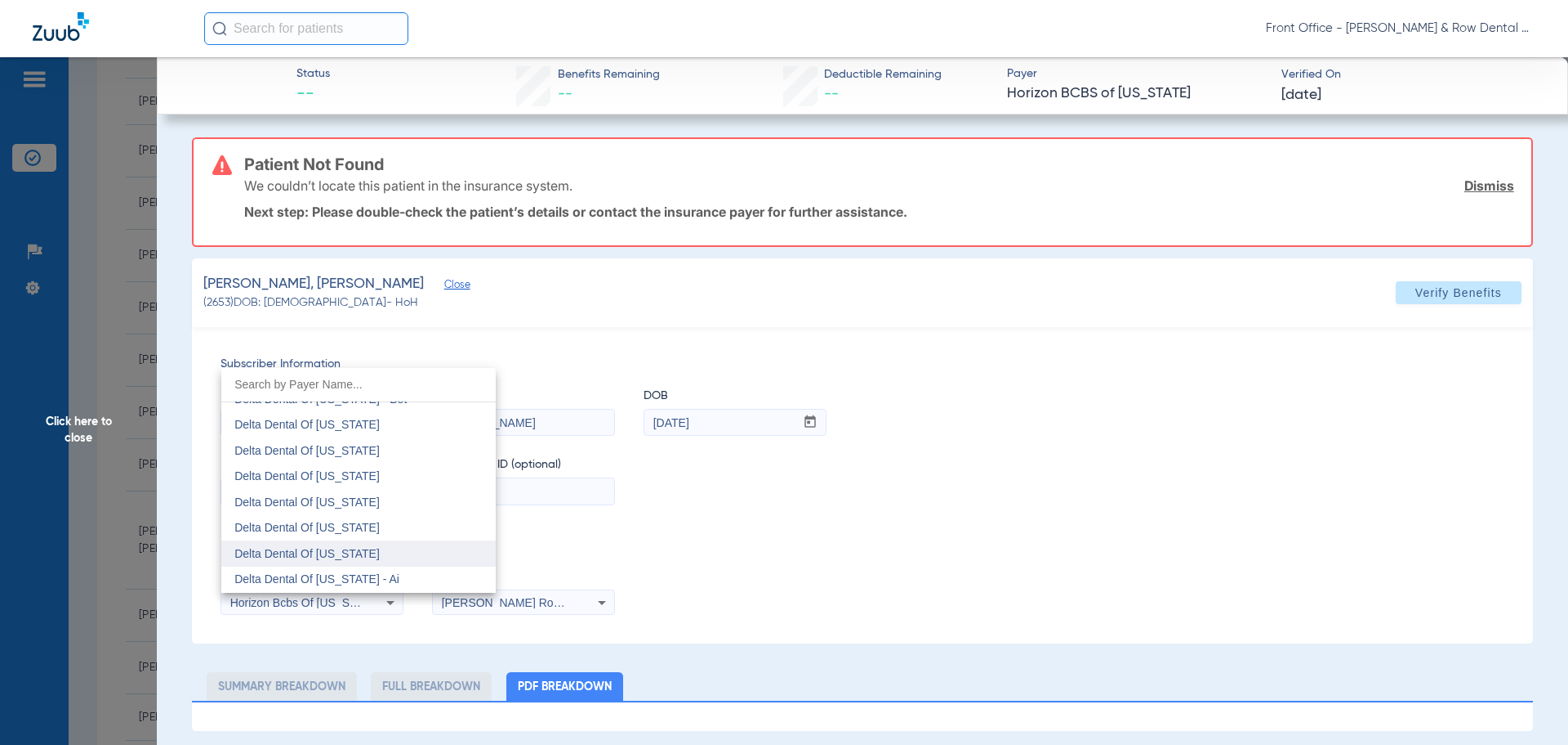
scroll to position [3822, 0]
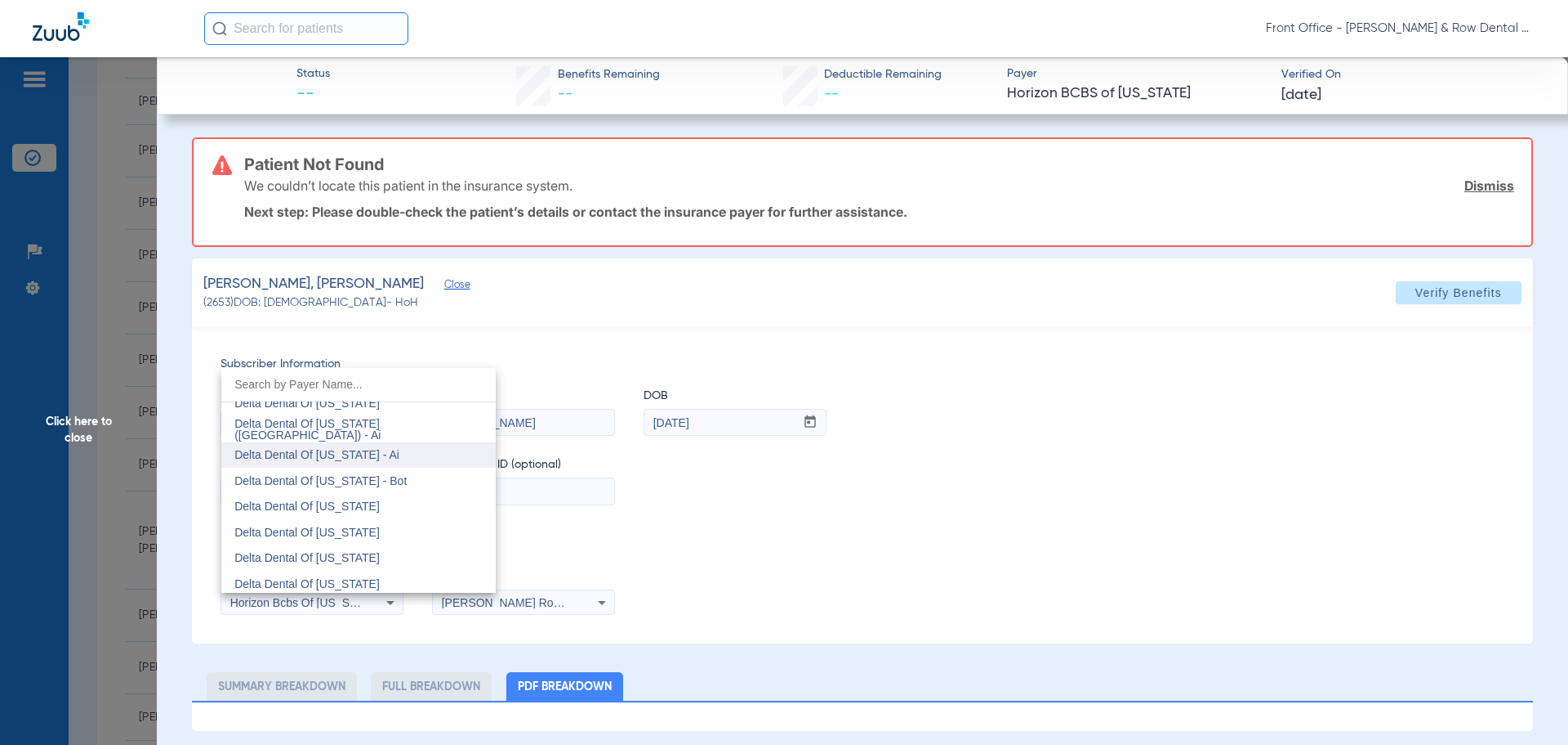
click at [321, 459] on span "Delta Dental Of New Jersey - Ai" at bounding box center [316, 454] width 165 height 13
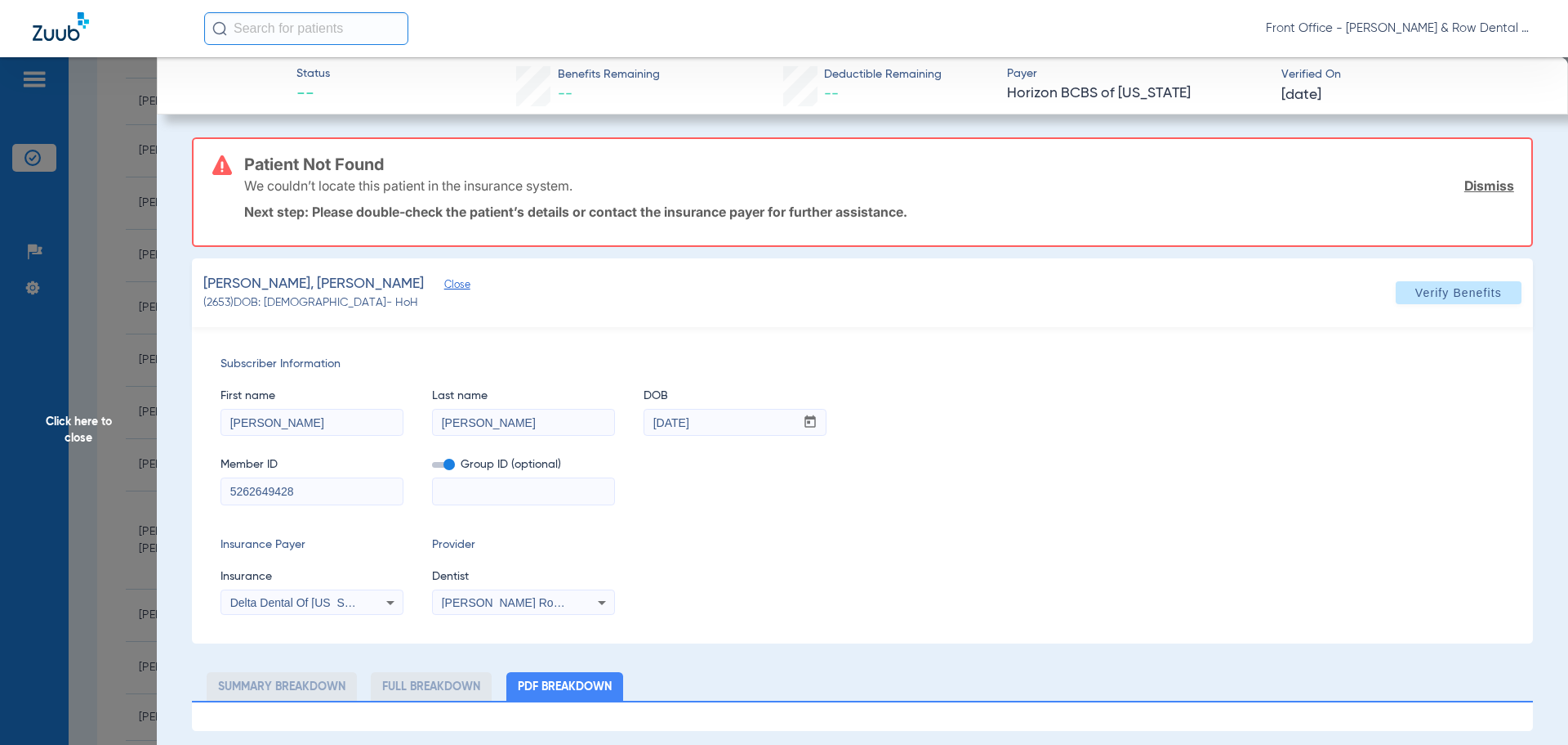
click at [695, 530] on div "Subscriber Information First name Angela Last name Irene DOB mm / dd / yyyy 04/…" at bounding box center [862, 485] width 1342 height 316
click at [1437, 301] on span at bounding box center [1459, 293] width 126 height 39
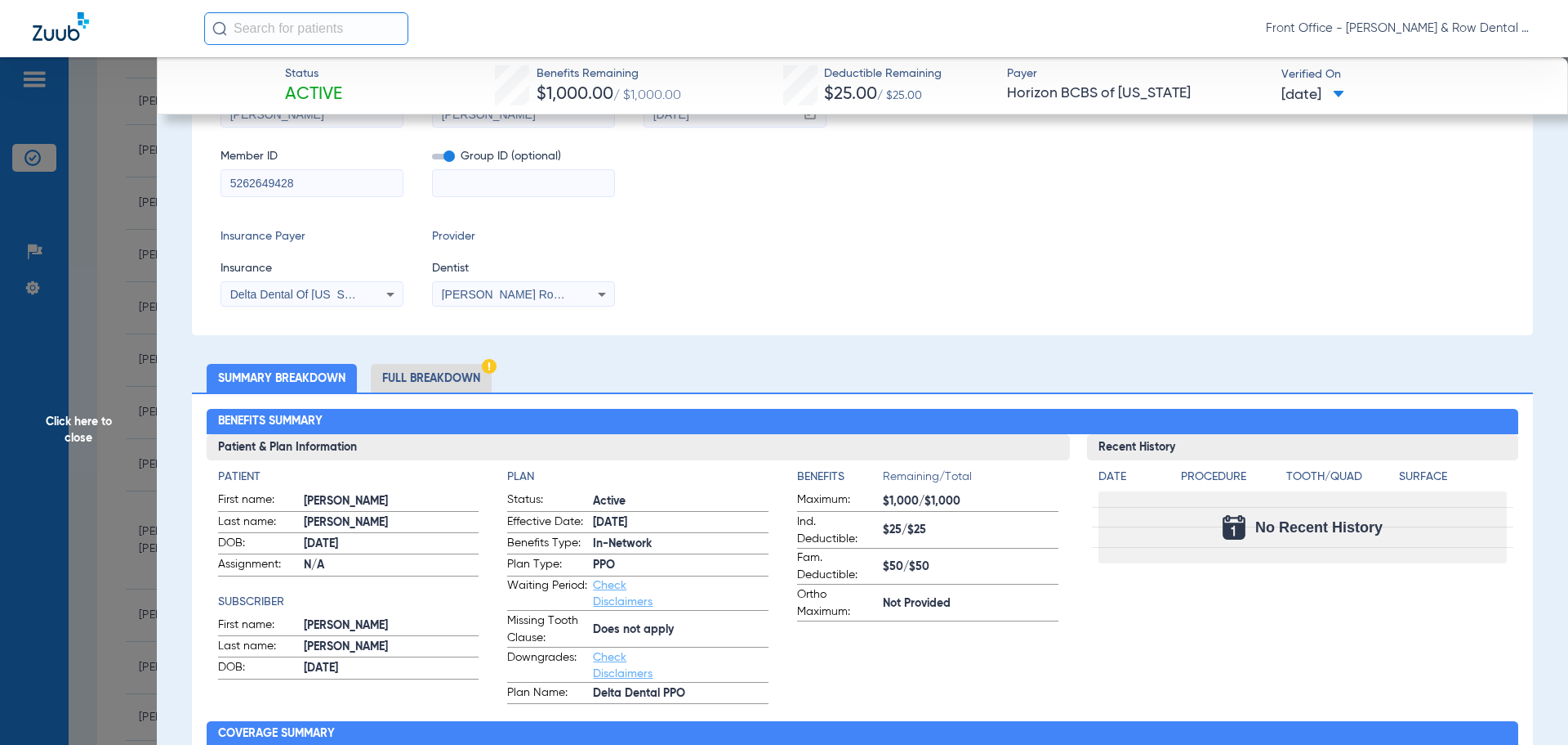
scroll to position [0, 0]
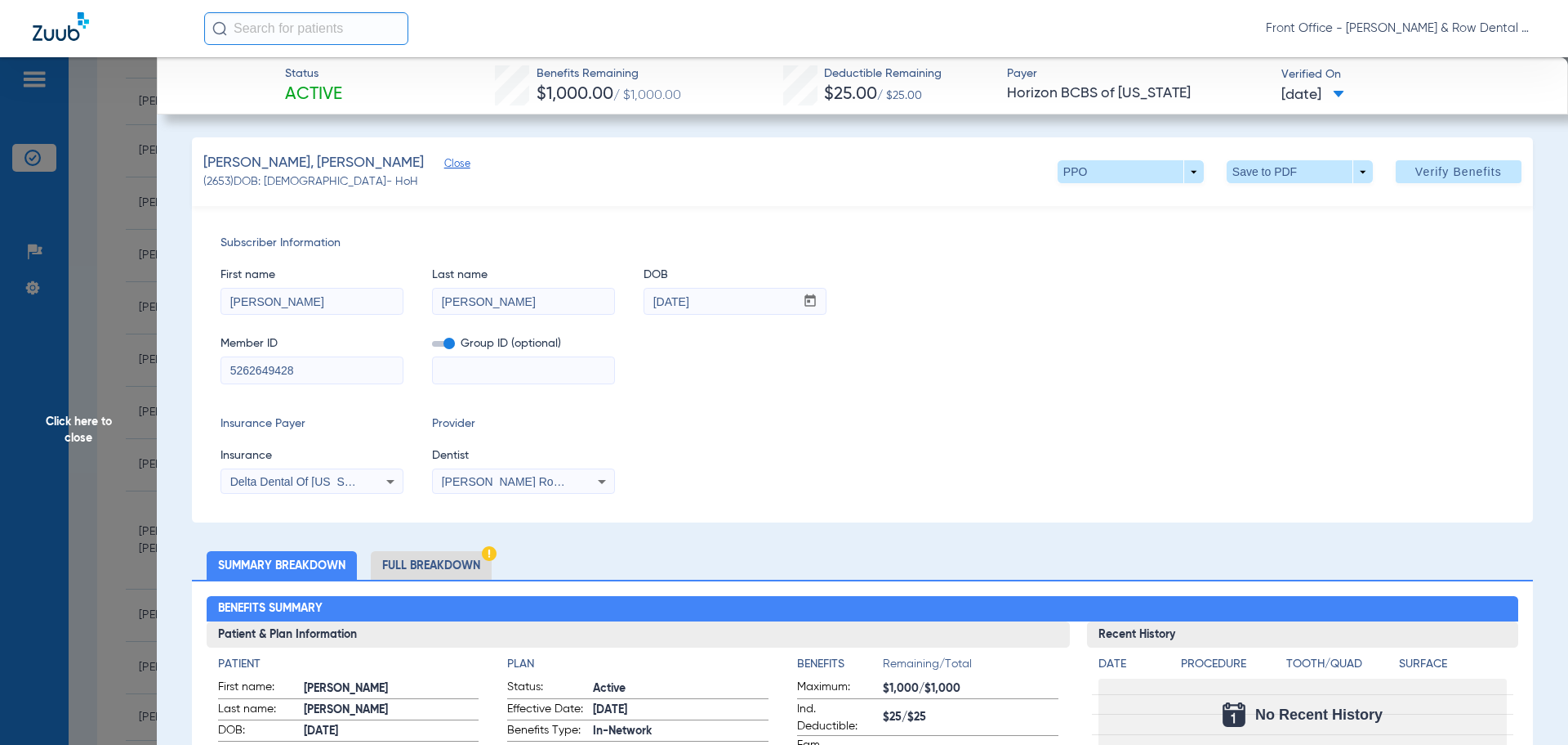
click at [66, 425] on span "Click here to close" at bounding box center [78, 429] width 157 height 745
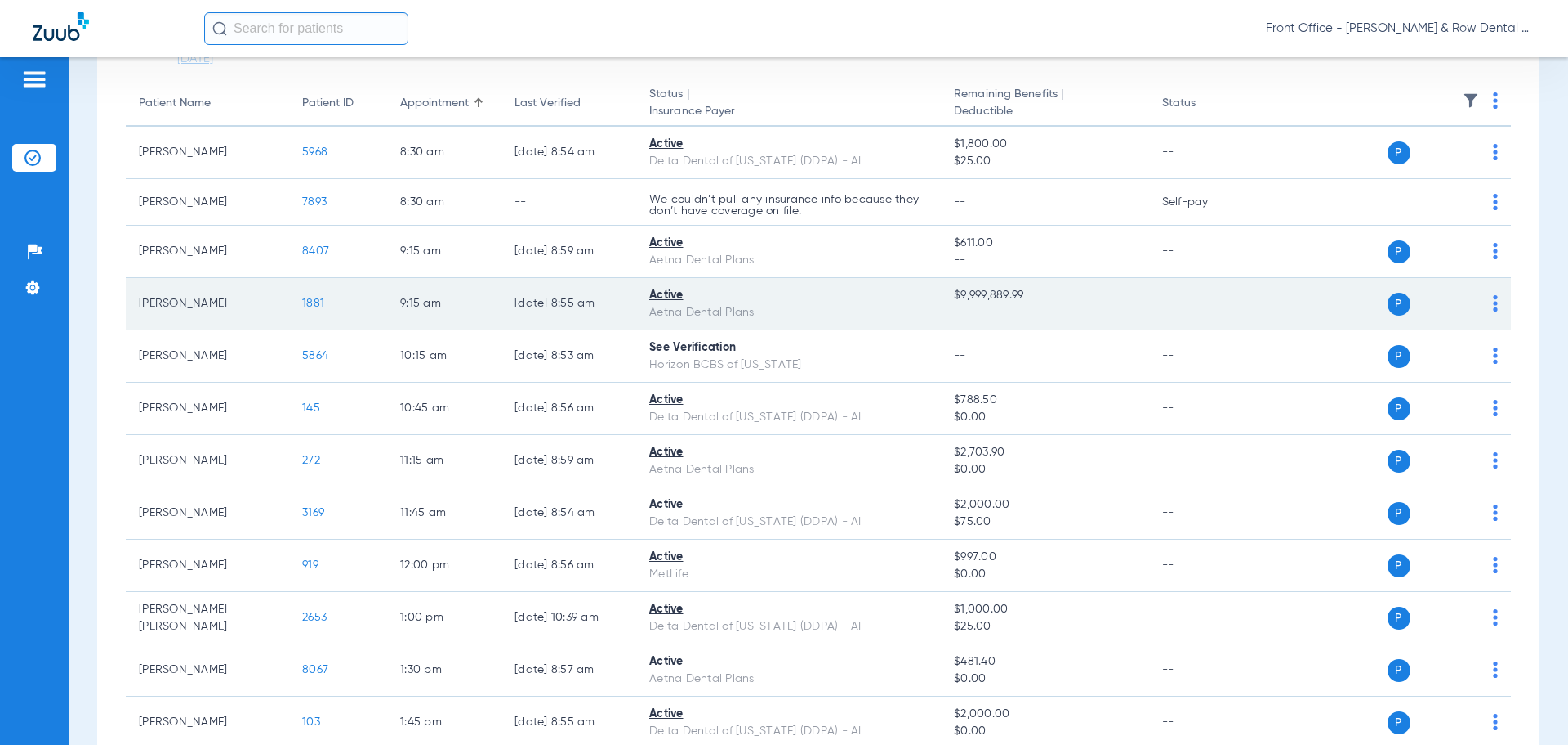
scroll to position [164, 0]
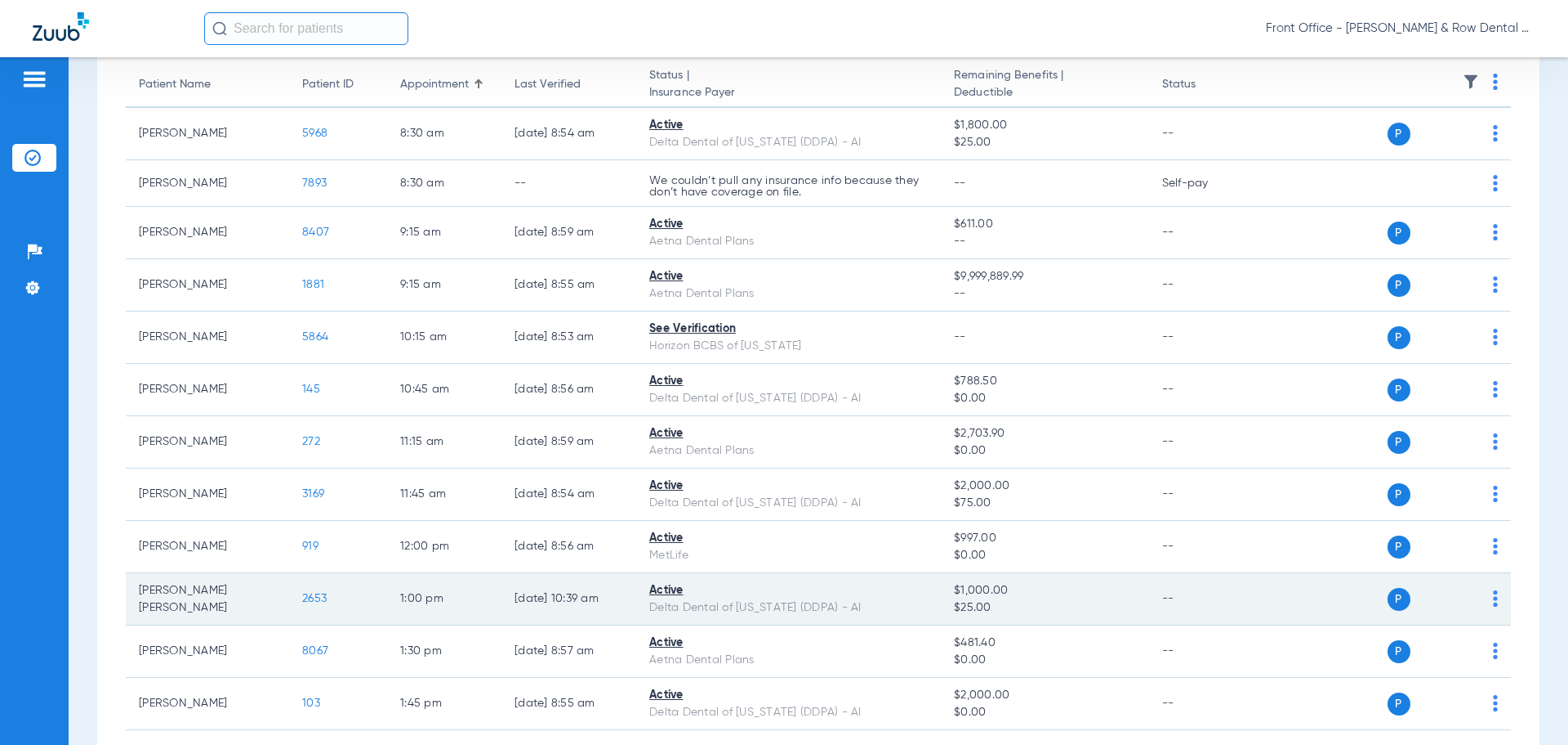
click at [321, 599] on span "2653" at bounding box center [314, 597] width 25 height 11
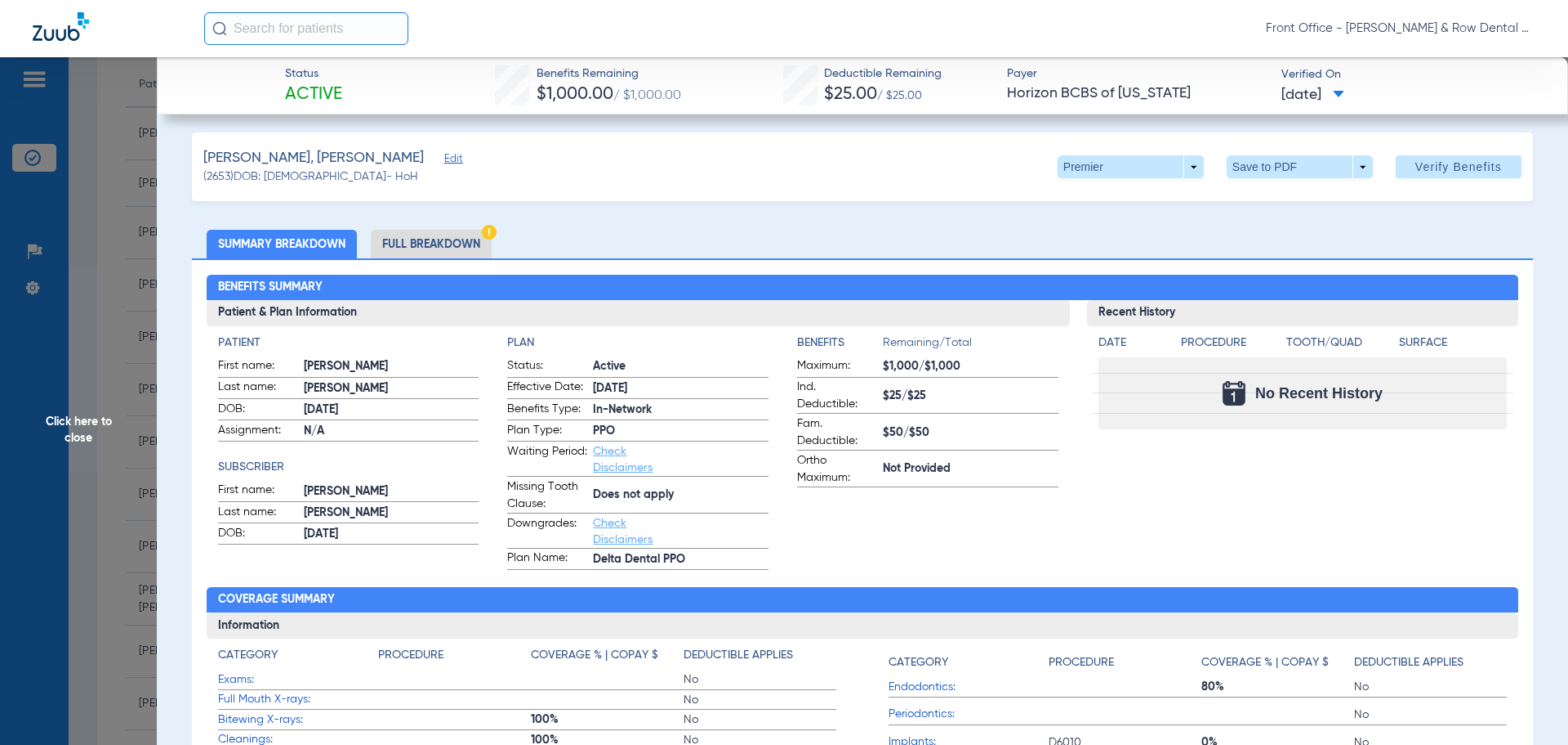
scroll to position [0, 0]
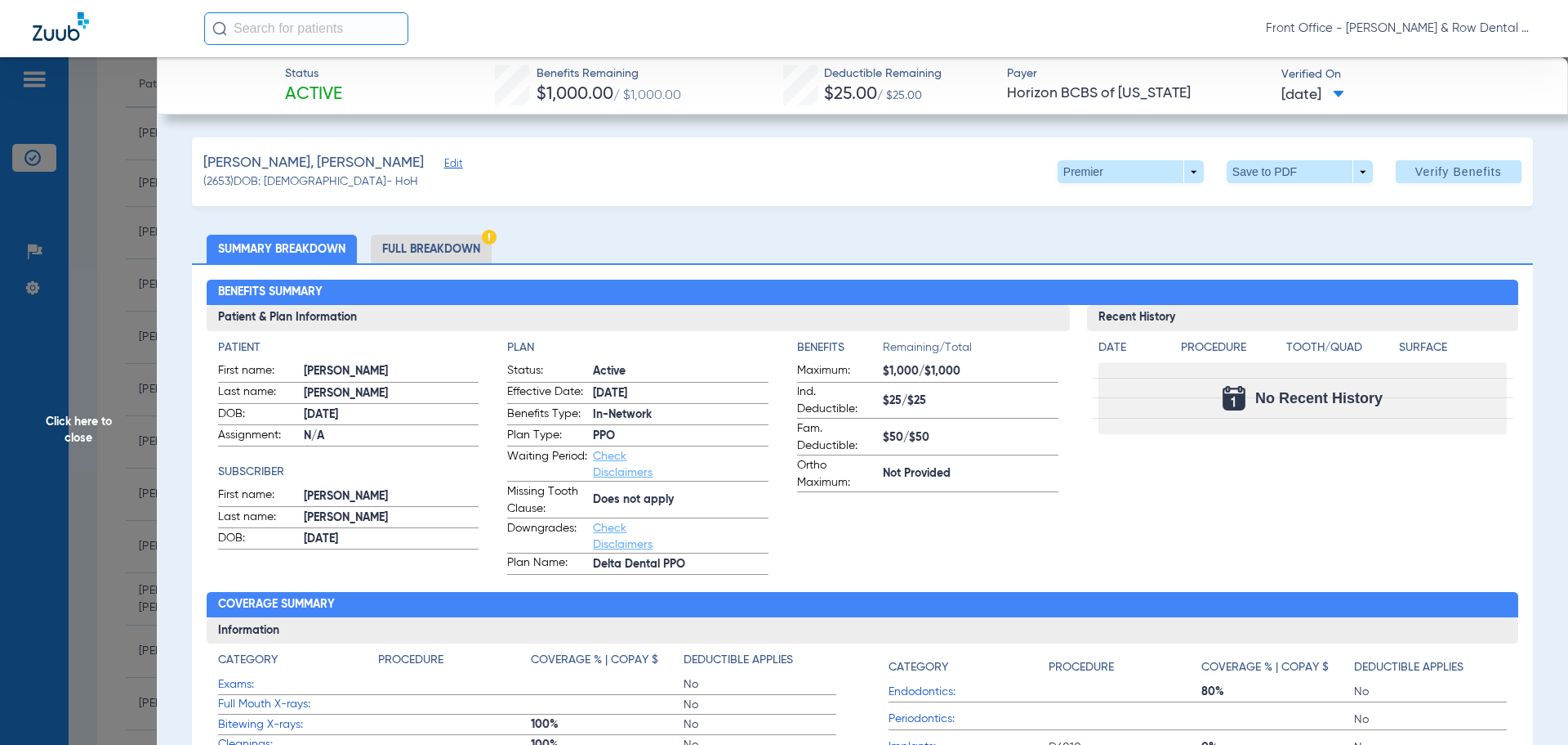
click at [62, 429] on span "Click here to close" at bounding box center [78, 429] width 157 height 745
